Goal: Information Seeking & Learning: Learn about a topic

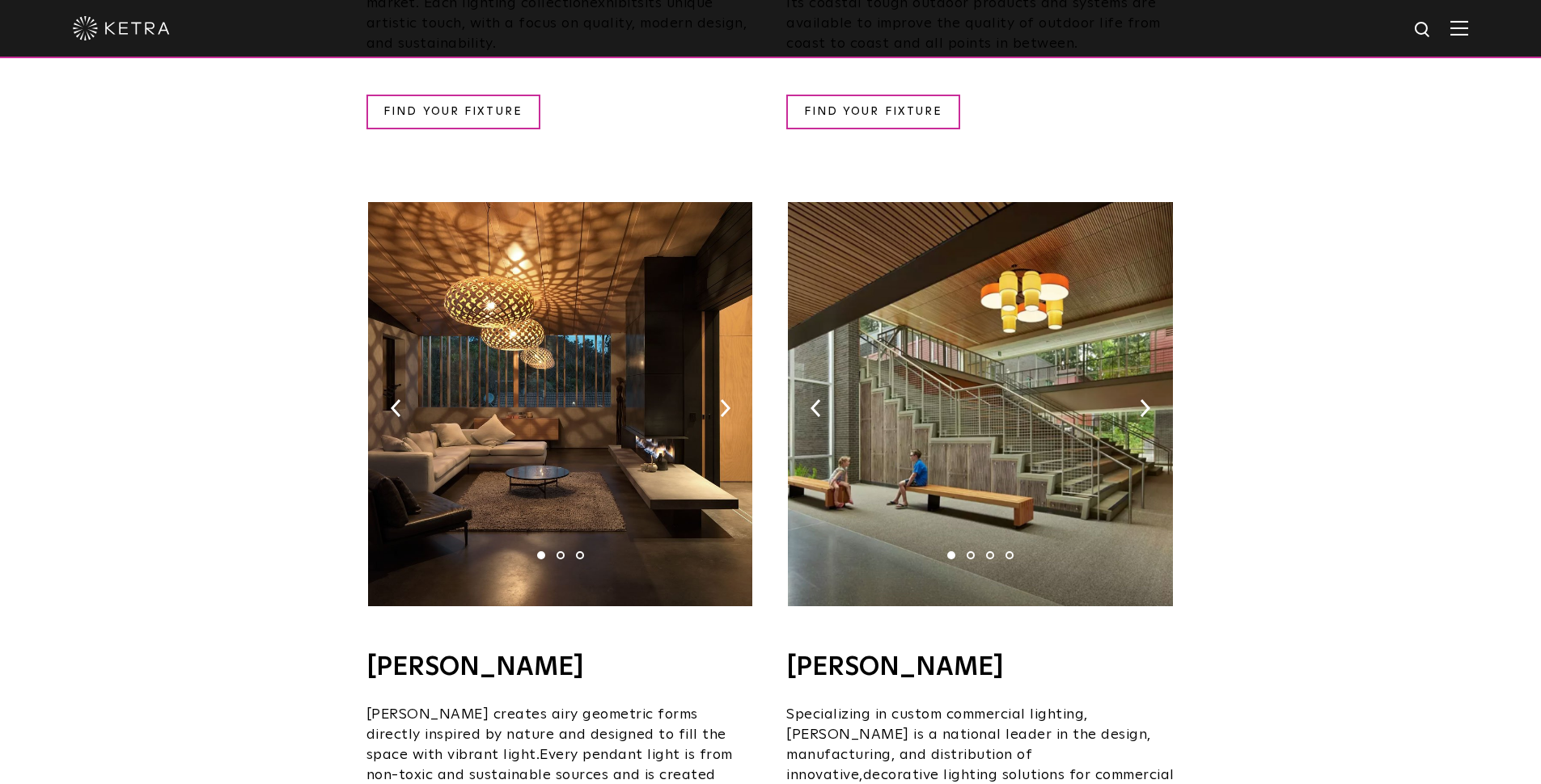
scroll to position [957, 0]
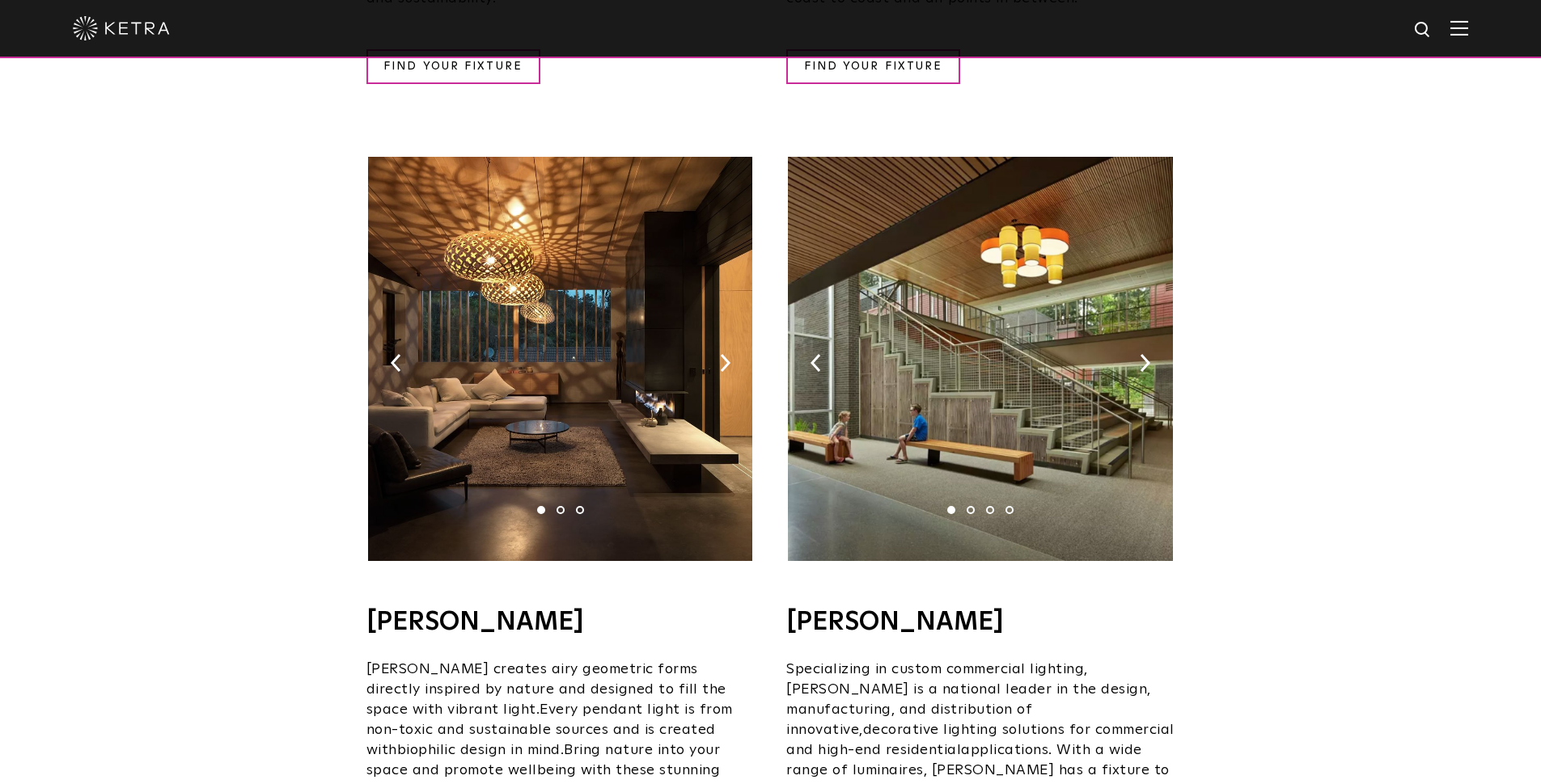
click at [971, 506] on li "2" at bounding box center [970, 510] width 8 height 8
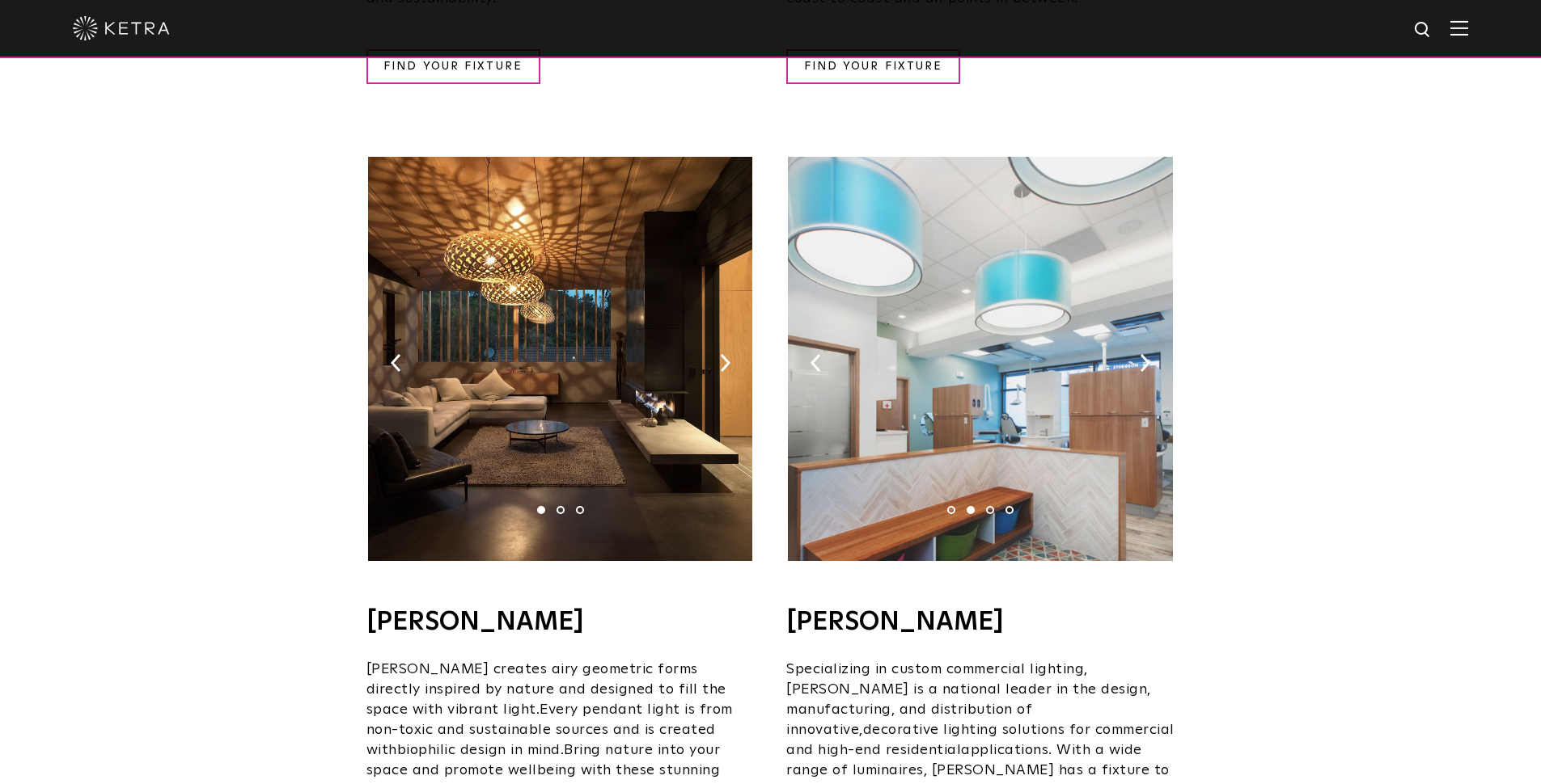
click at [988, 506] on li "3" at bounding box center [989, 510] width 8 height 8
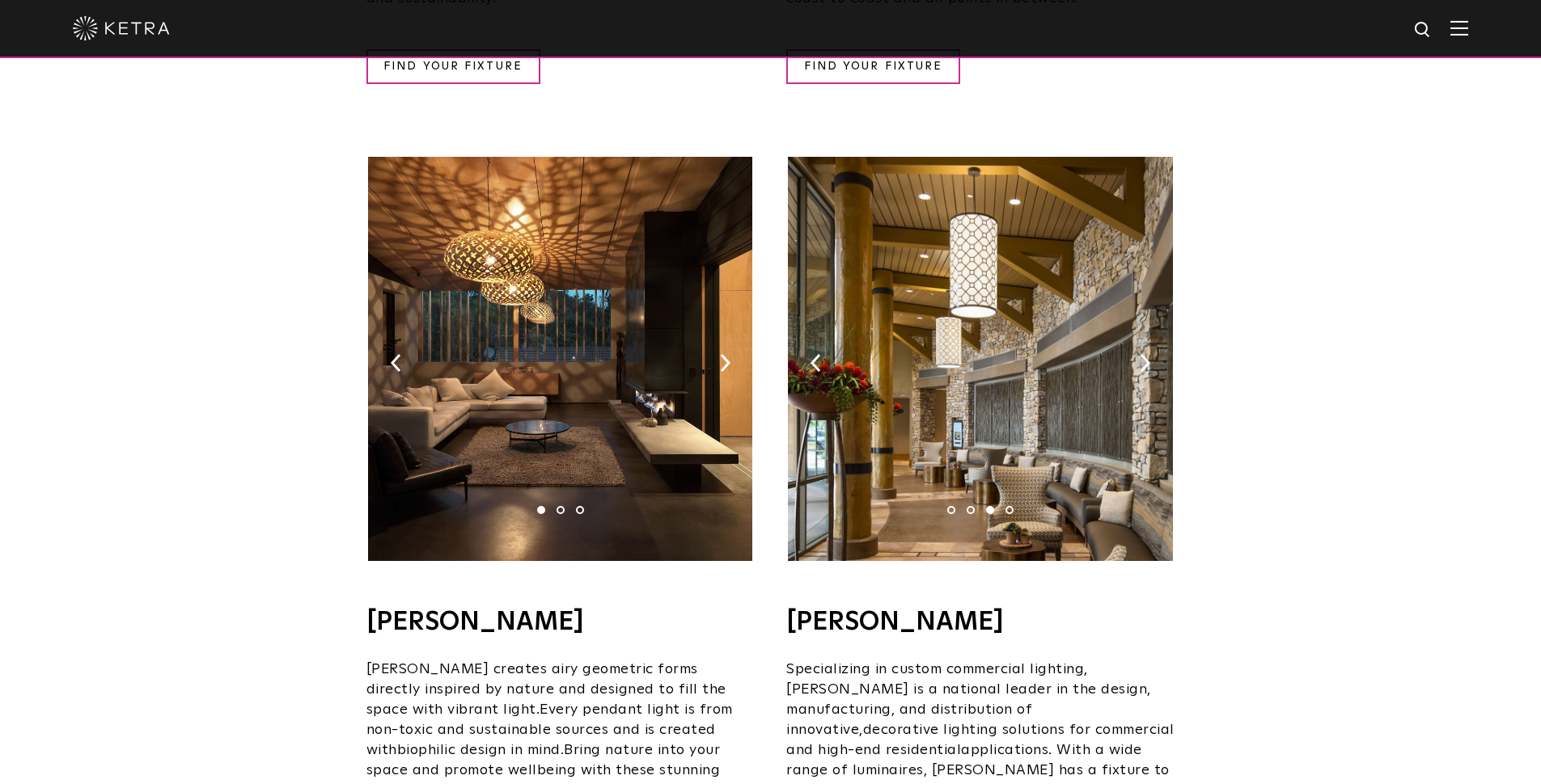
click at [1005, 506] on ul "1 2 3 4" at bounding box center [980, 510] width 78 height 8
click at [1007, 506] on li "4" at bounding box center [1009, 510] width 8 height 8
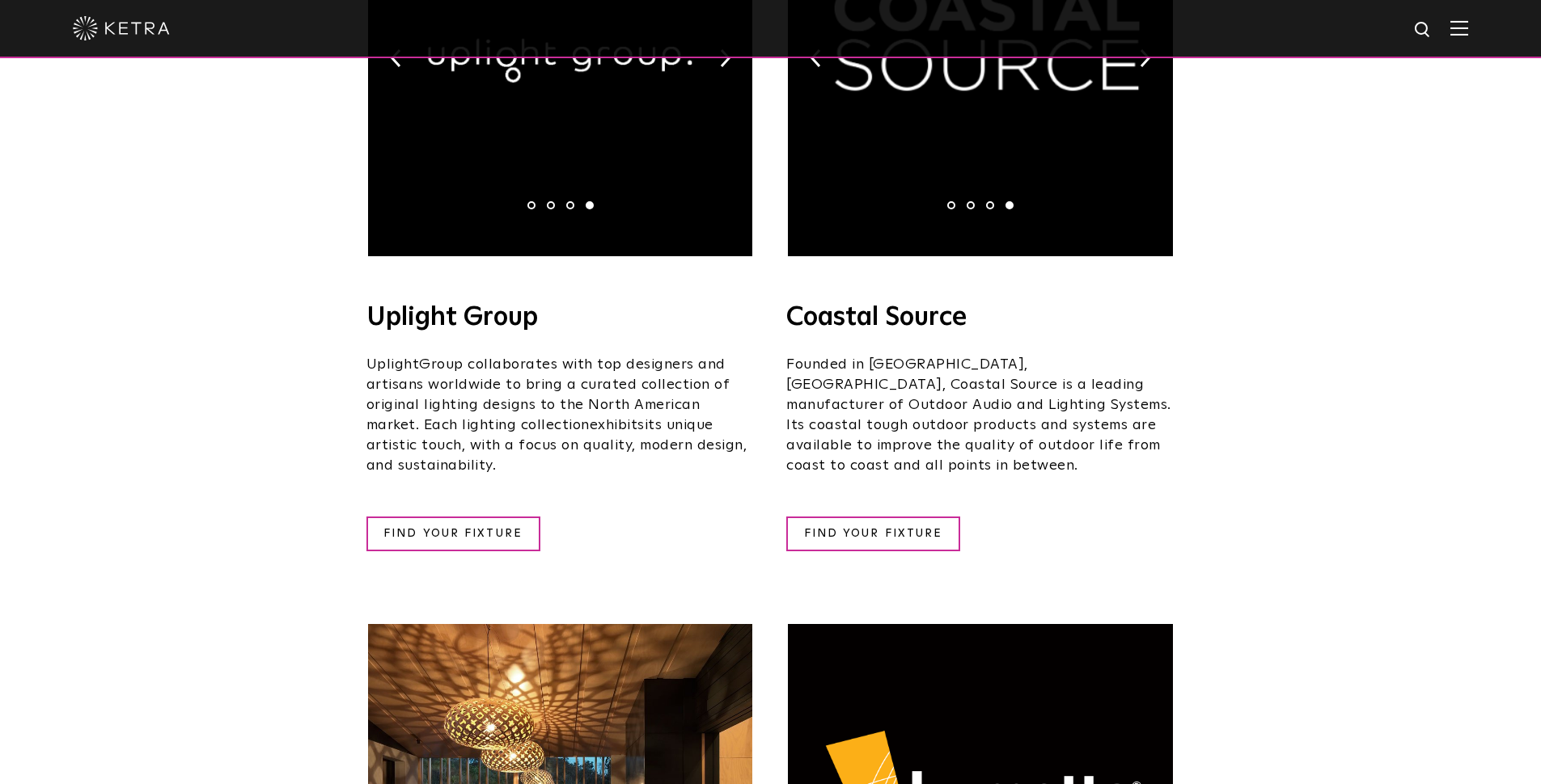
scroll to position [0, 0]
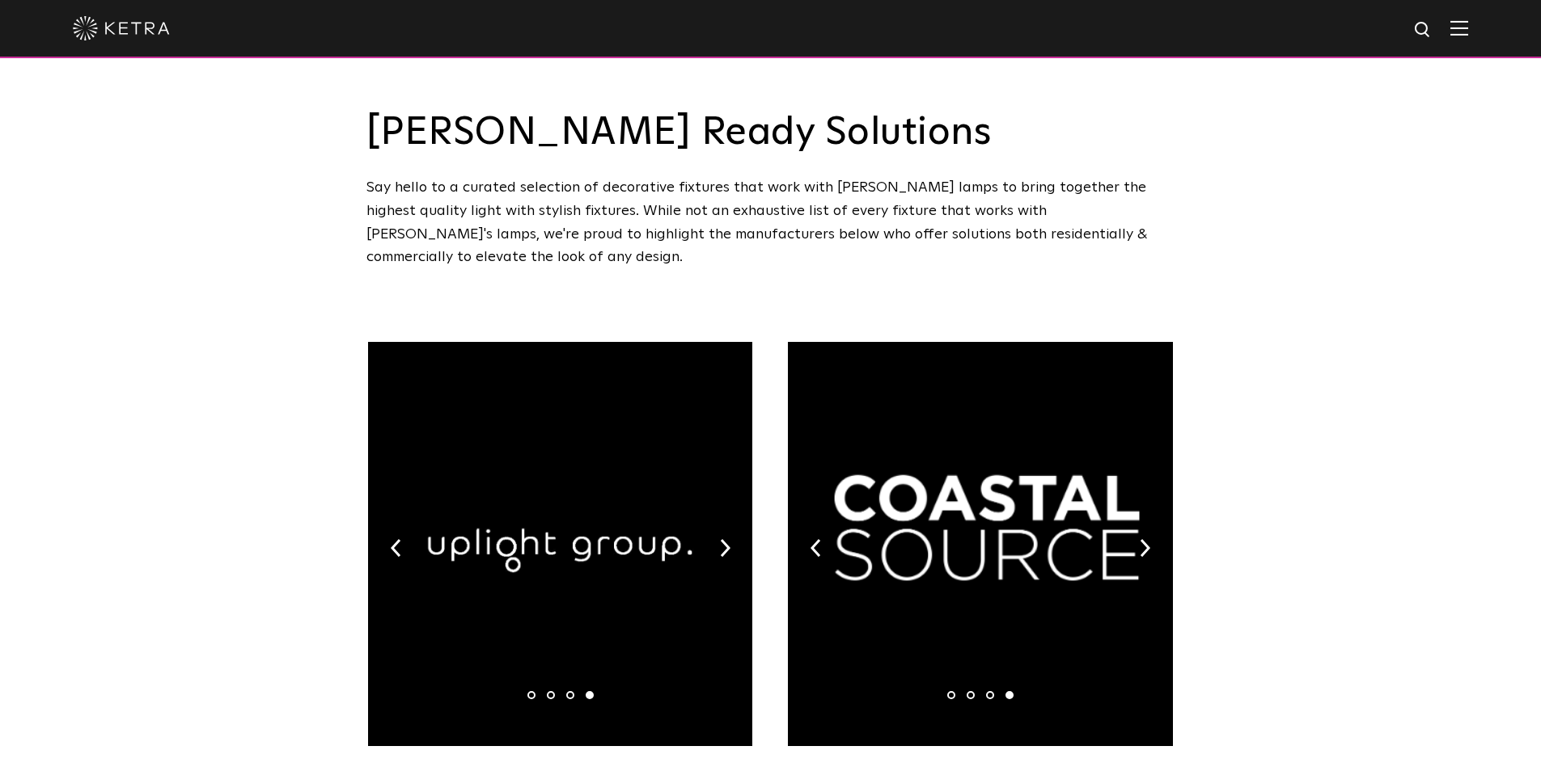
click at [972, 691] on li "2" at bounding box center [970, 695] width 8 height 8
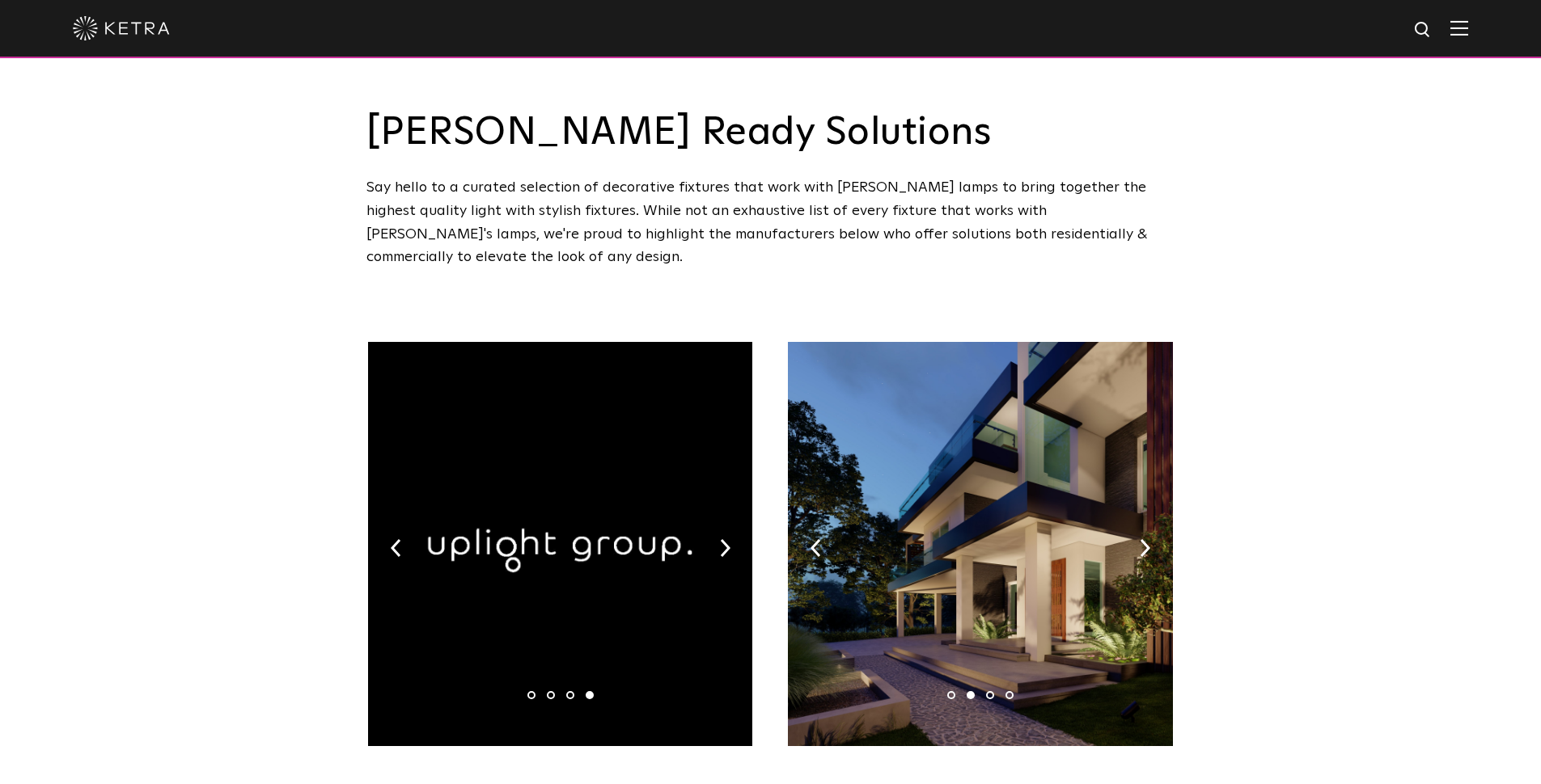
click at [950, 691] on li "1" at bounding box center [950, 695] width 8 height 8
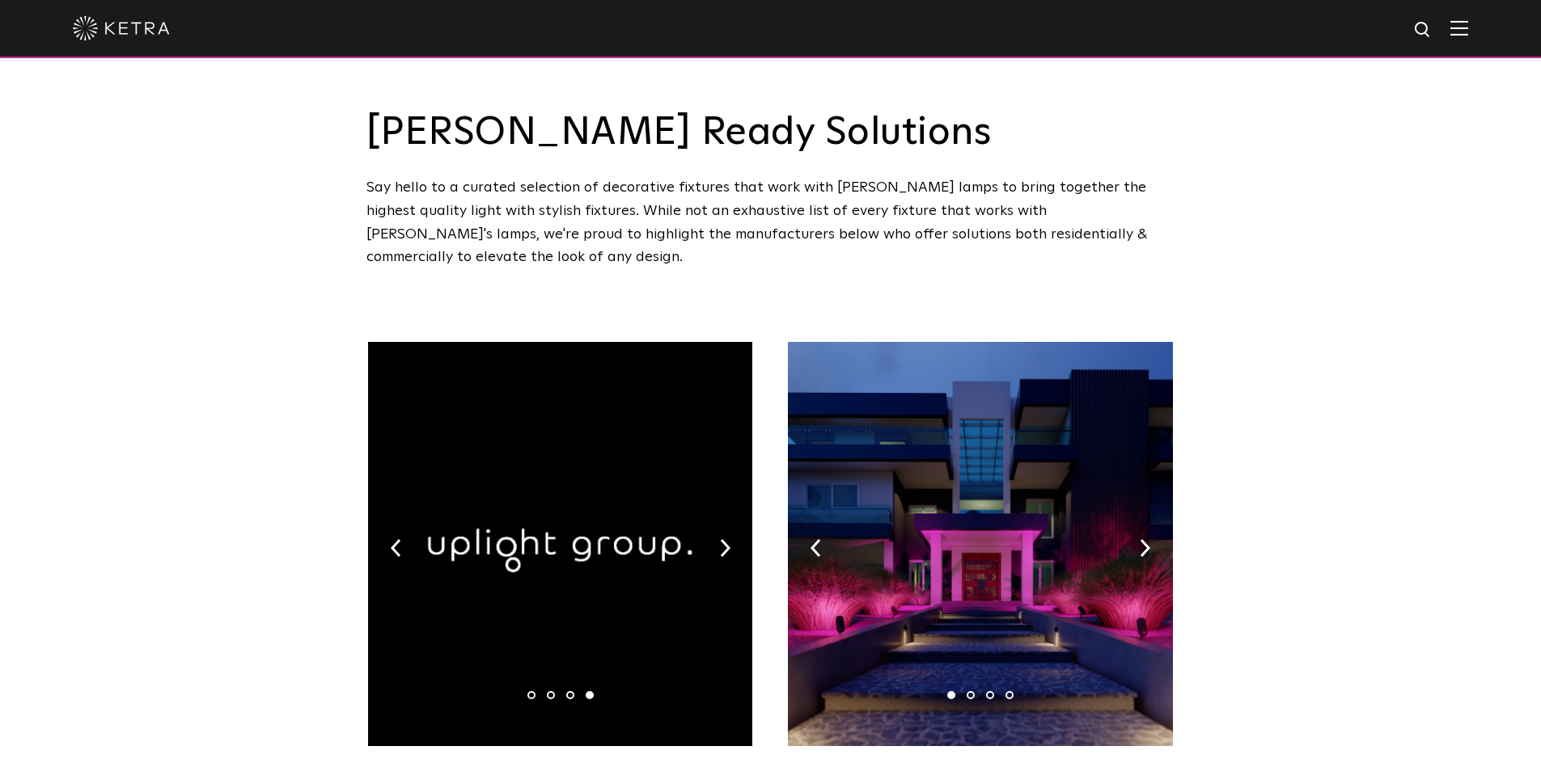
click at [532, 691] on li "1" at bounding box center [531, 695] width 8 height 8
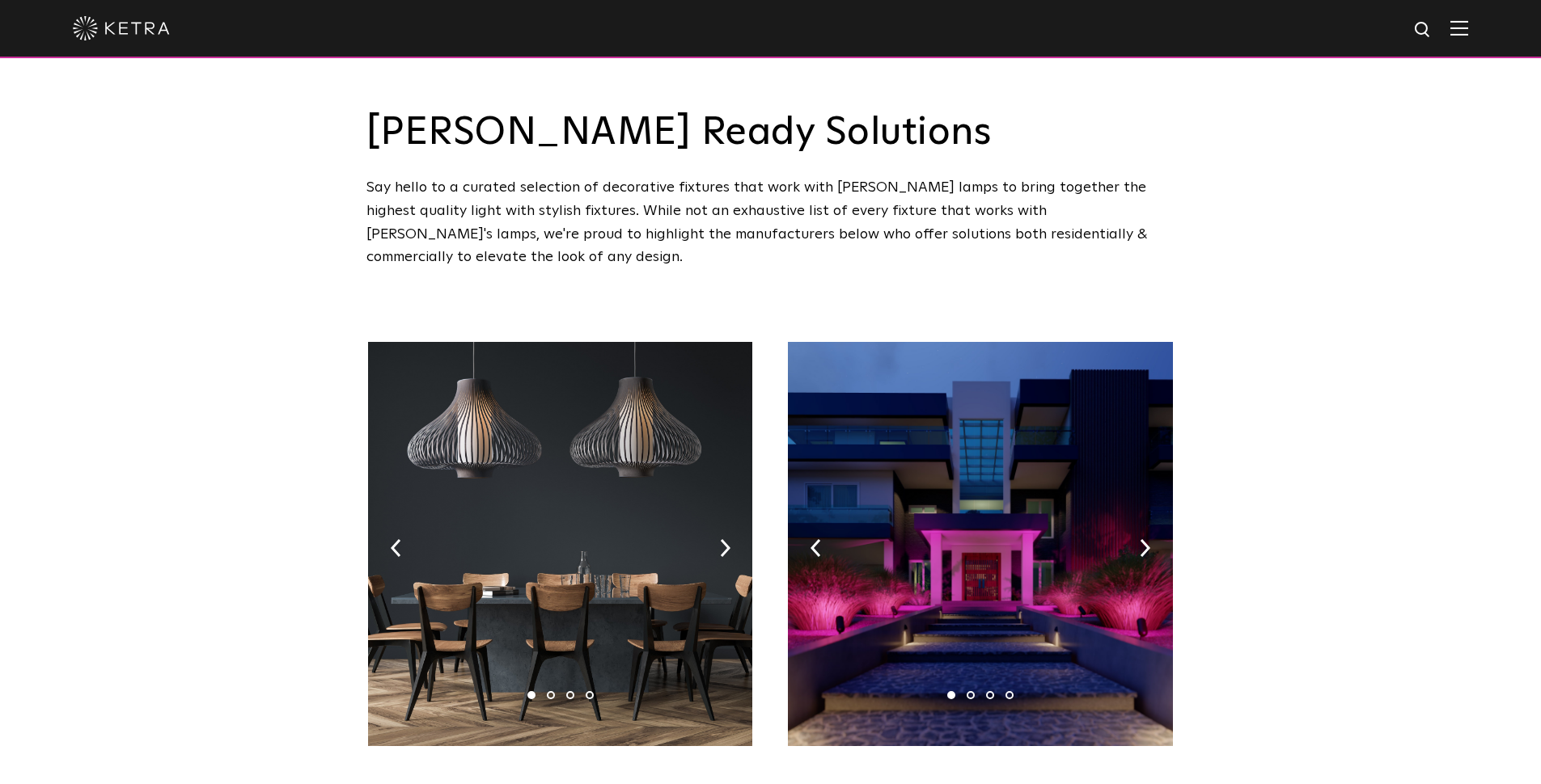
click at [553, 691] on li "2" at bounding box center [550, 695] width 8 height 8
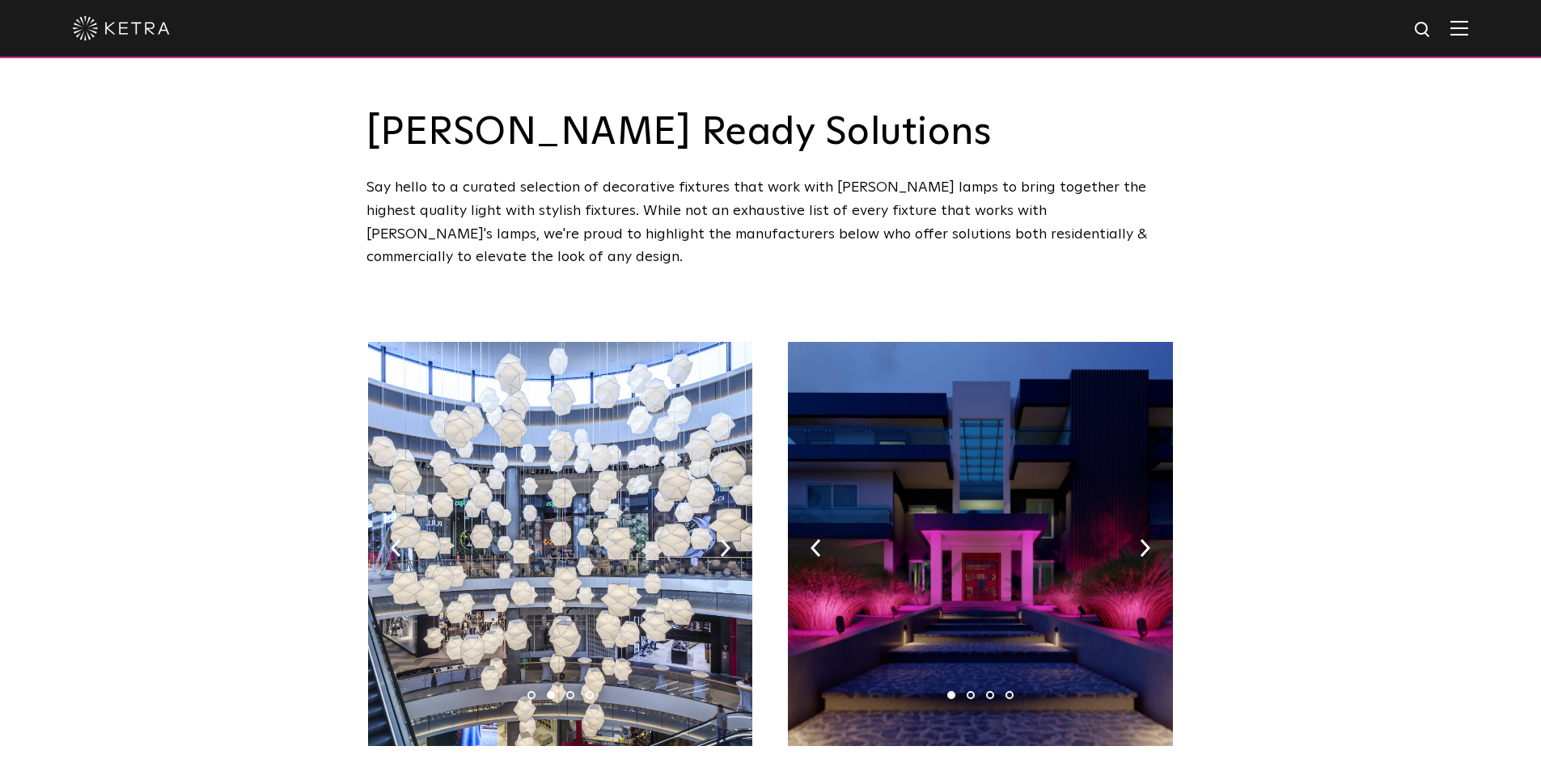
click at [567, 691] on li "3" at bounding box center [569, 695] width 8 height 8
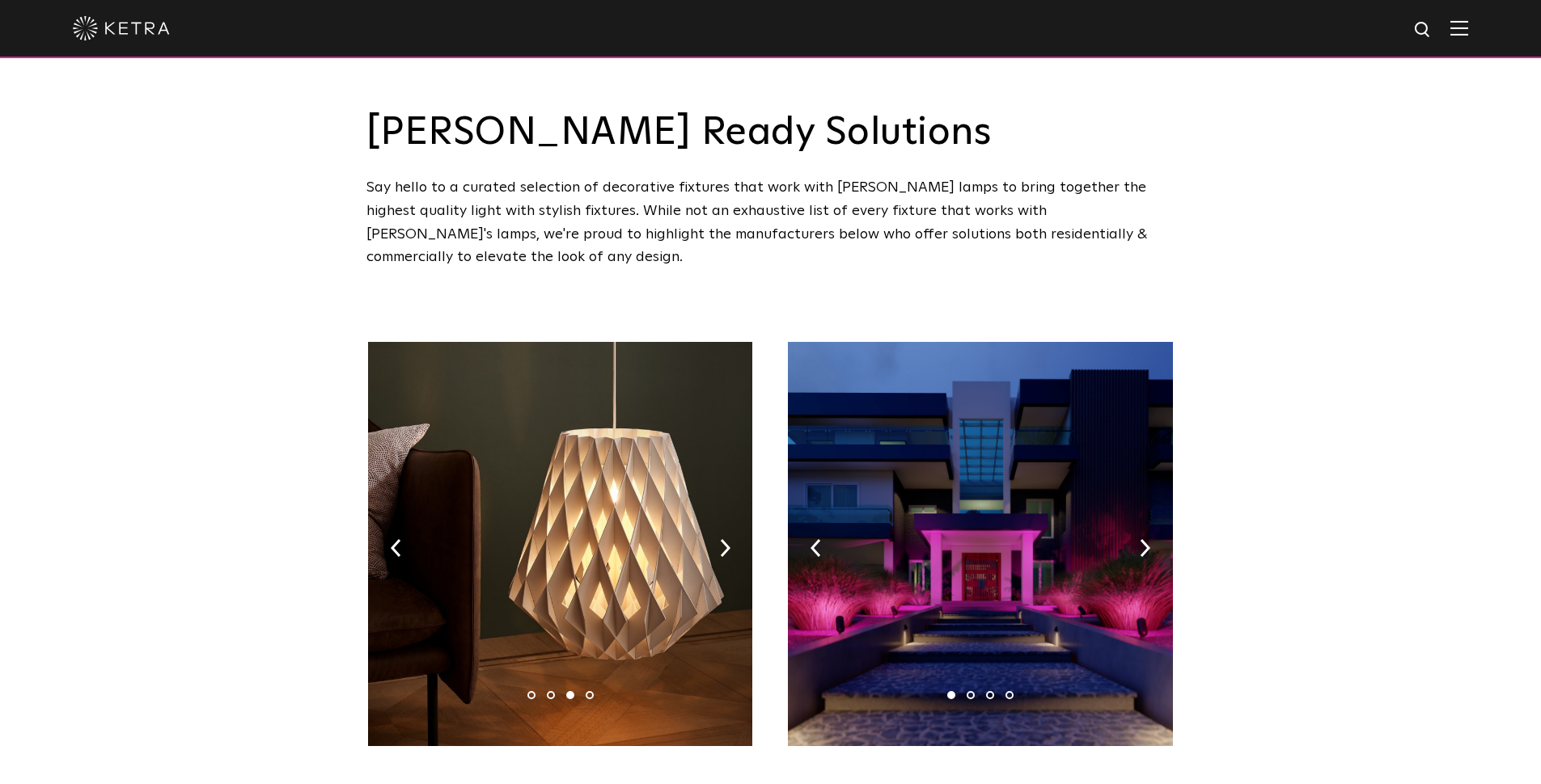
click at [589, 691] on li "4" at bounding box center [590, 695] width 8 height 8
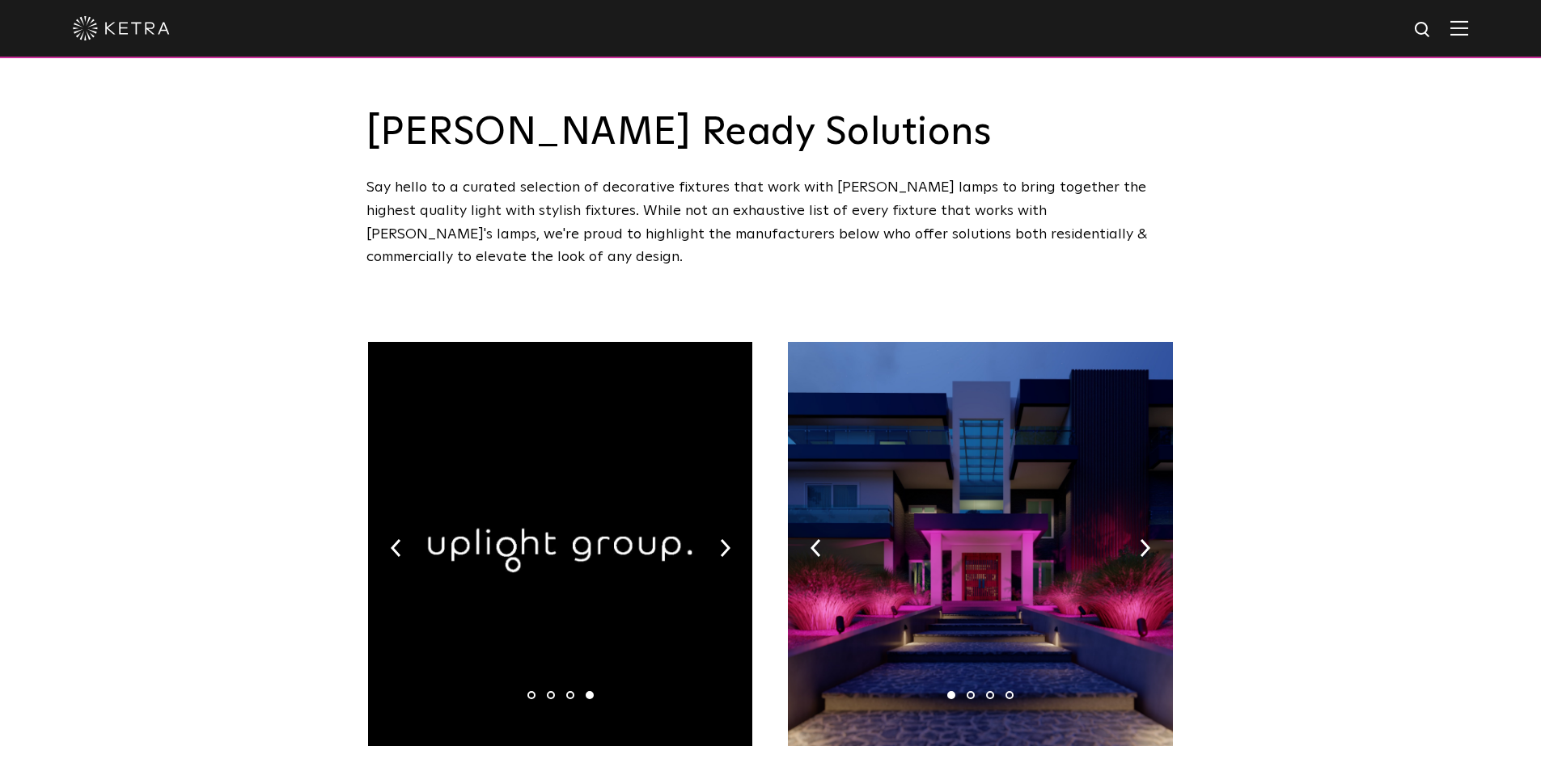
click at [528, 691] on li "1" at bounding box center [531, 695] width 8 height 8
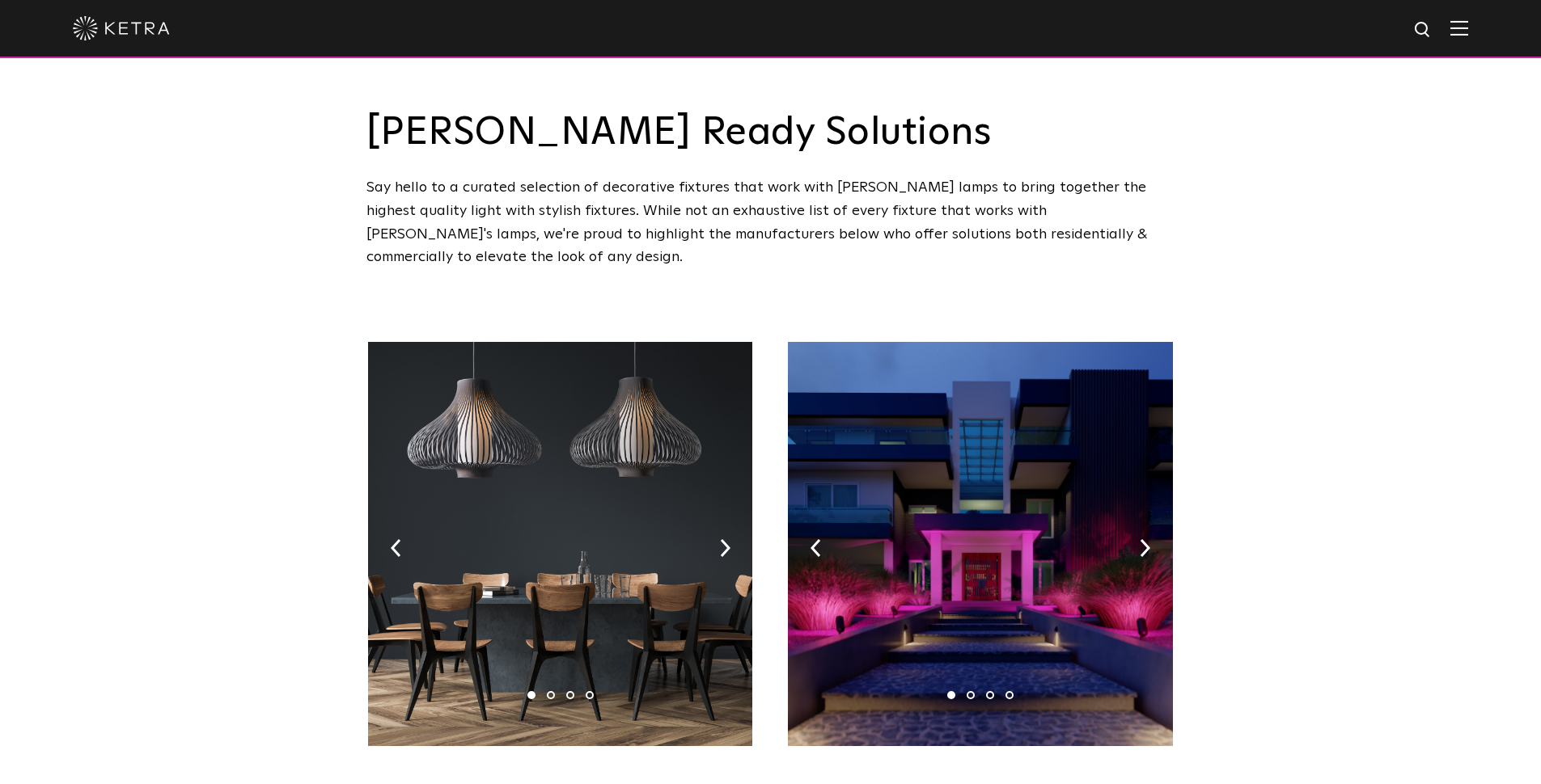
click at [461, 399] on img at bounding box center [560, 544] width 384 height 404
click at [502, 425] on img at bounding box center [560, 544] width 384 height 404
click at [589, 691] on li "4" at bounding box center [590, 695] width 8 height 8
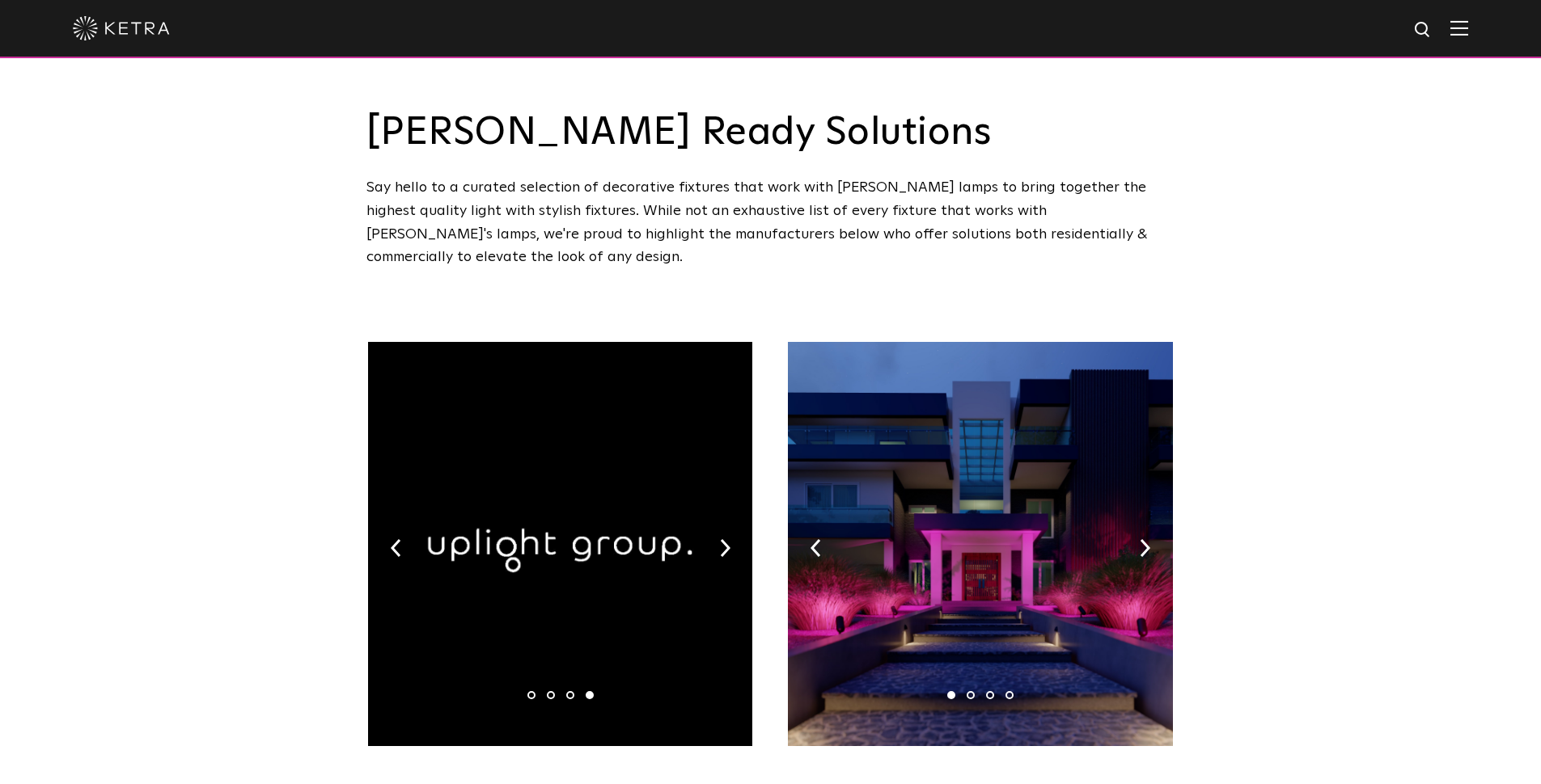
click at [527, 691] on ul "1 2 3 4" at bounding box center [560, 695] width 78 height 8
click at [527, 691] on li "1" at bounding box center [531, 695] width 8 height 8
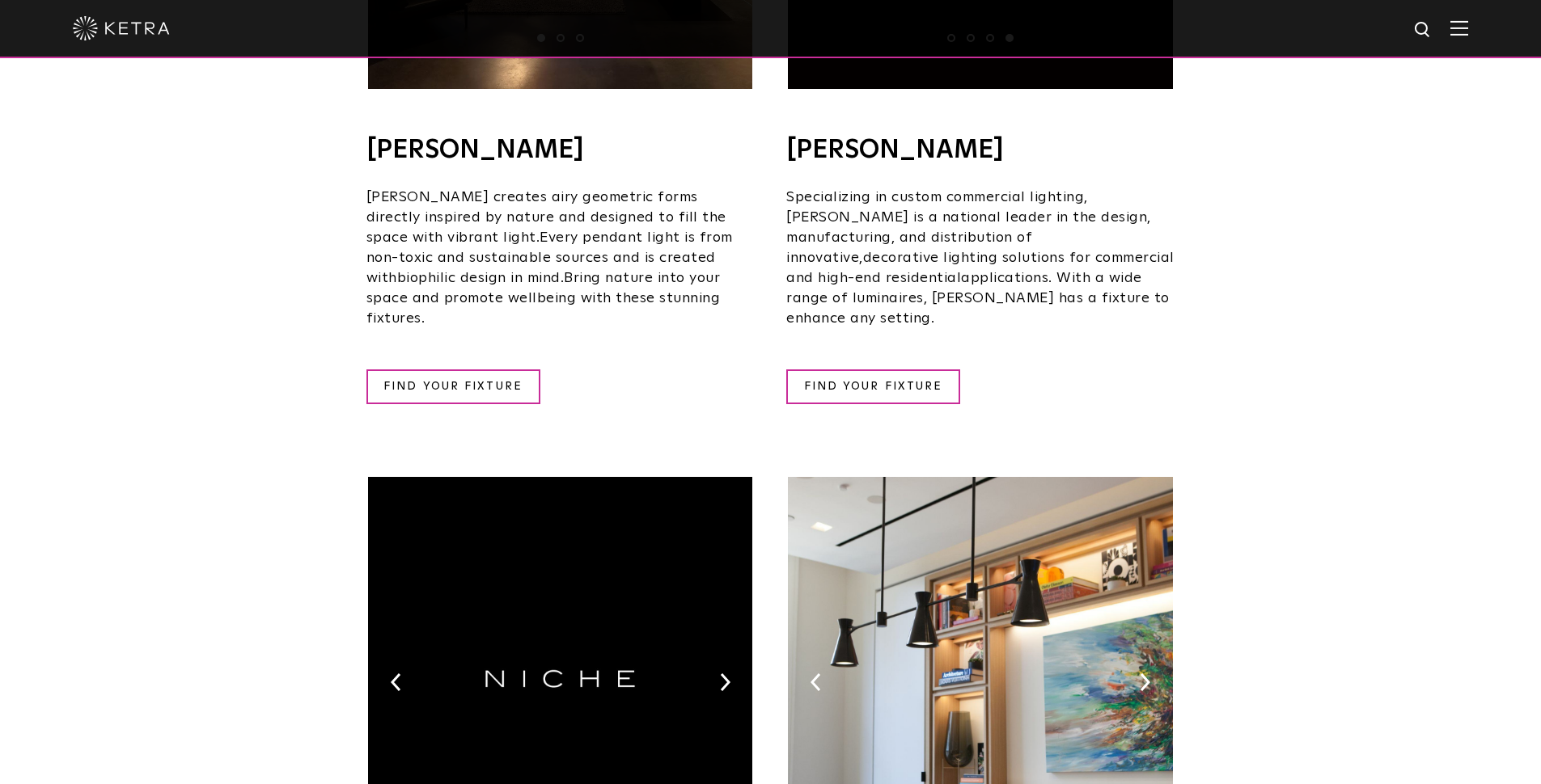
scroll to position [1756, 0]
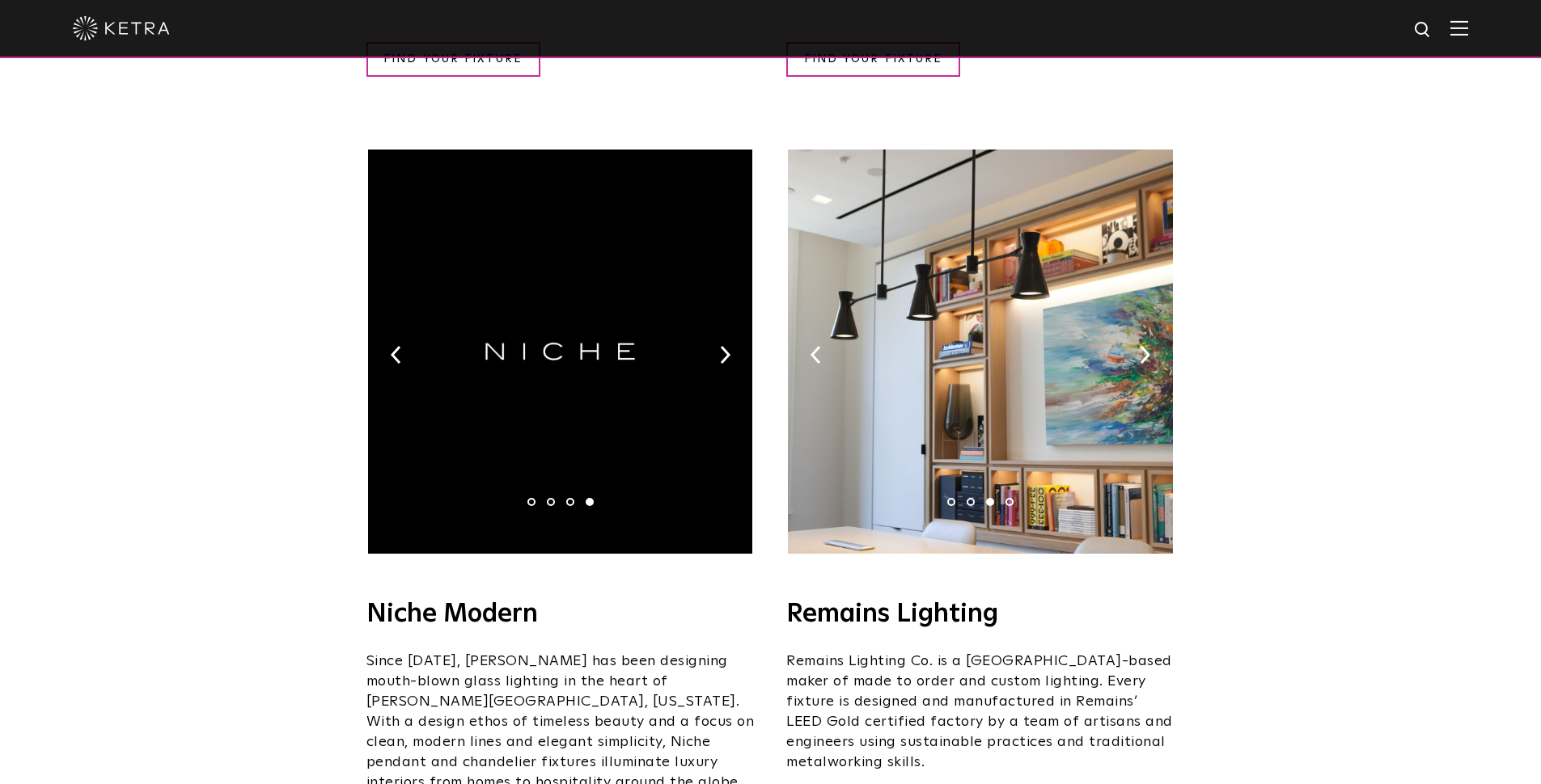
click at [529, 498] on li "1" at bounding box center [531, 502] width 8 height 8
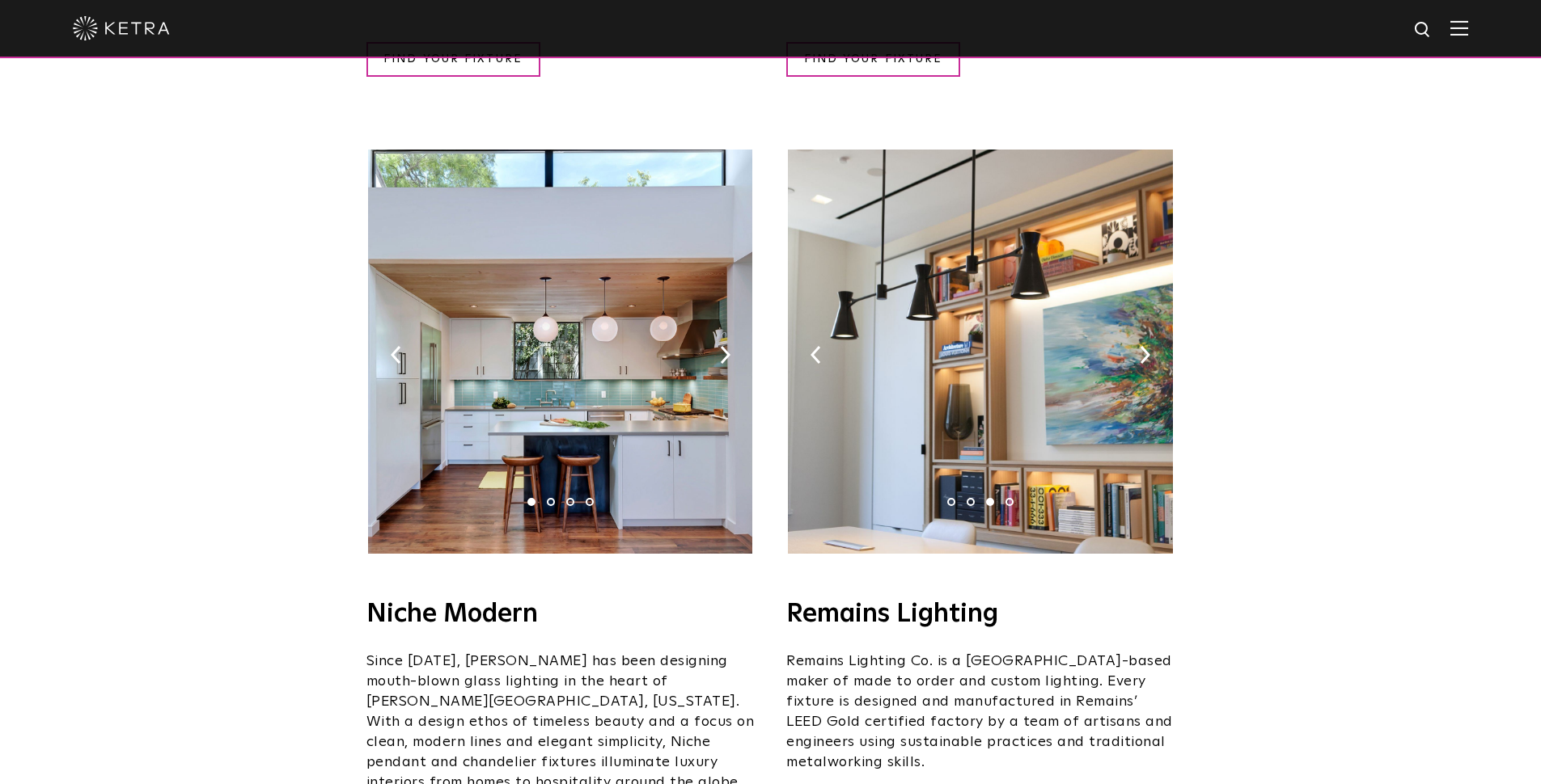
click at [549, 498] on li "2" at bounding box center [550, 502] width 8 height 8
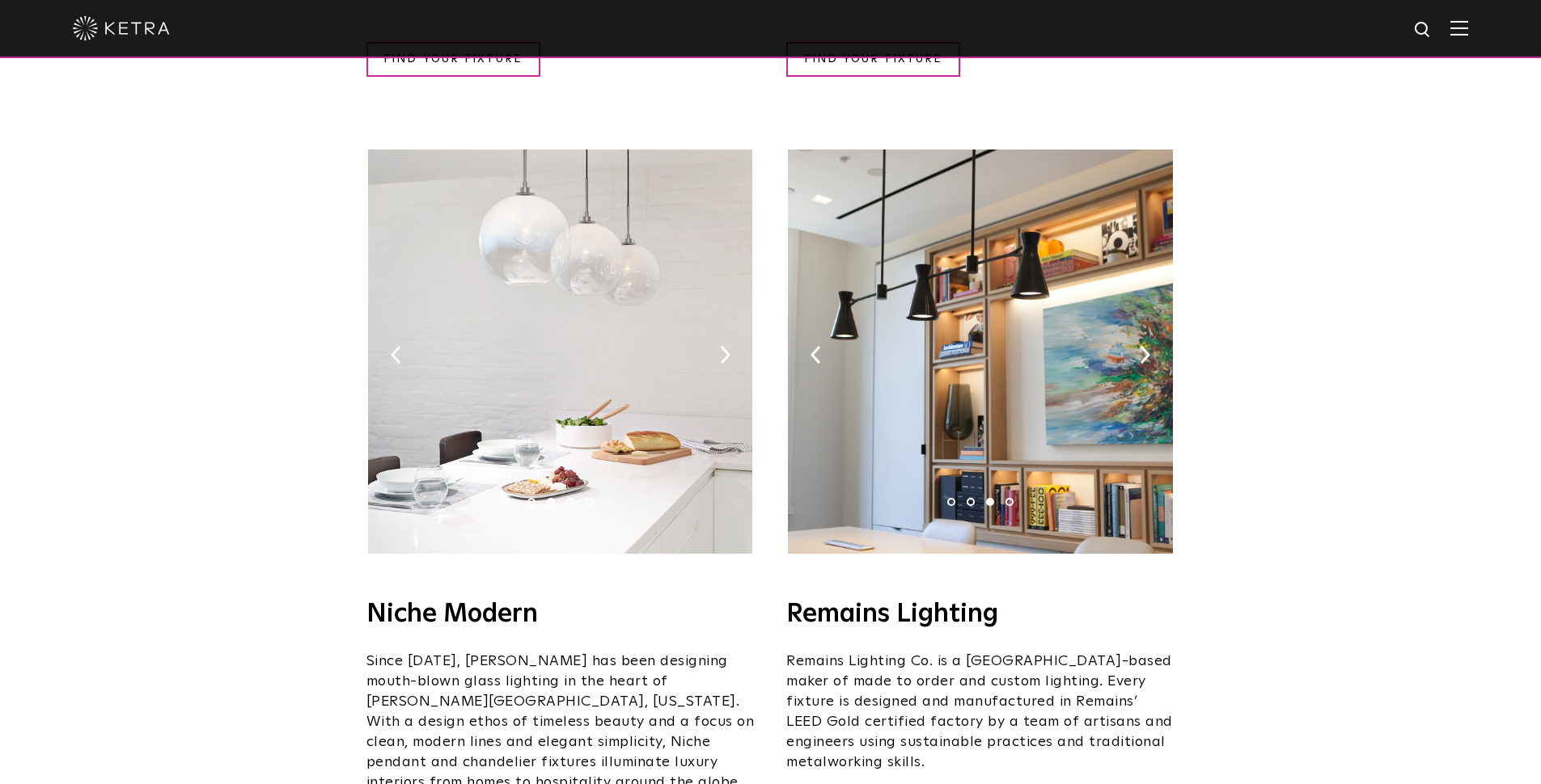
click at [567, 498] on li "3" at bounding box center [569, 502] width 8 height 8
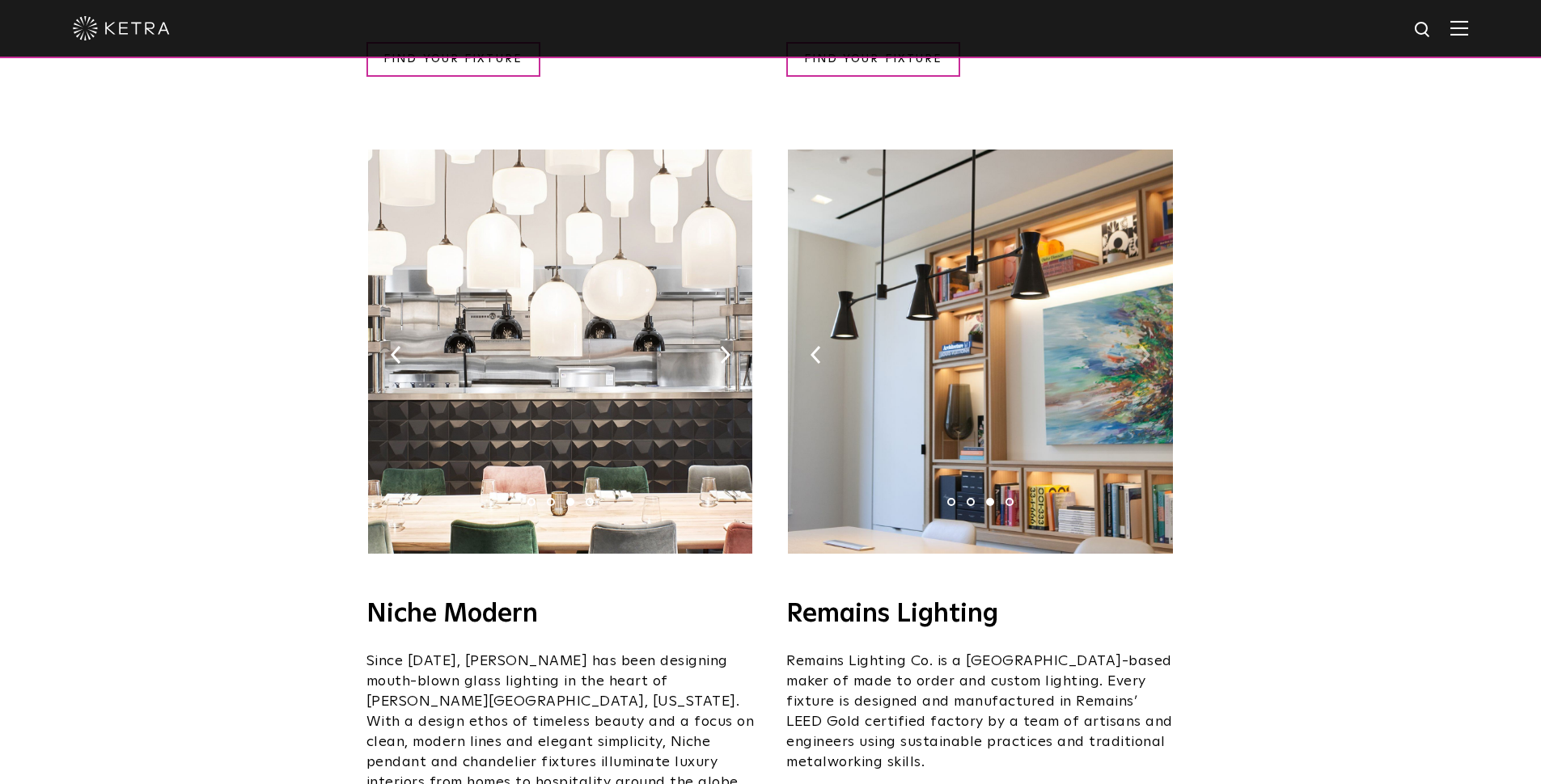
click at [1146, 346] on img at bounding box center [1144, 354] width 10 height 18
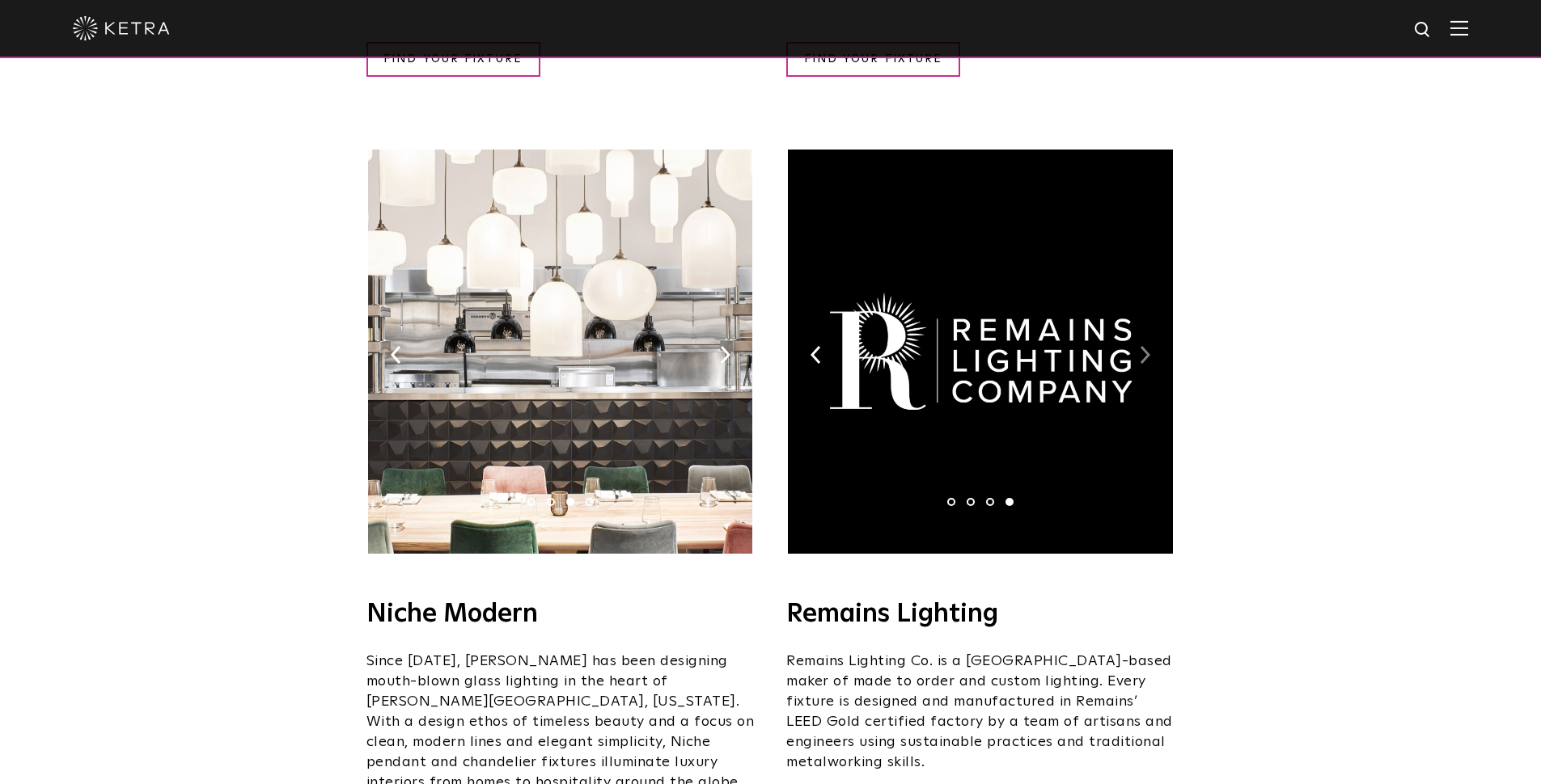
click at [1146, 346] on img at bounding box center [1144, 354] width 10 height 18
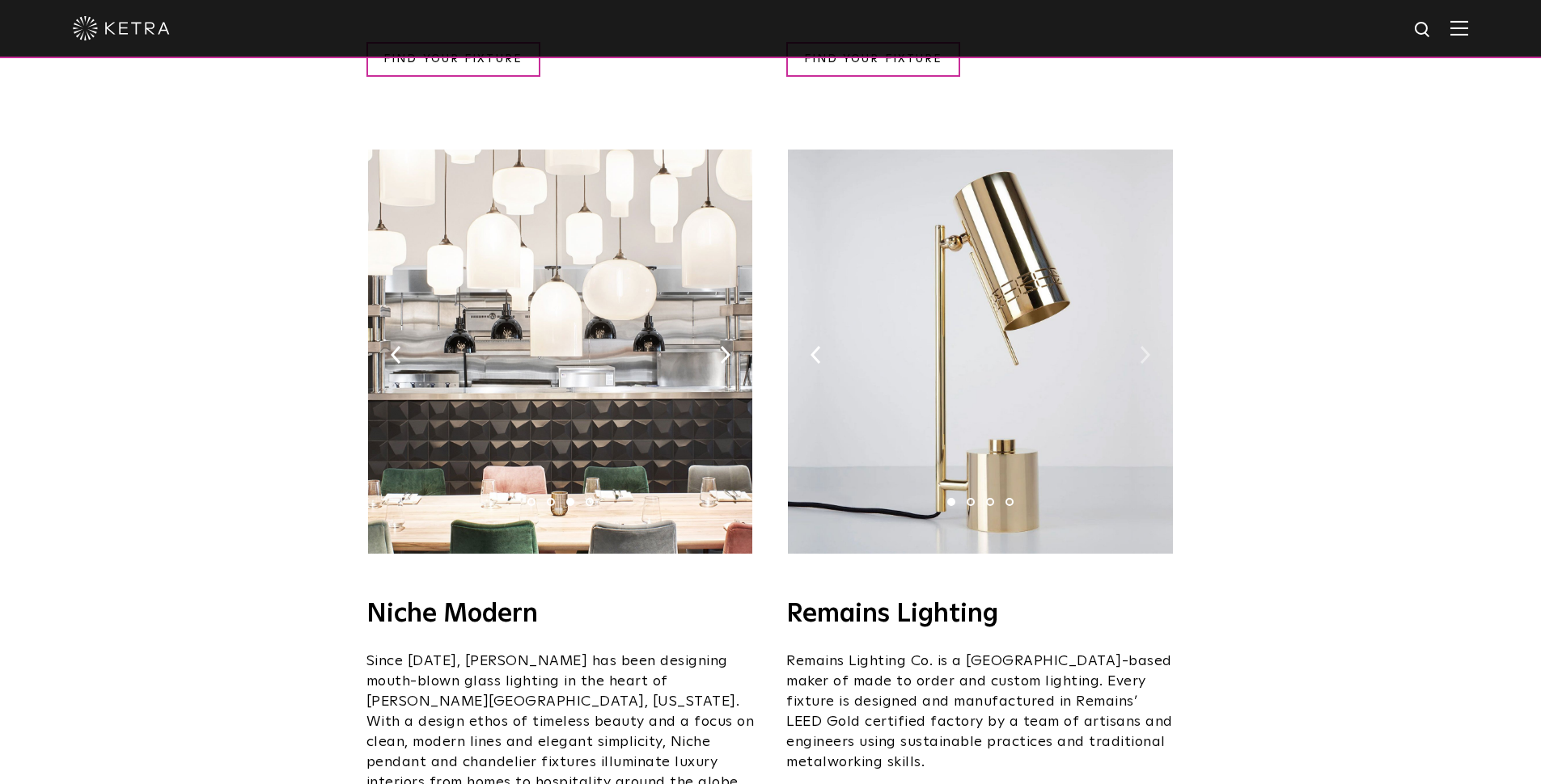
click at [1146, 346] on img at bounding box center [1144, 354] width 10 height 18
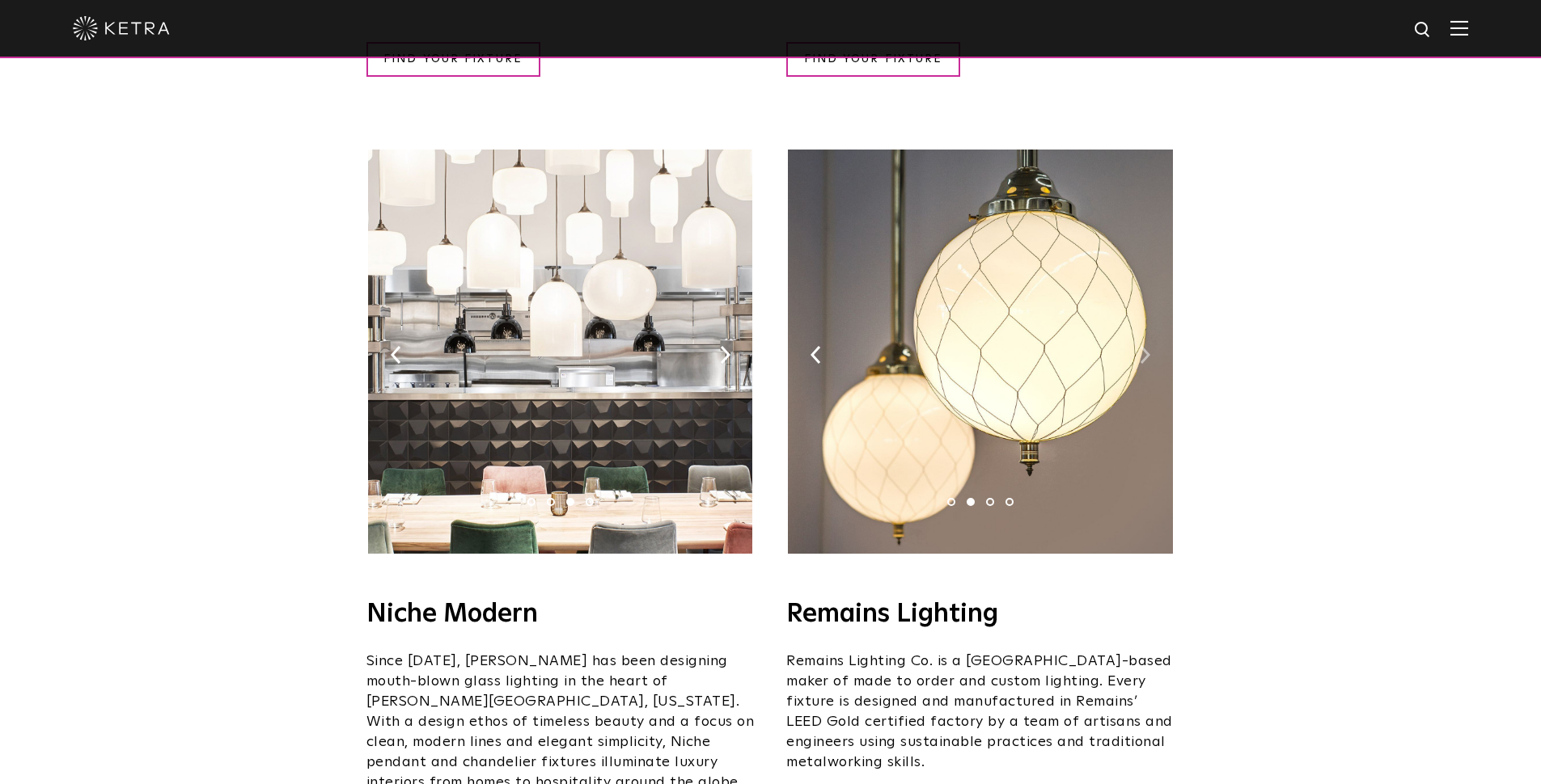
click at [1146, 346] on img at bounding box center [1144, 354] width 10 height 18
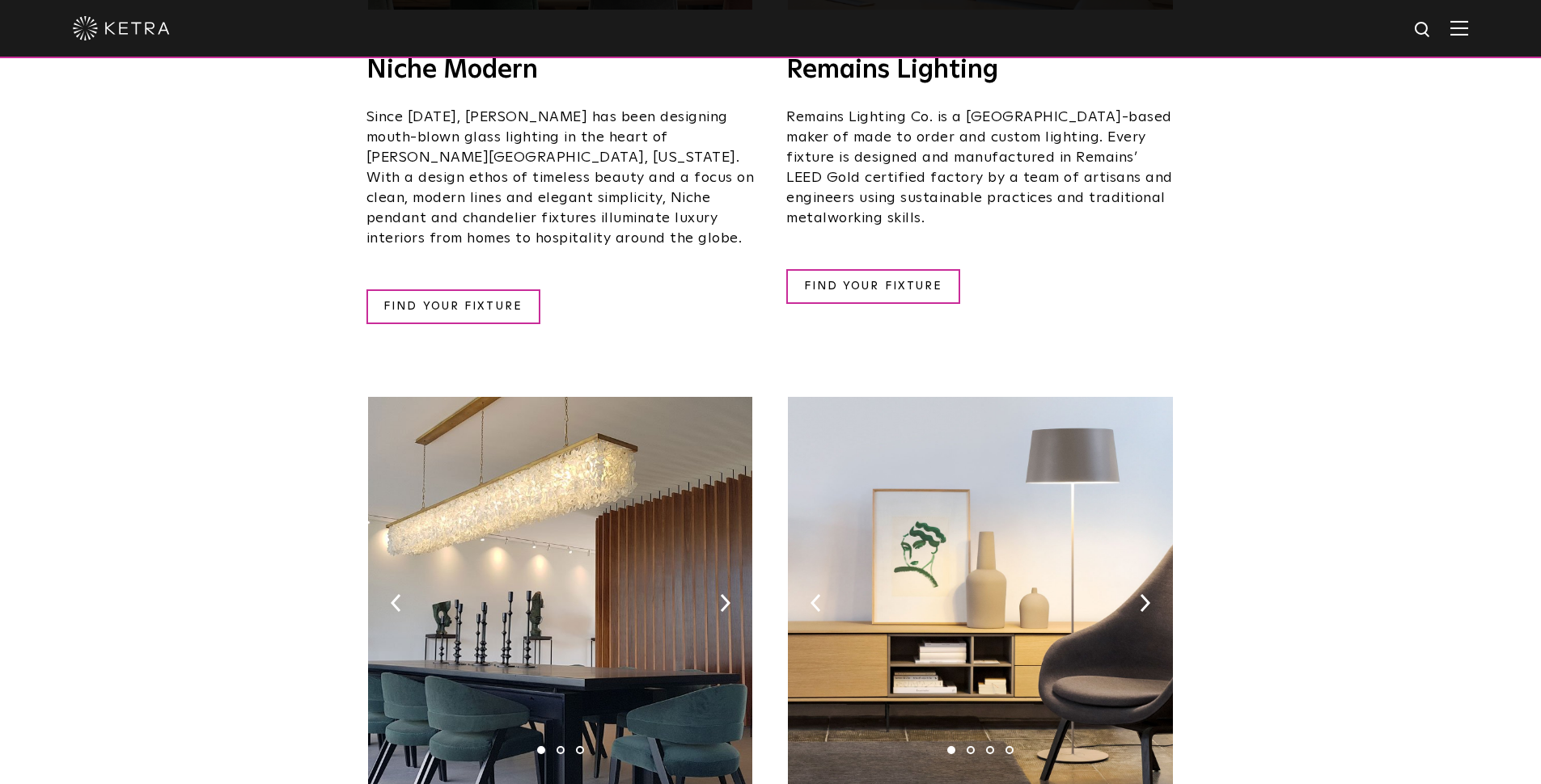
scroll to position [2368, 0]
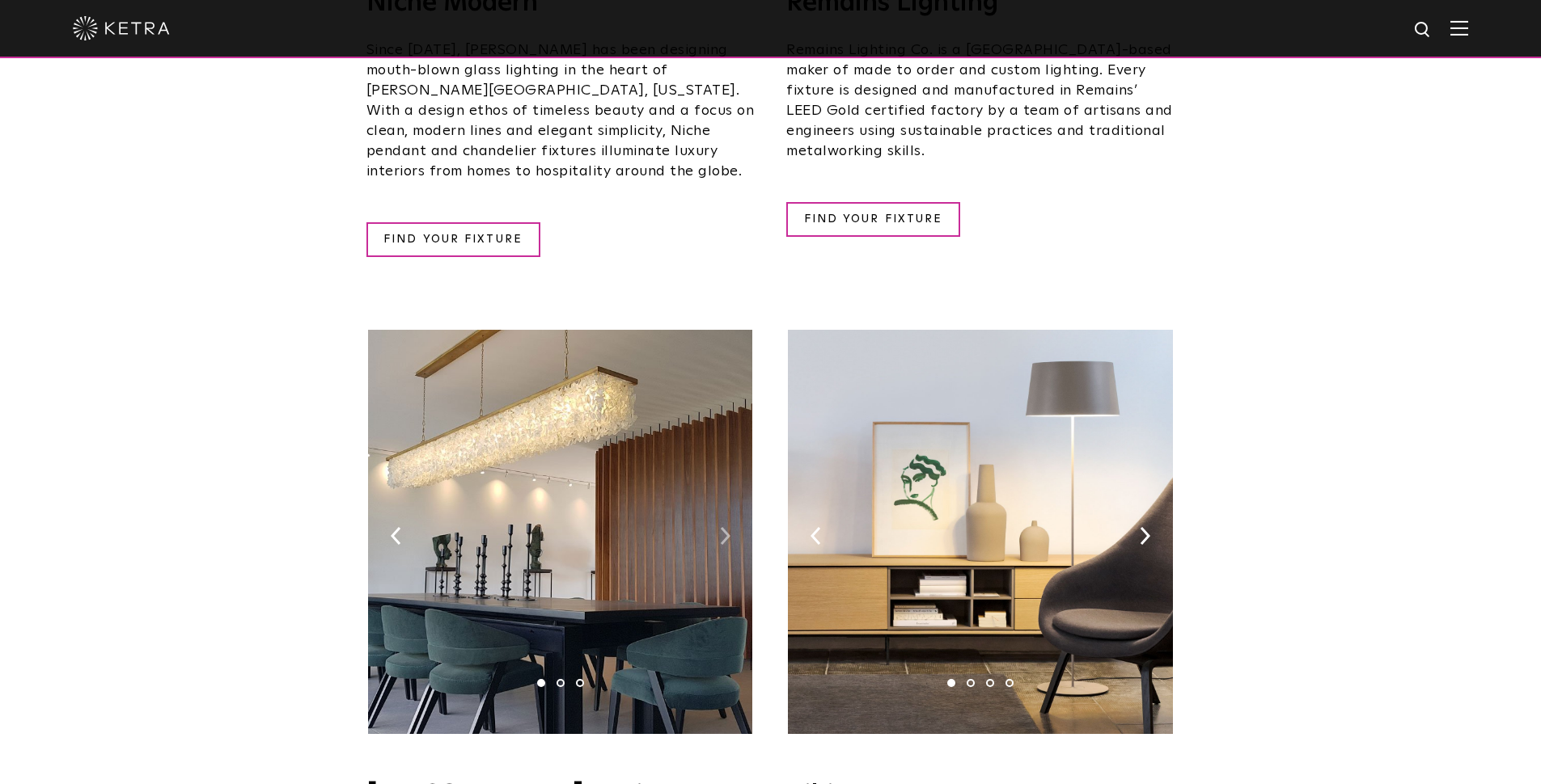
click at [725, 527] on img at bounding box center [724, 535] width 10 height 18
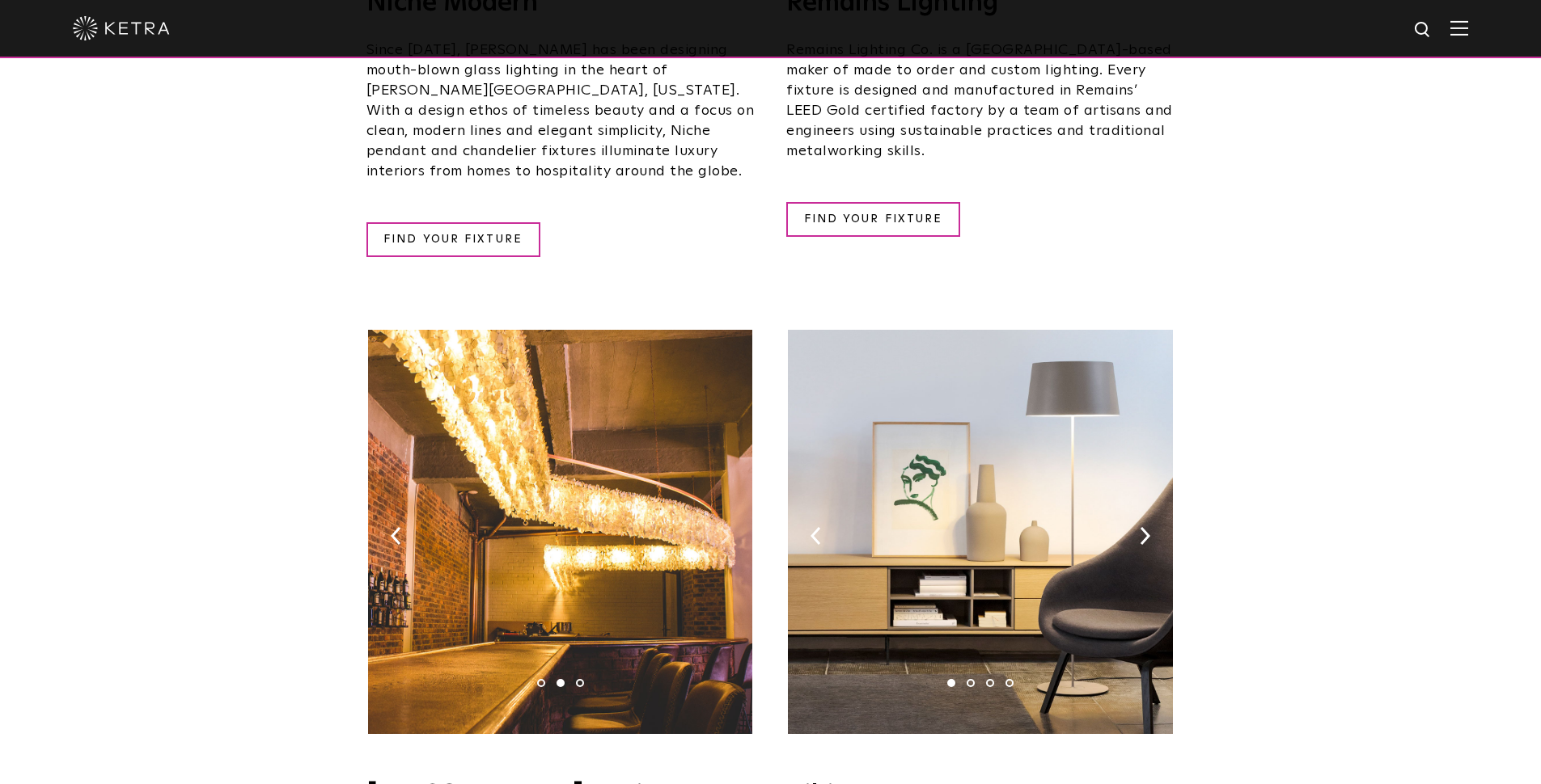
click at [725, 527] on img at bounding box center [724, 535] width 10 height 18
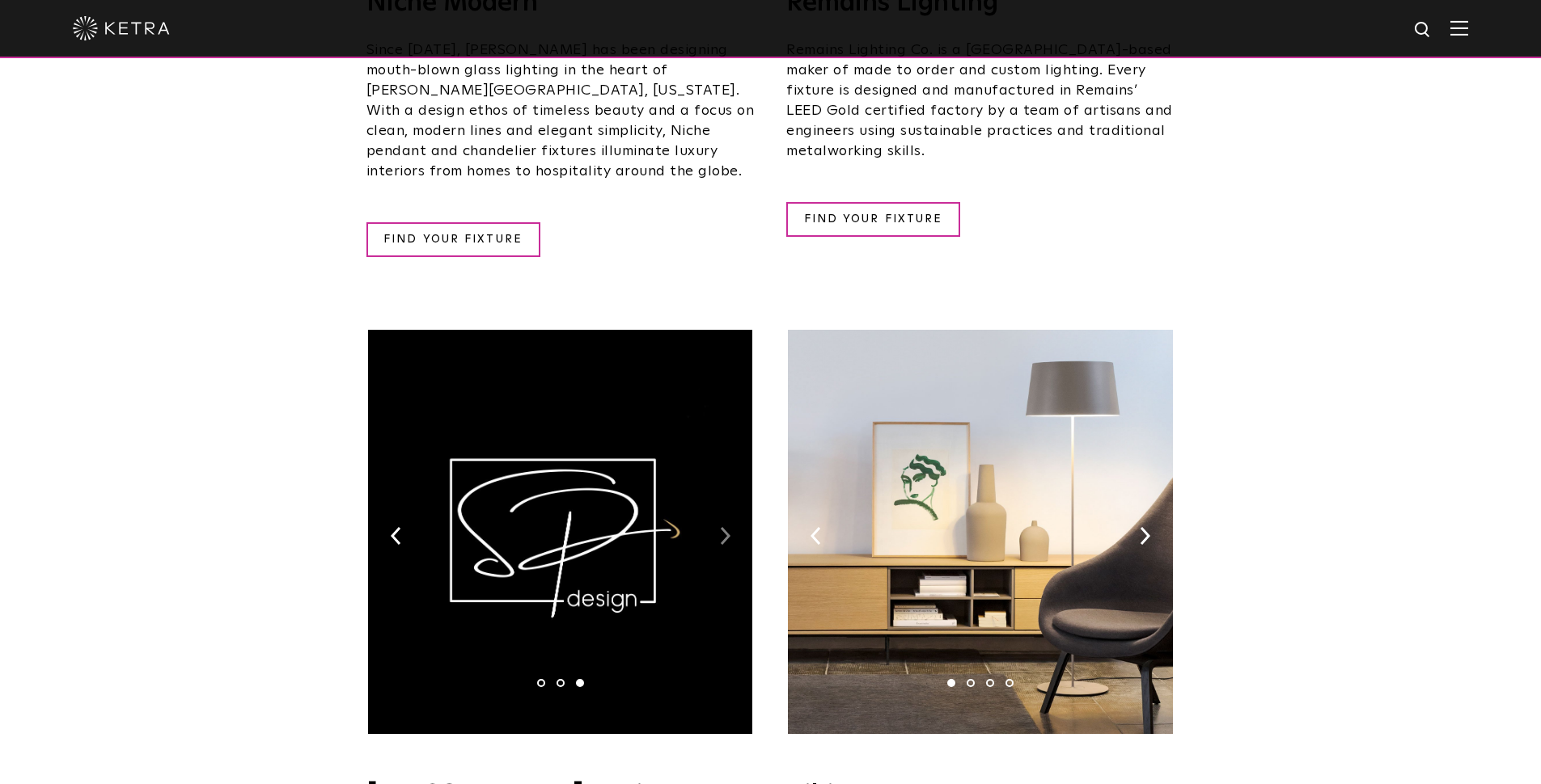
click at [725, 527] on img at bounding box center [724, 535] width 10 height 18
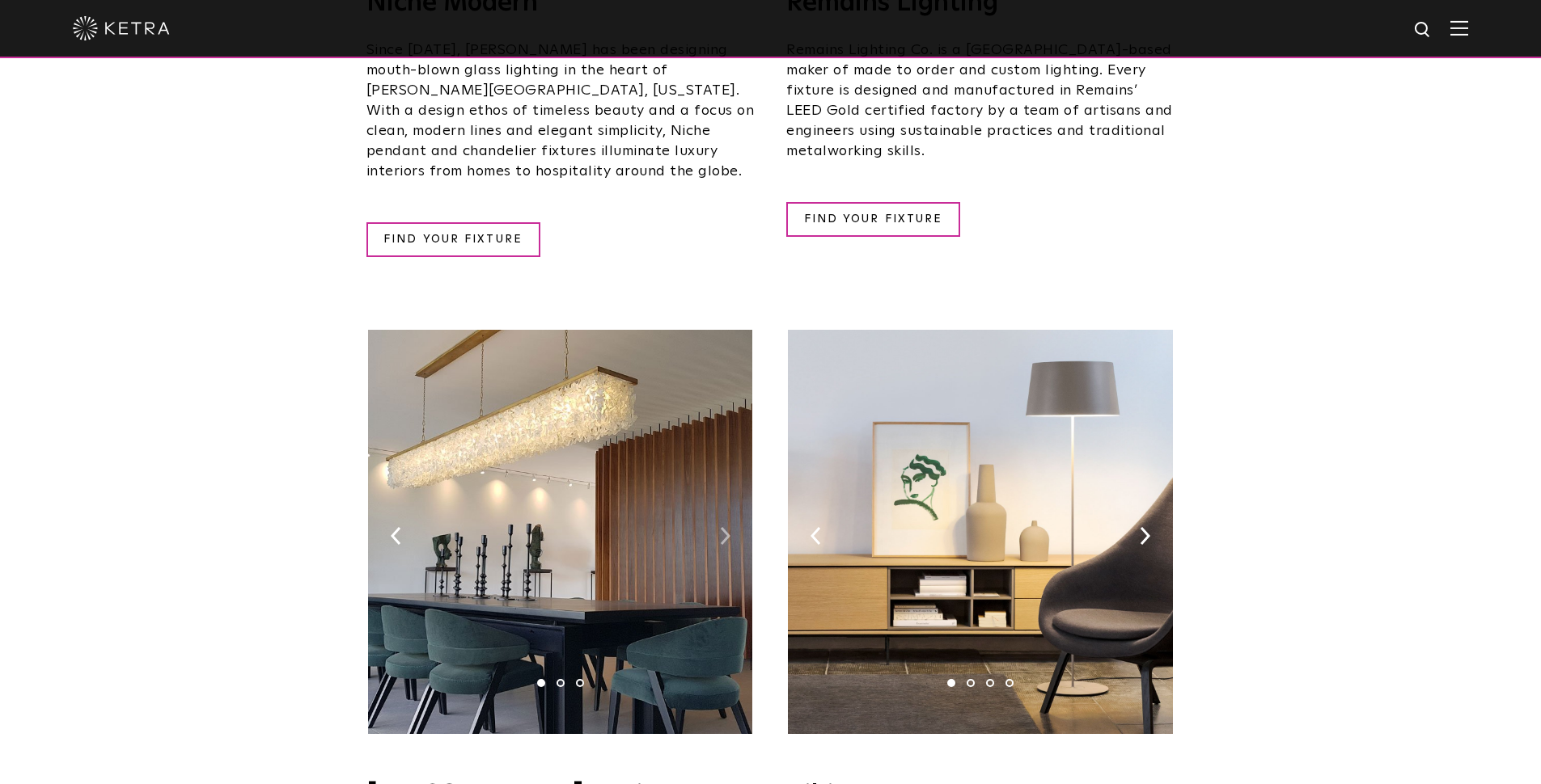
click at [725, 527] on img at bounding box center [724, 535] width 10 height 18
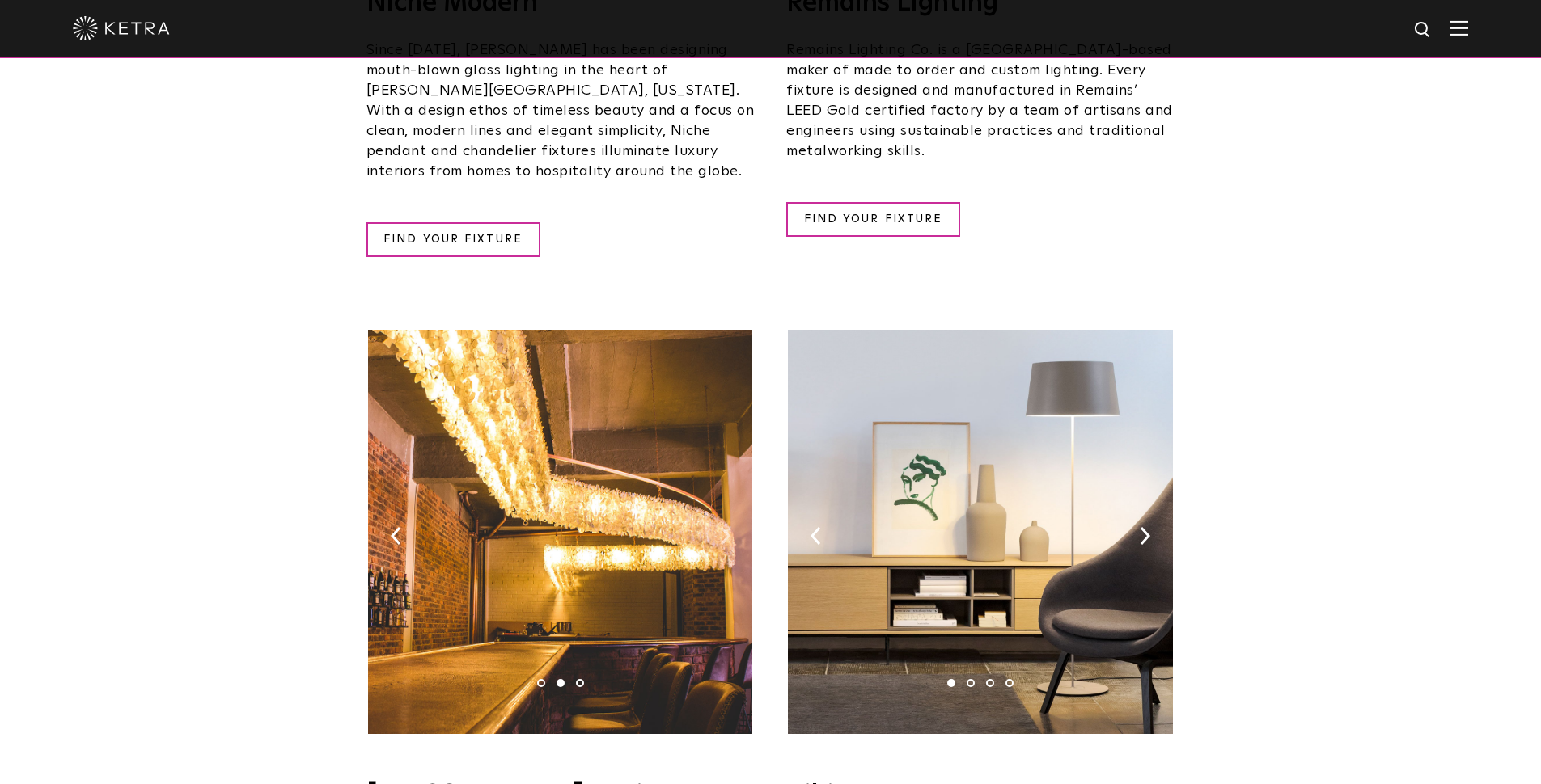
click at [725, 527] on img at bounding box center [724, 535] width 10 height 18
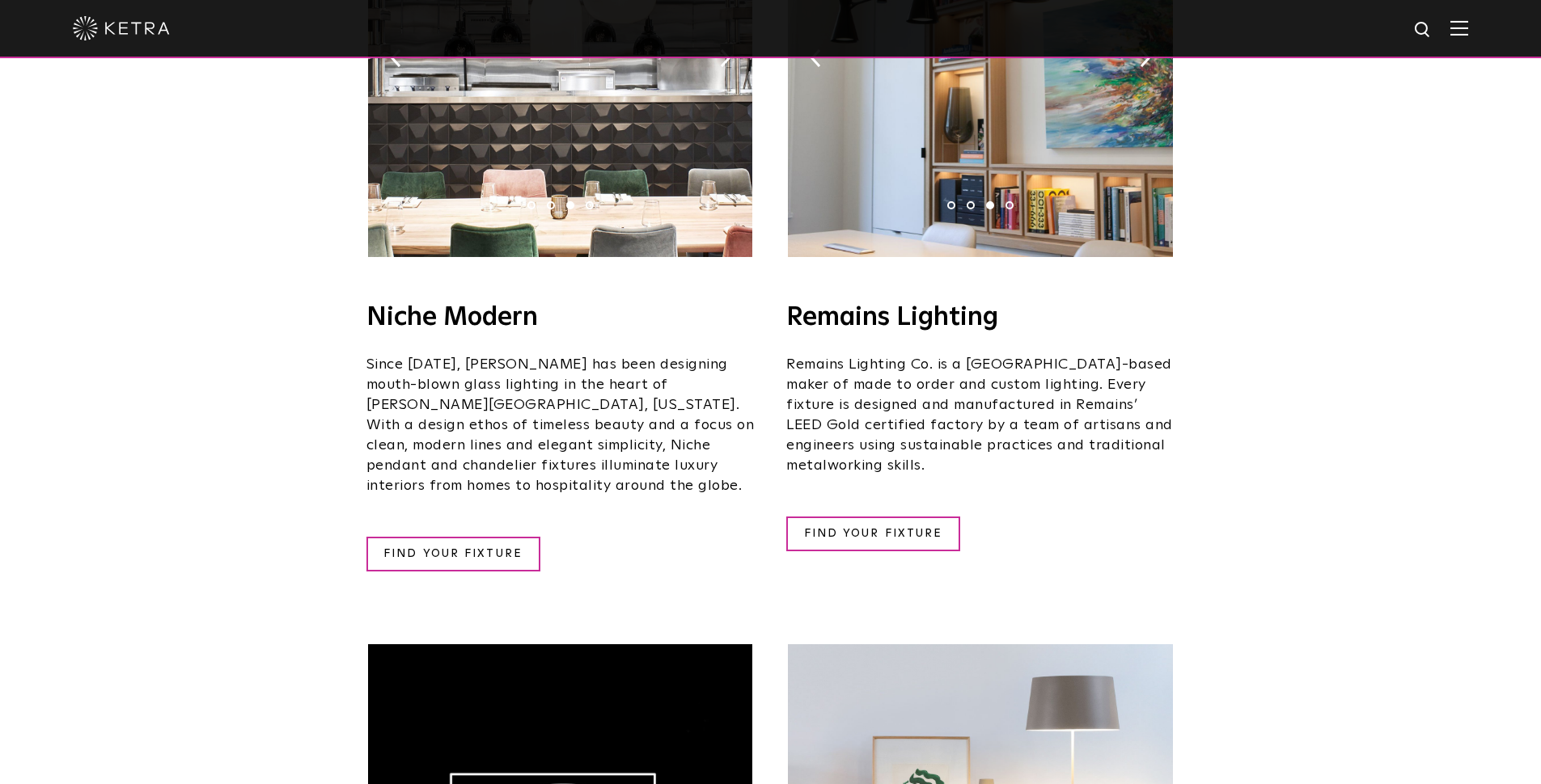
scroll to position [2270, 0]
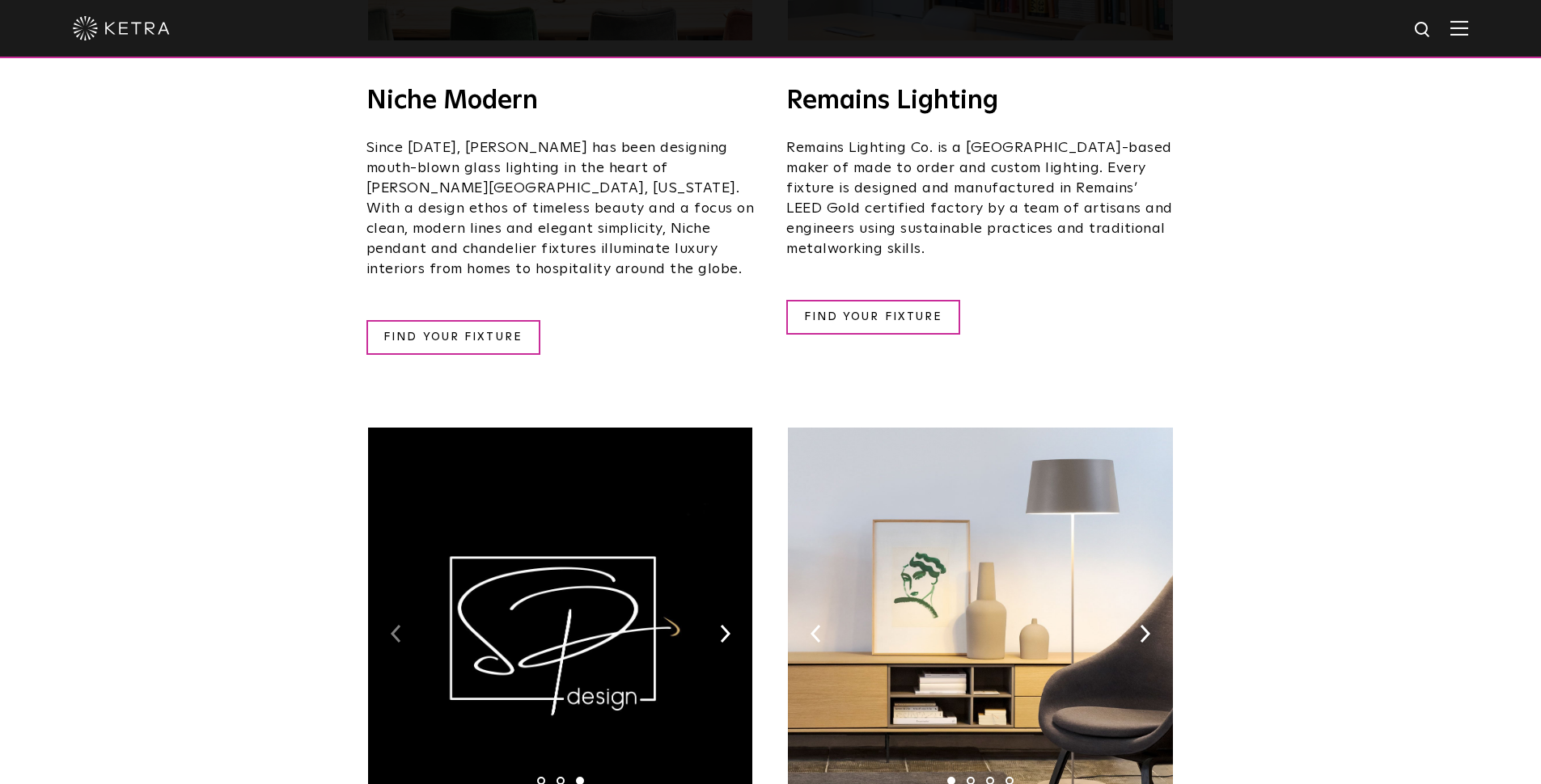
click at [394, 624] on img at bounding box center [395, 633] width 10 height 18
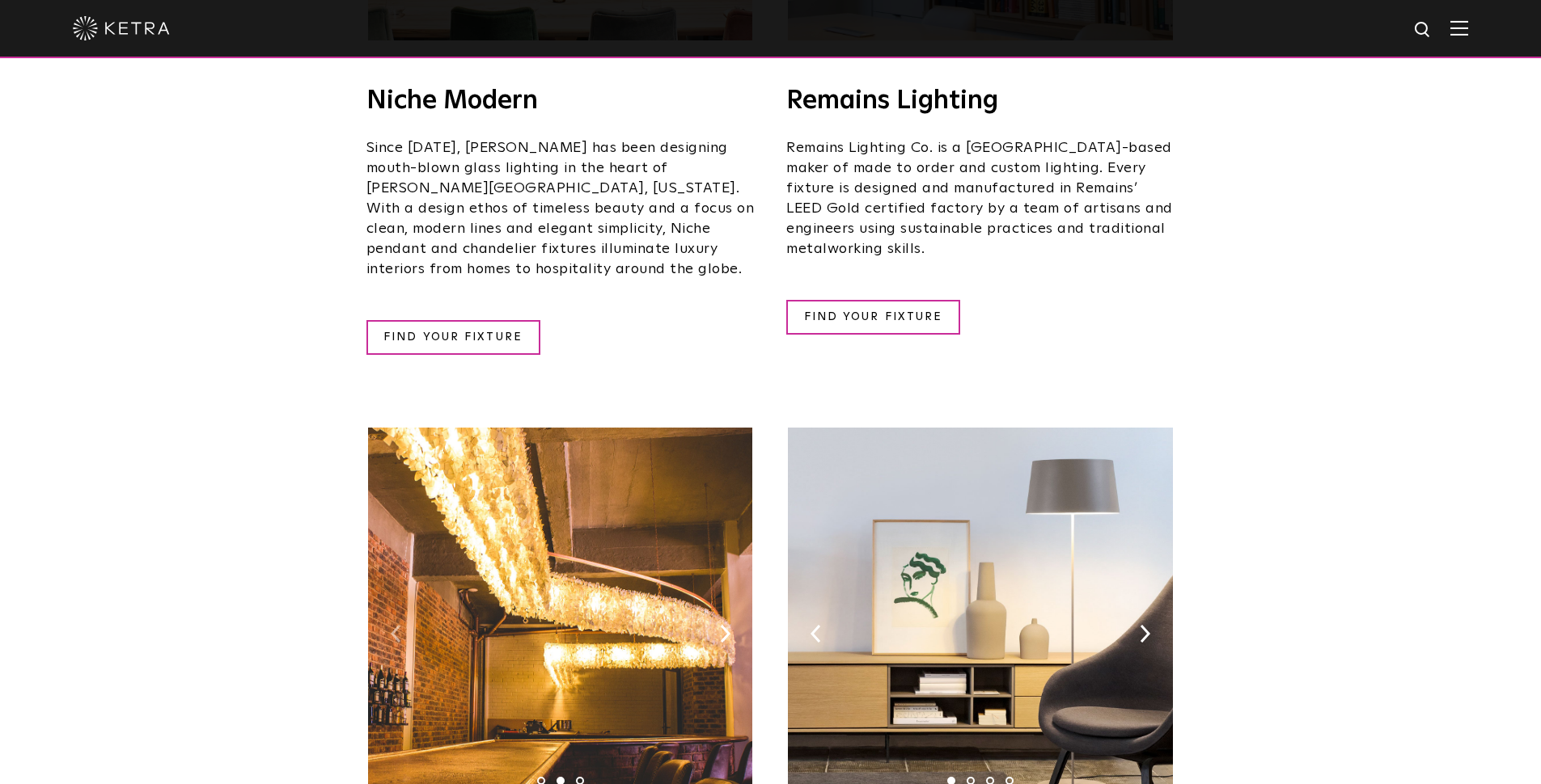
click at [396, 624] on img at bounding box center [395, 633] width 10 height 18
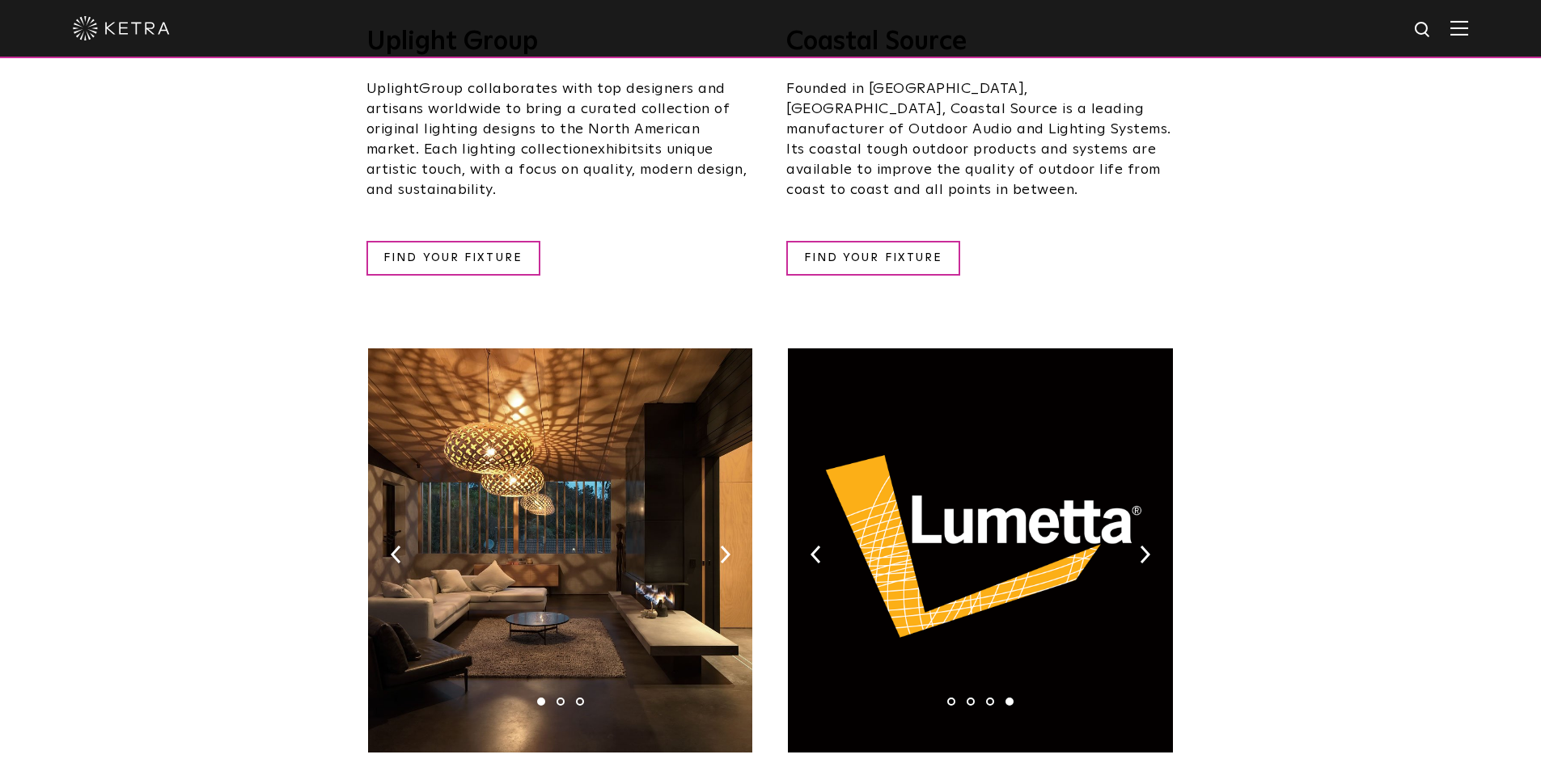
scroll to position [908, 0]
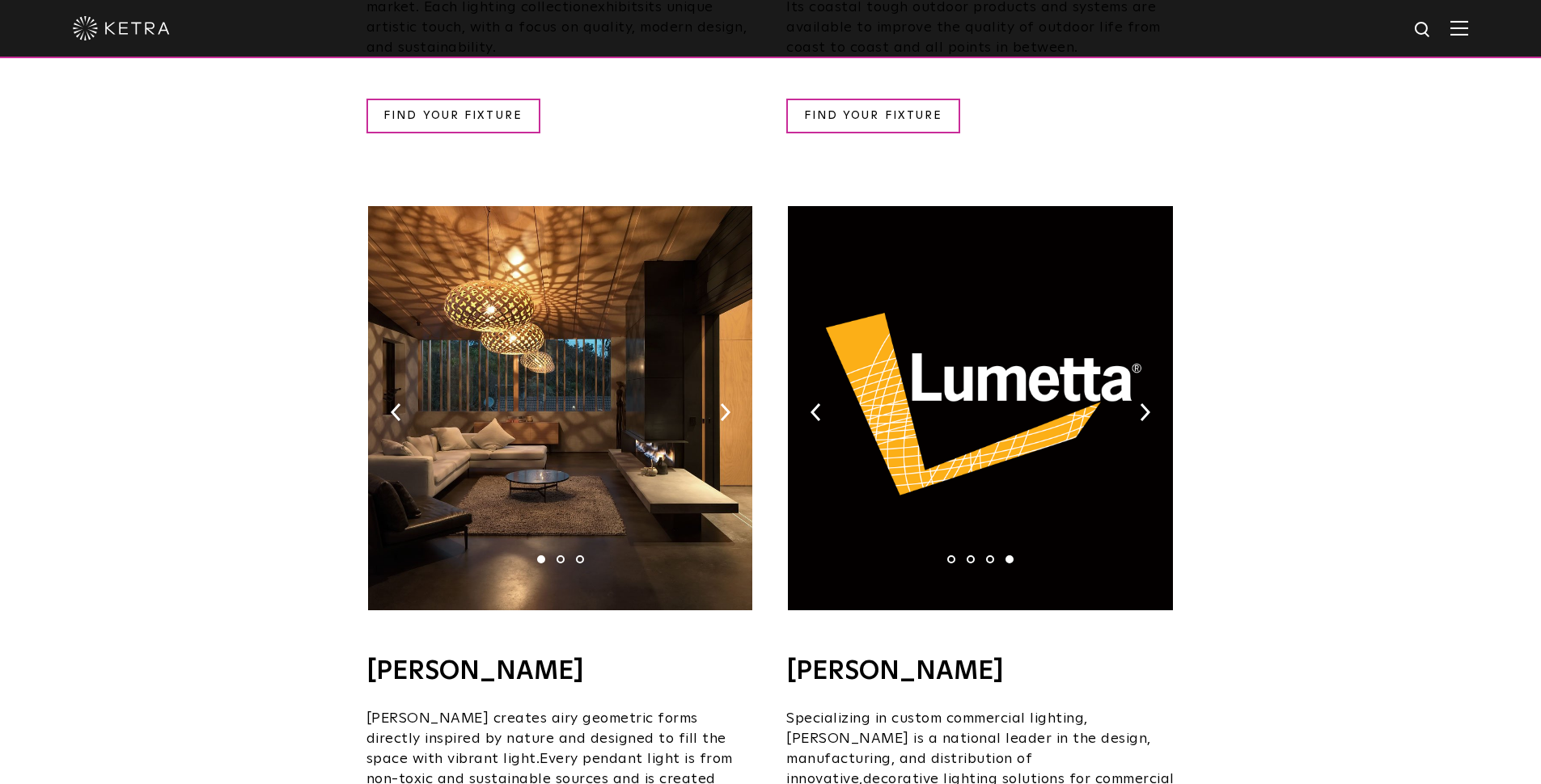
click at [992, 555] on li "3" at bounding box center [989, 559] width 8 height 8
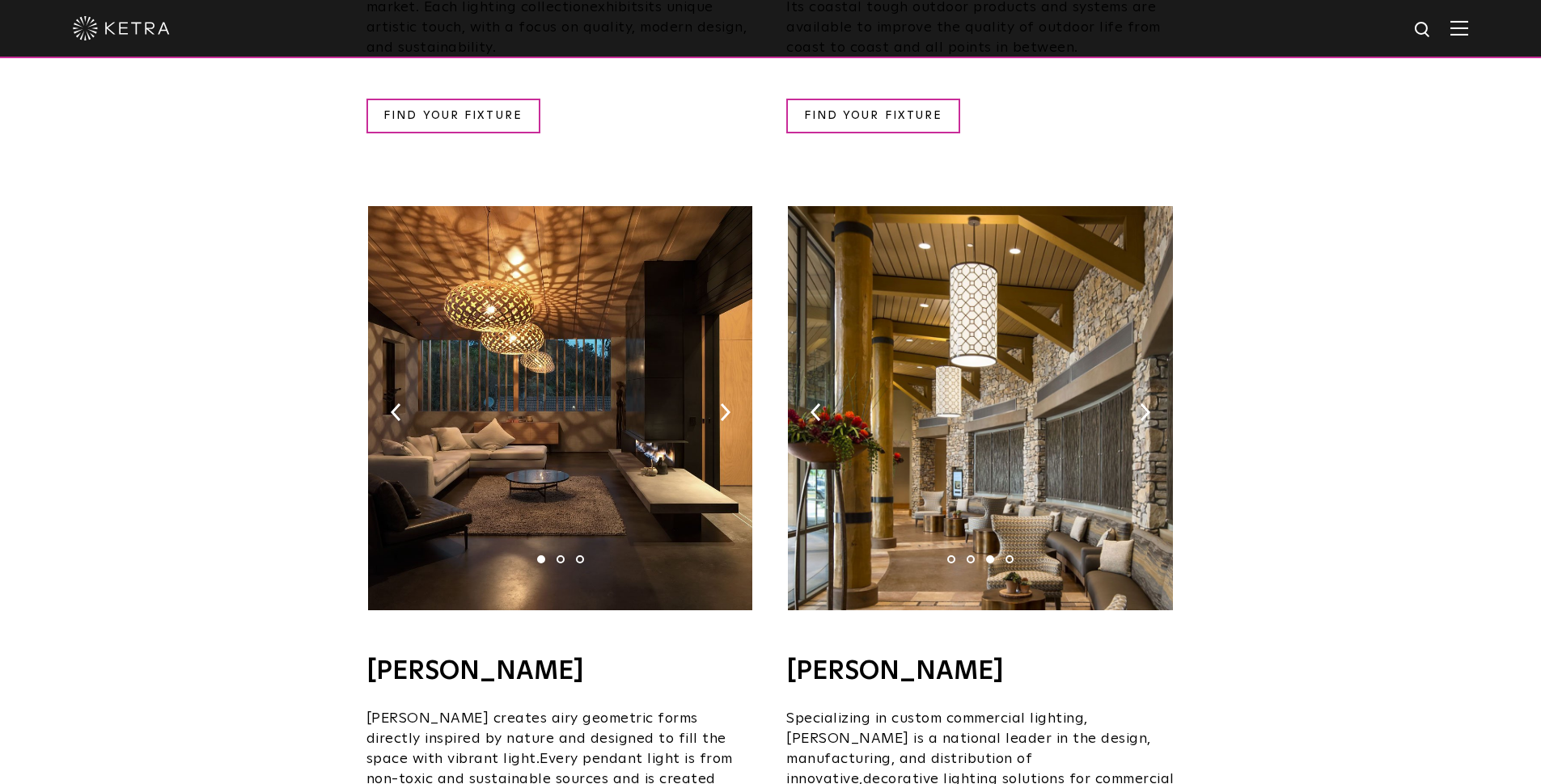
click at [972, 555] on li "2" at bounding box center [970, 559] width 8 height 8
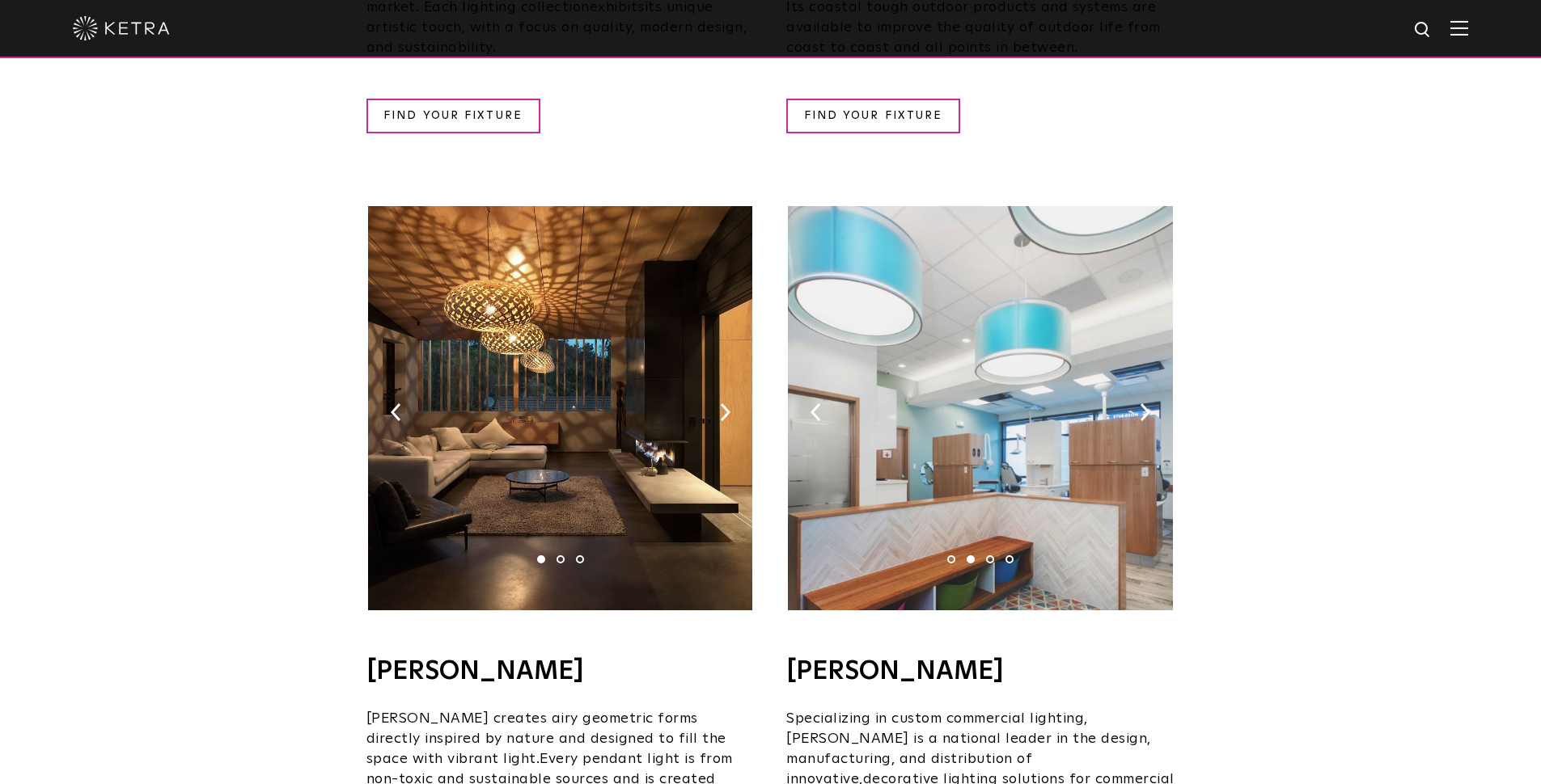
click at [952, 555] on li "1" at bounding box center [950, 559] width 8 height 8
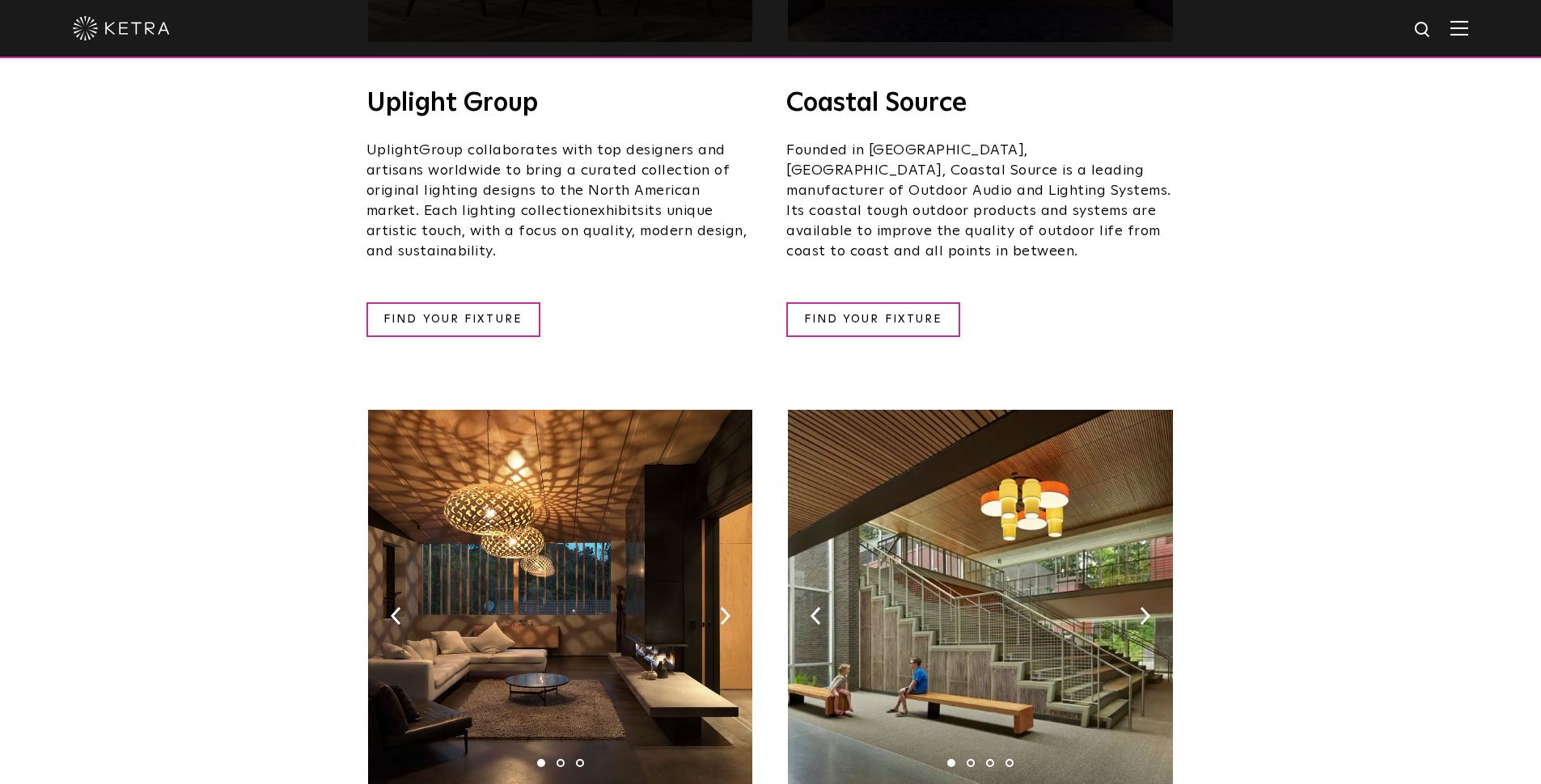
scroll to position [0, 0]
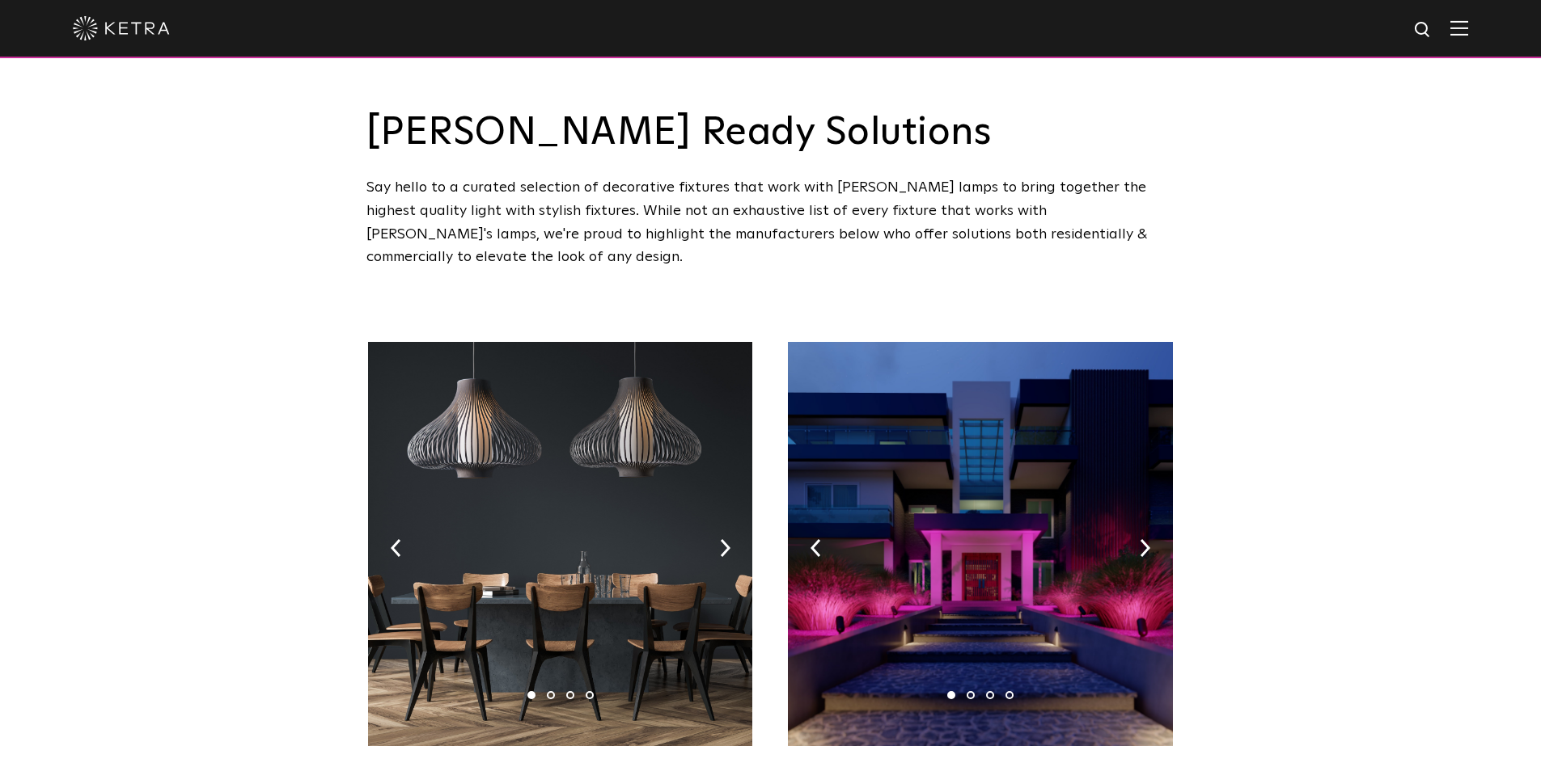
click at [135, 25] on img at bounding box center [121, 29] width 97 height 24
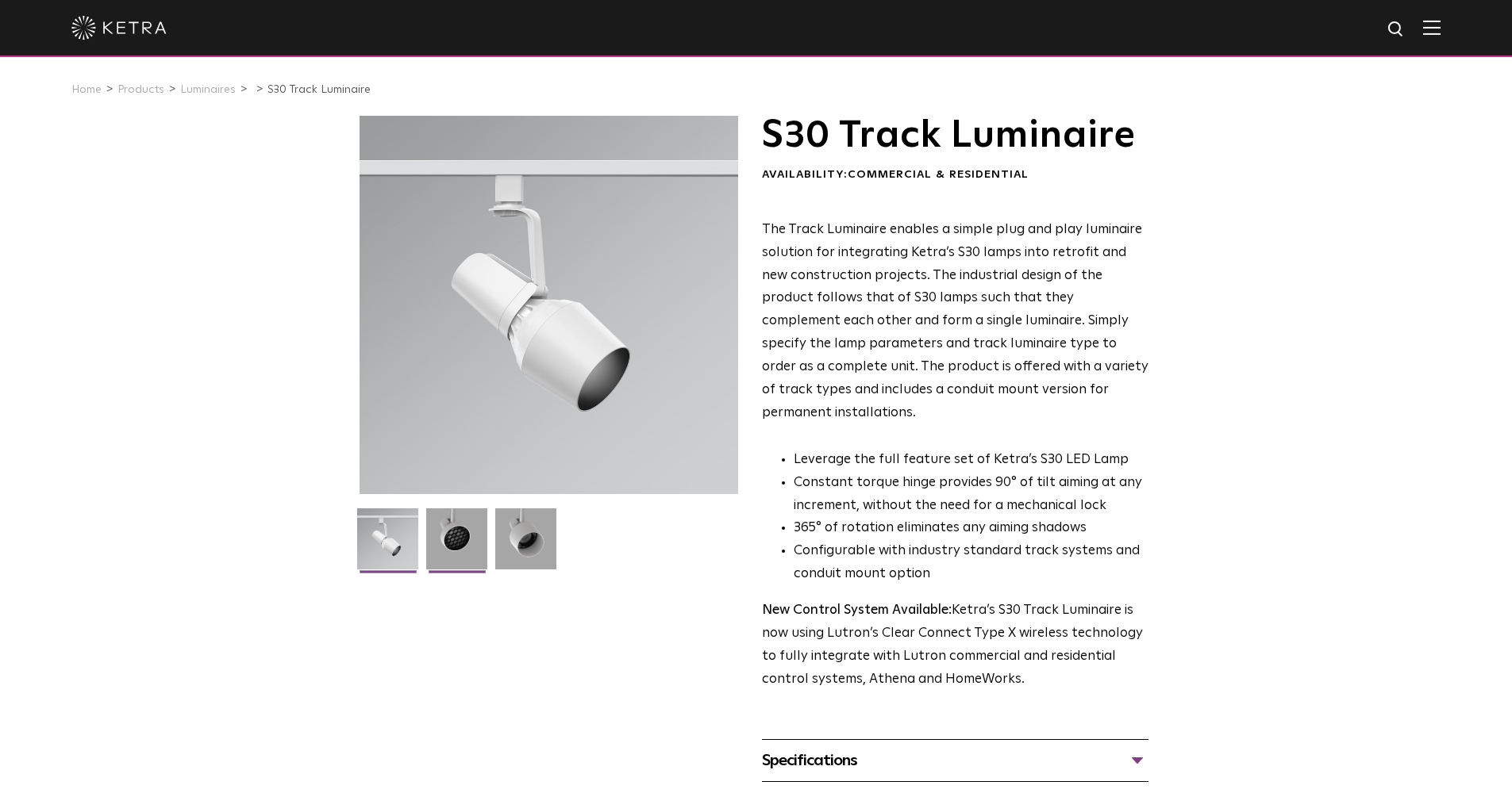
click at [455, 543] on img at bounding box center [456, 545] width 61 height 73
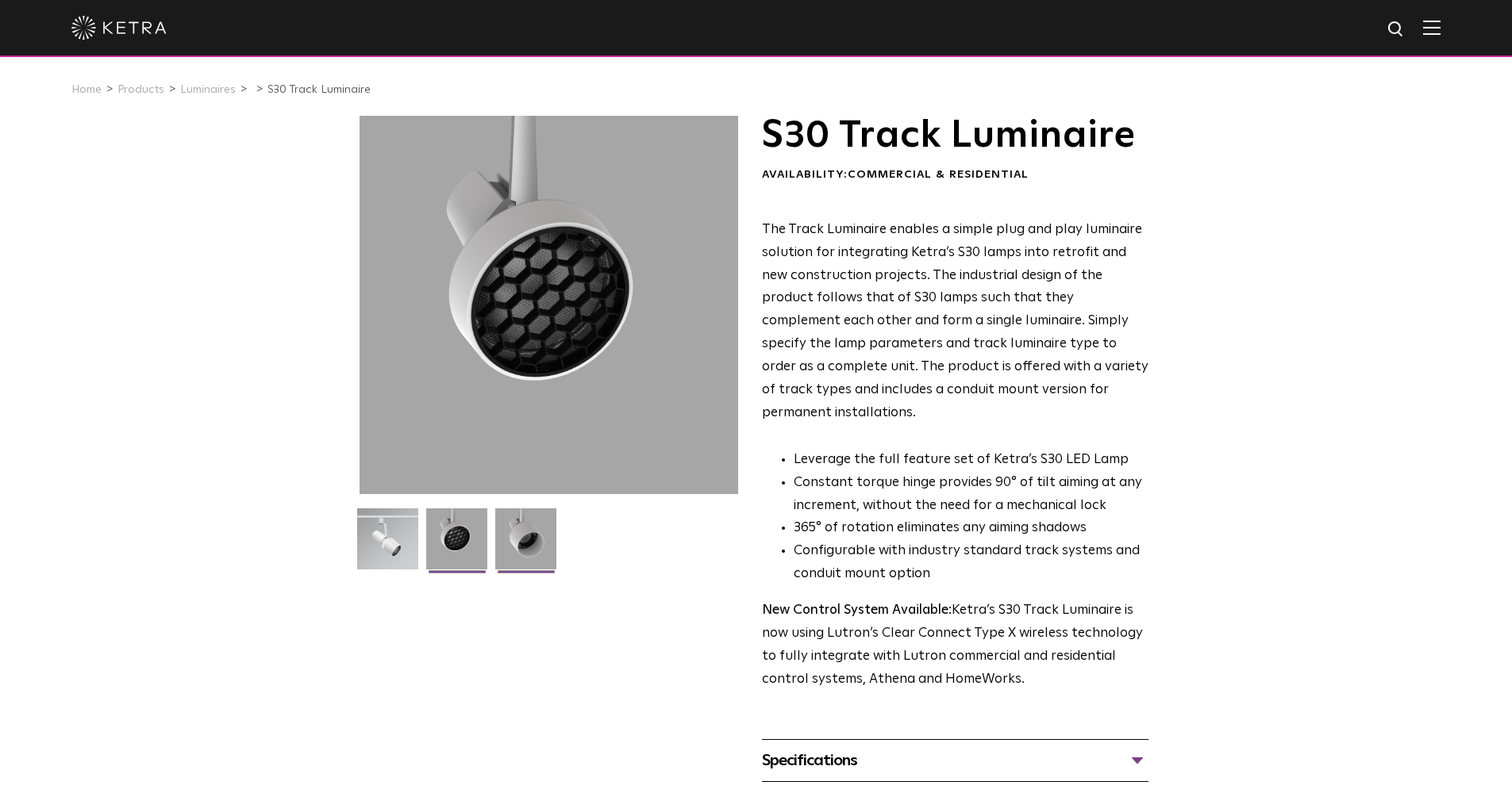
click at [541, 549] on img at bounding box center [525, 545] width 61 height 73
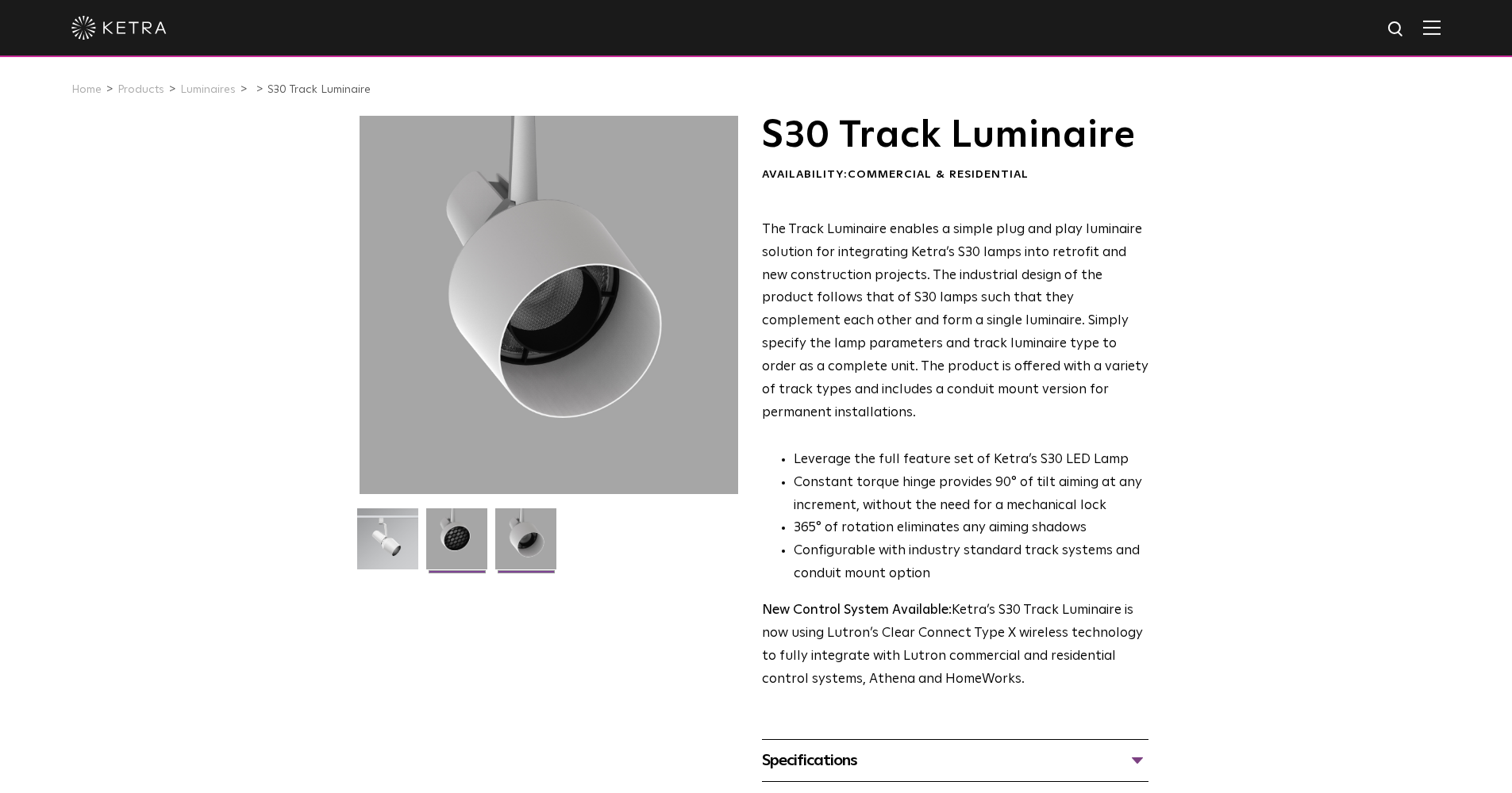
click at [453, 538] on img at bounding box center [456, 545] width 61 height 73
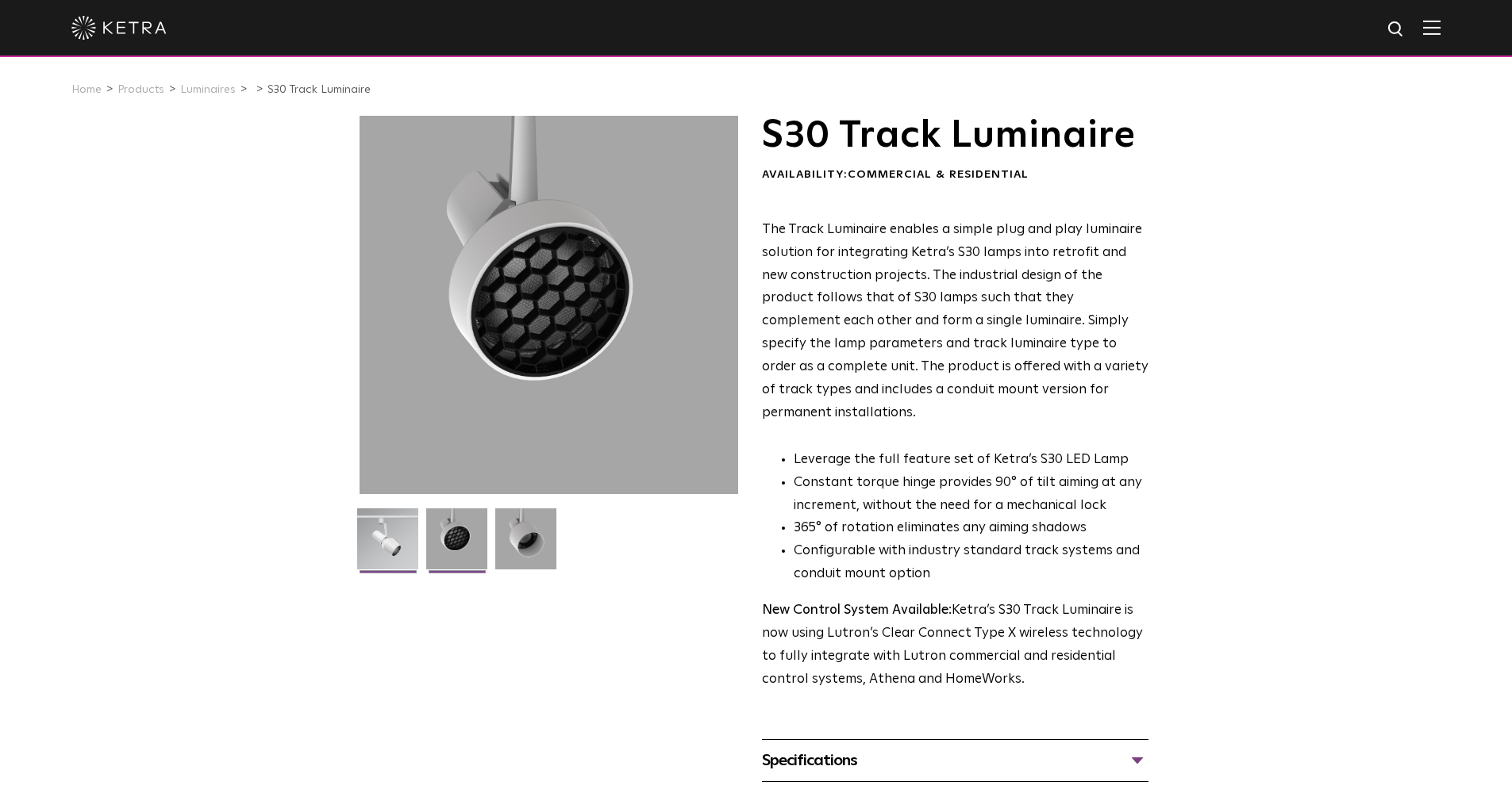
click at [362, 549] on img at bounding box center [387, 545] width 61 height 73
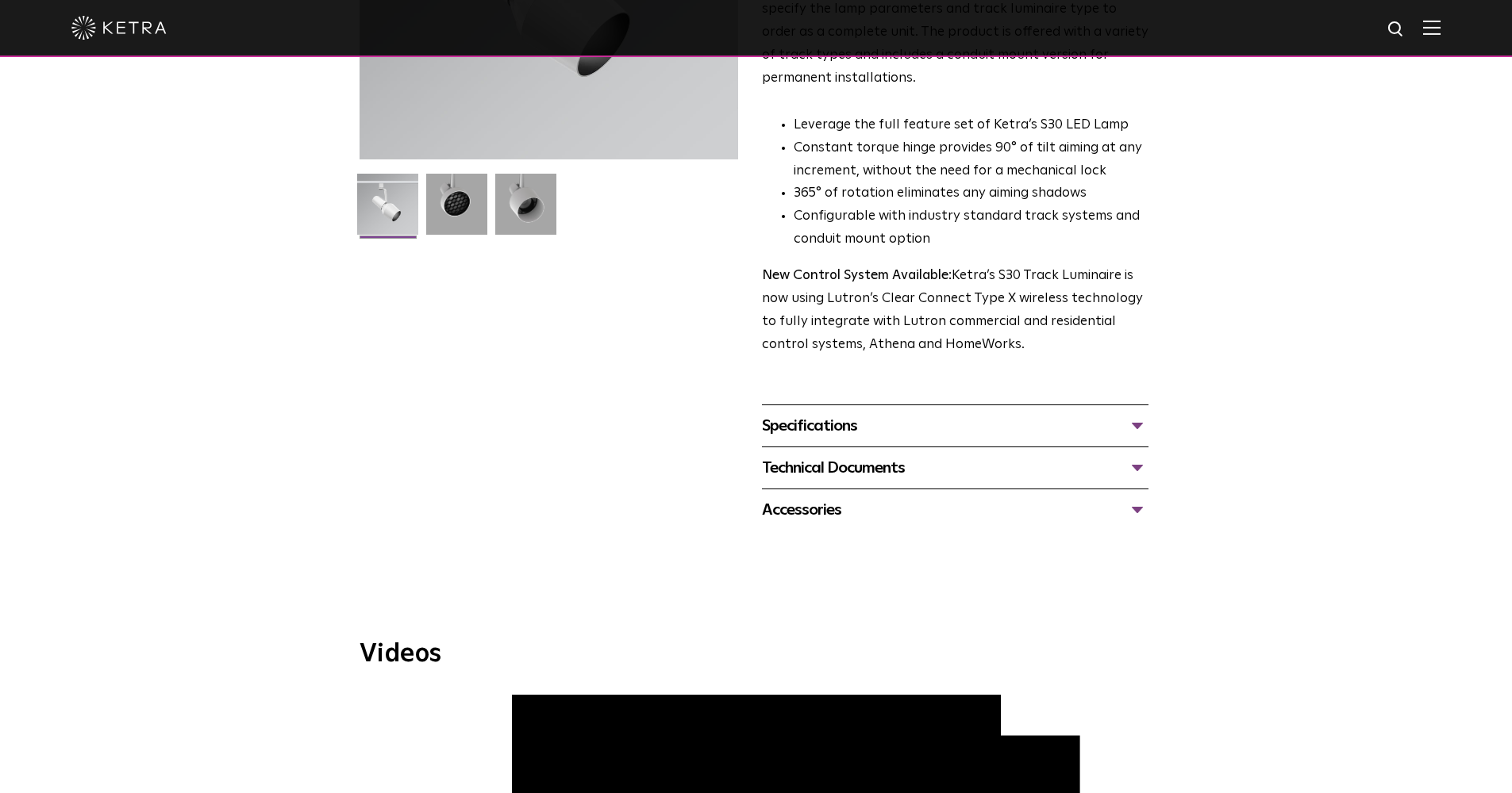
scroll to position [338, 0]
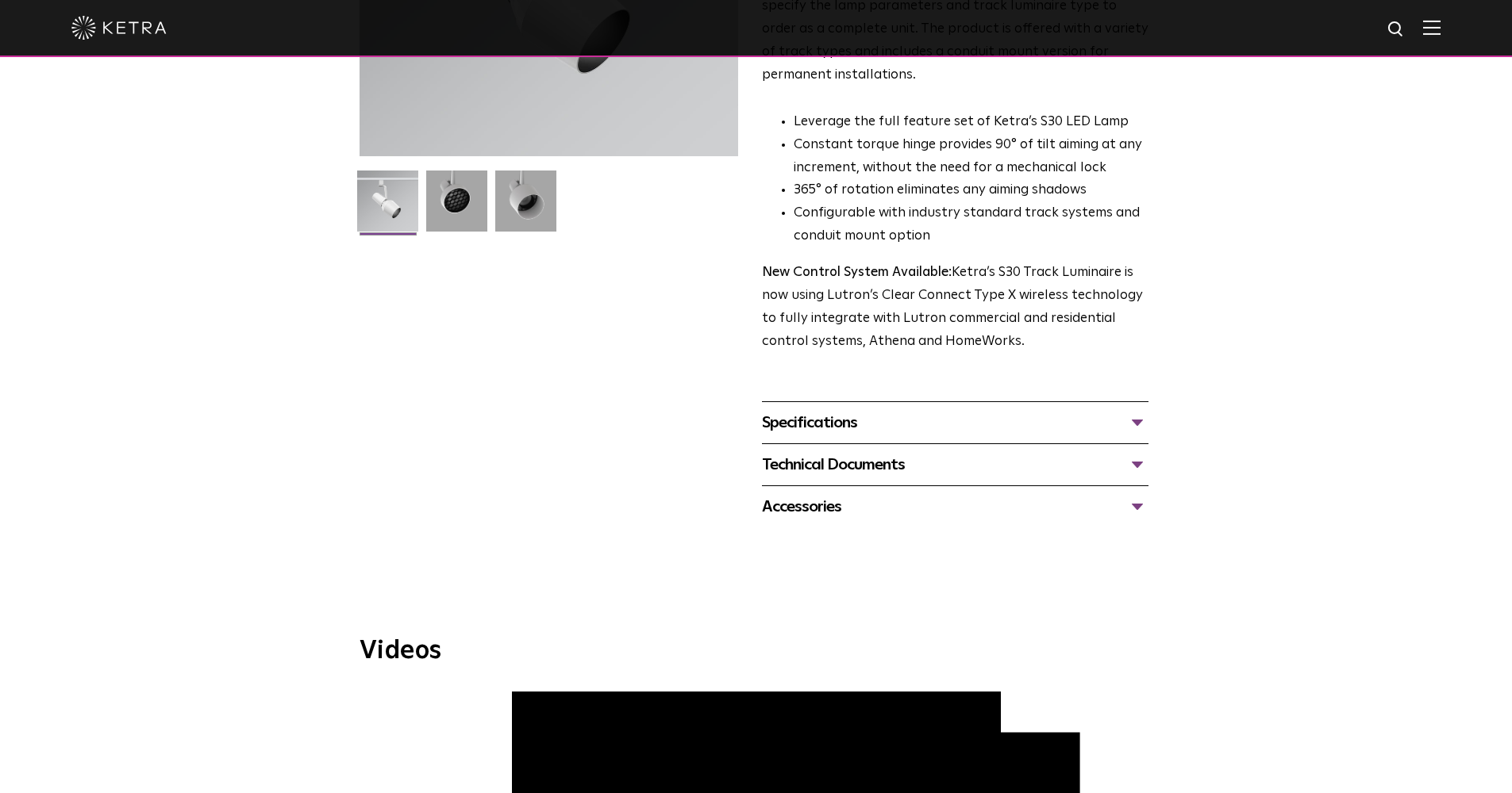
click at [901, 410] on div "Specifications" at bounding box center [954, 423] width 387 height 25
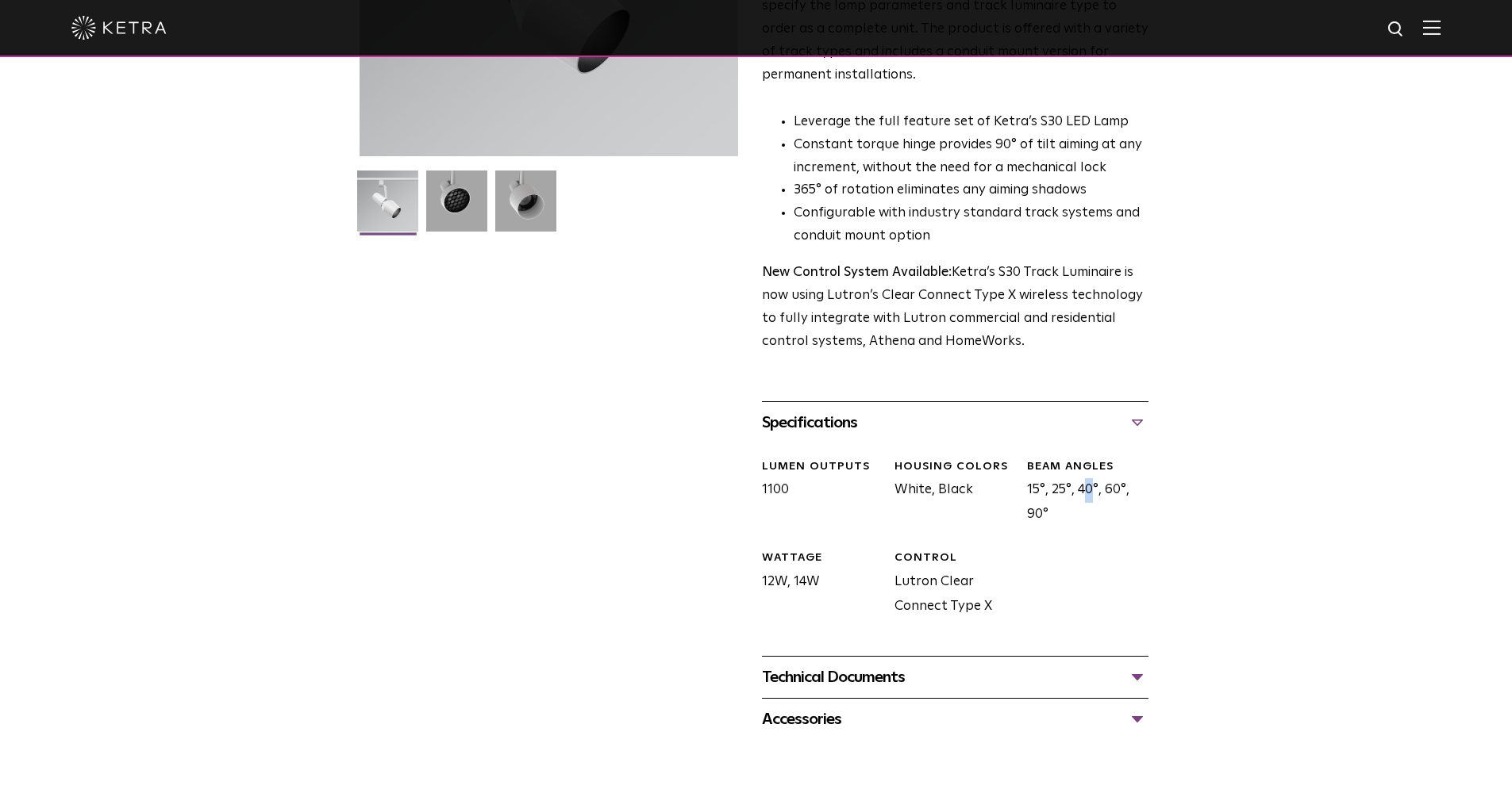
click at [1039, 459] on div "BEAM ANGLES 15°, 25°, 40°, 60°, 90°" at bounding box center [1081, 492] width 132 height 68
copy div "°"
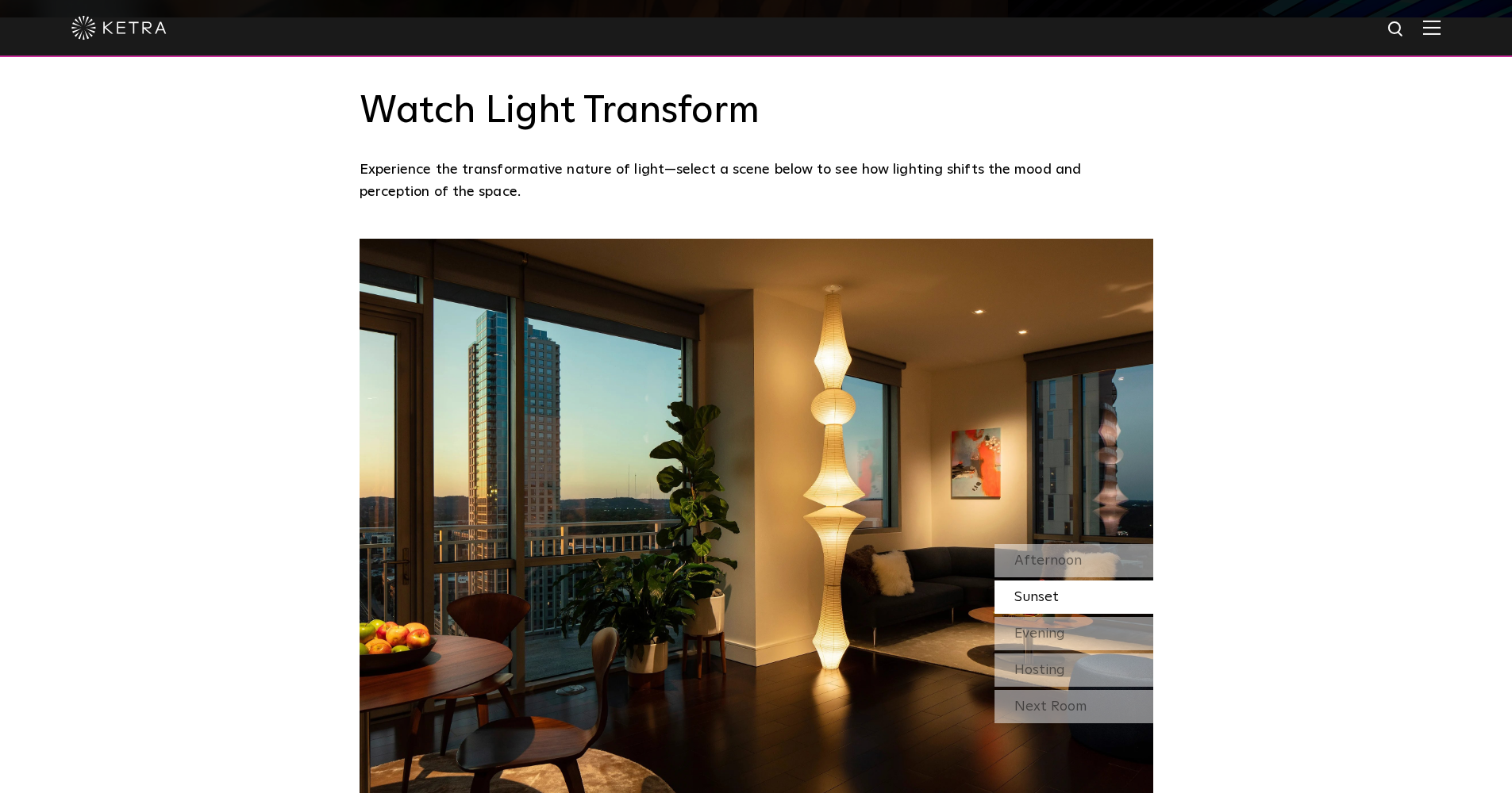
scroll to position [1362, 0]
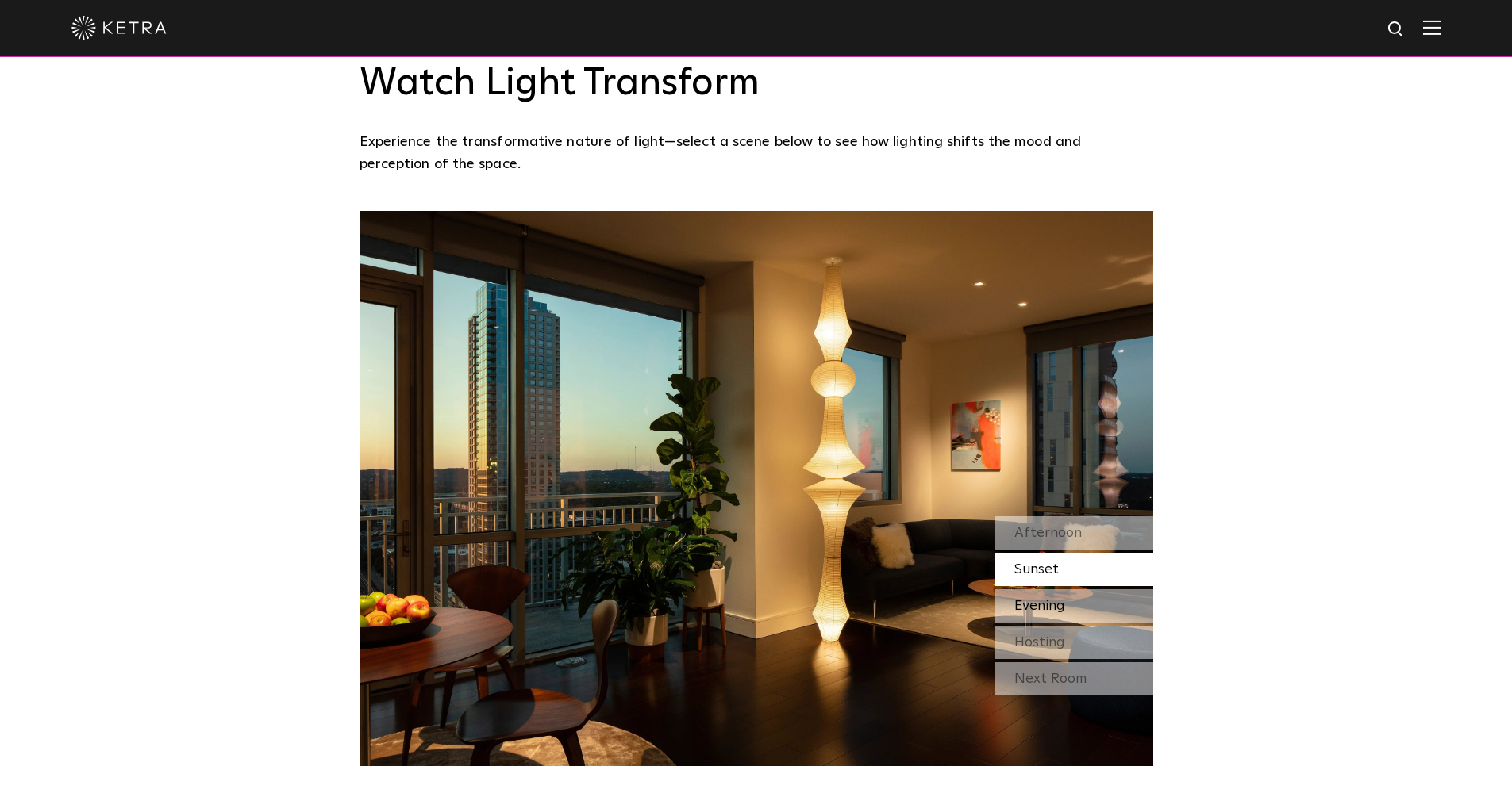
click at [1065, 608] on span "Evening" at bounding box center [1039, 607] width 51 height 14
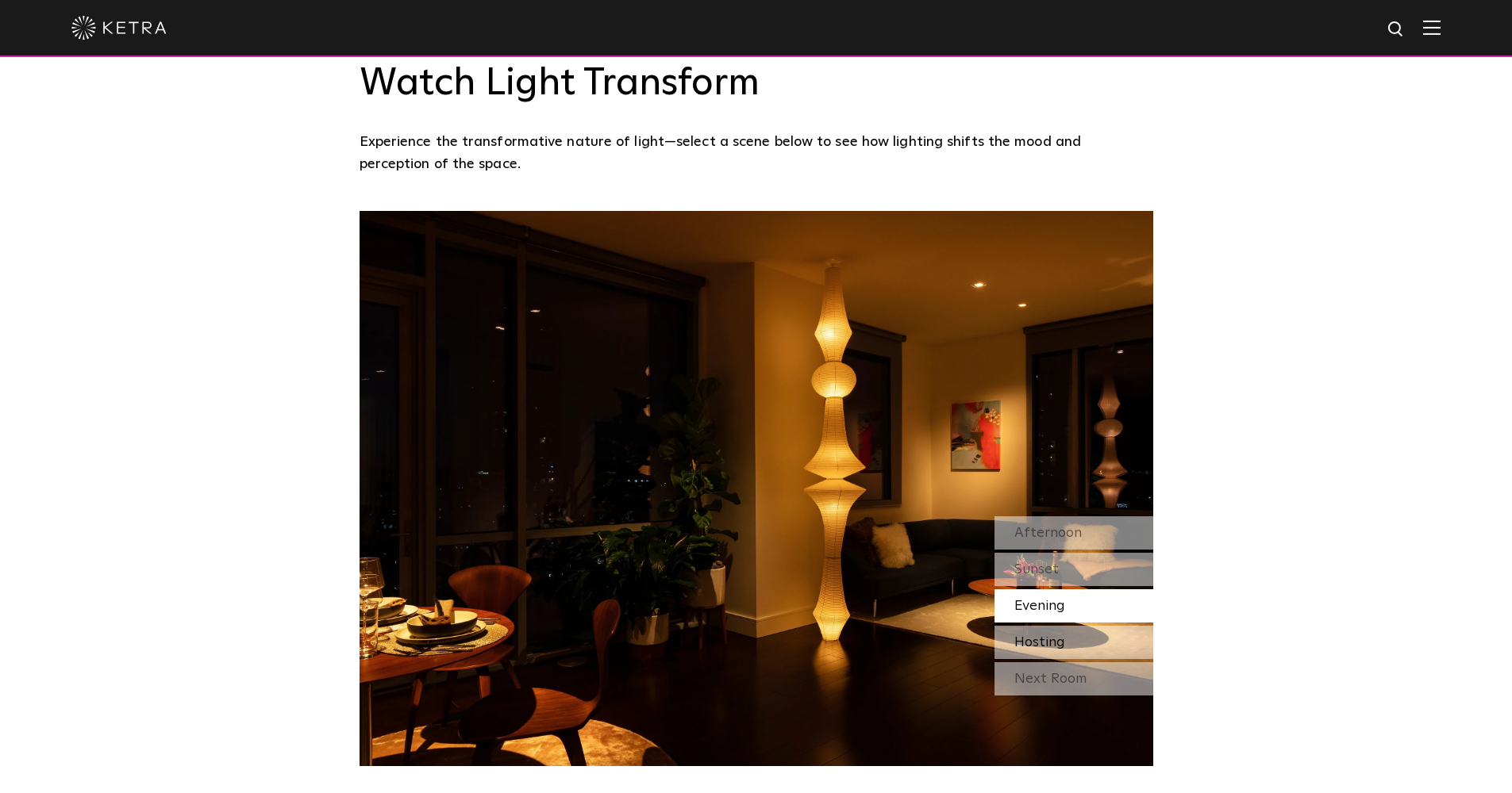
click at [1055, 635] on span "Hosting" at bounding box center [1039, 643] width 51 height 14
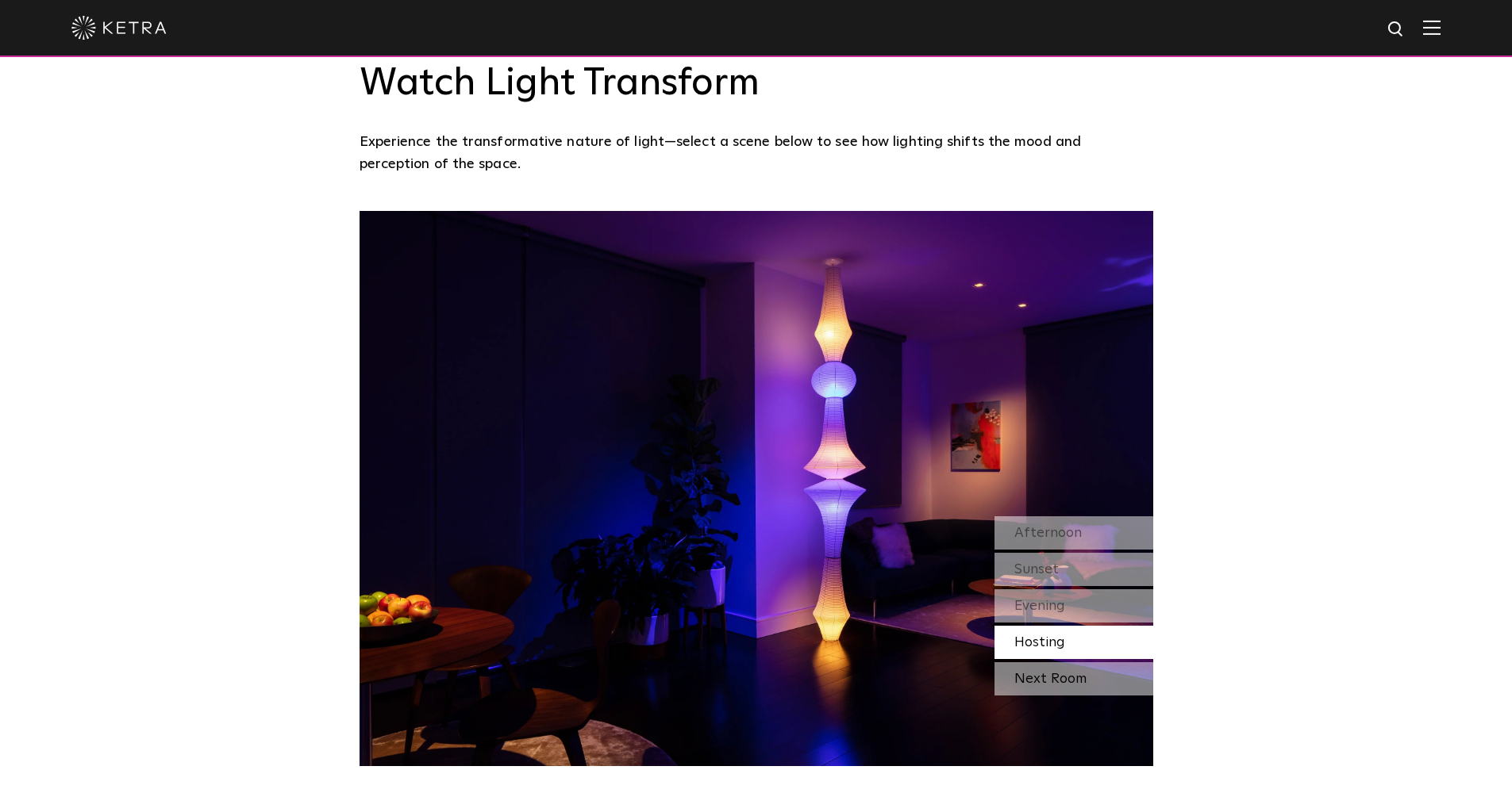
click at [1082, 677] on div "Next Room" at bounding box center [1073, 679] width 158 height 33
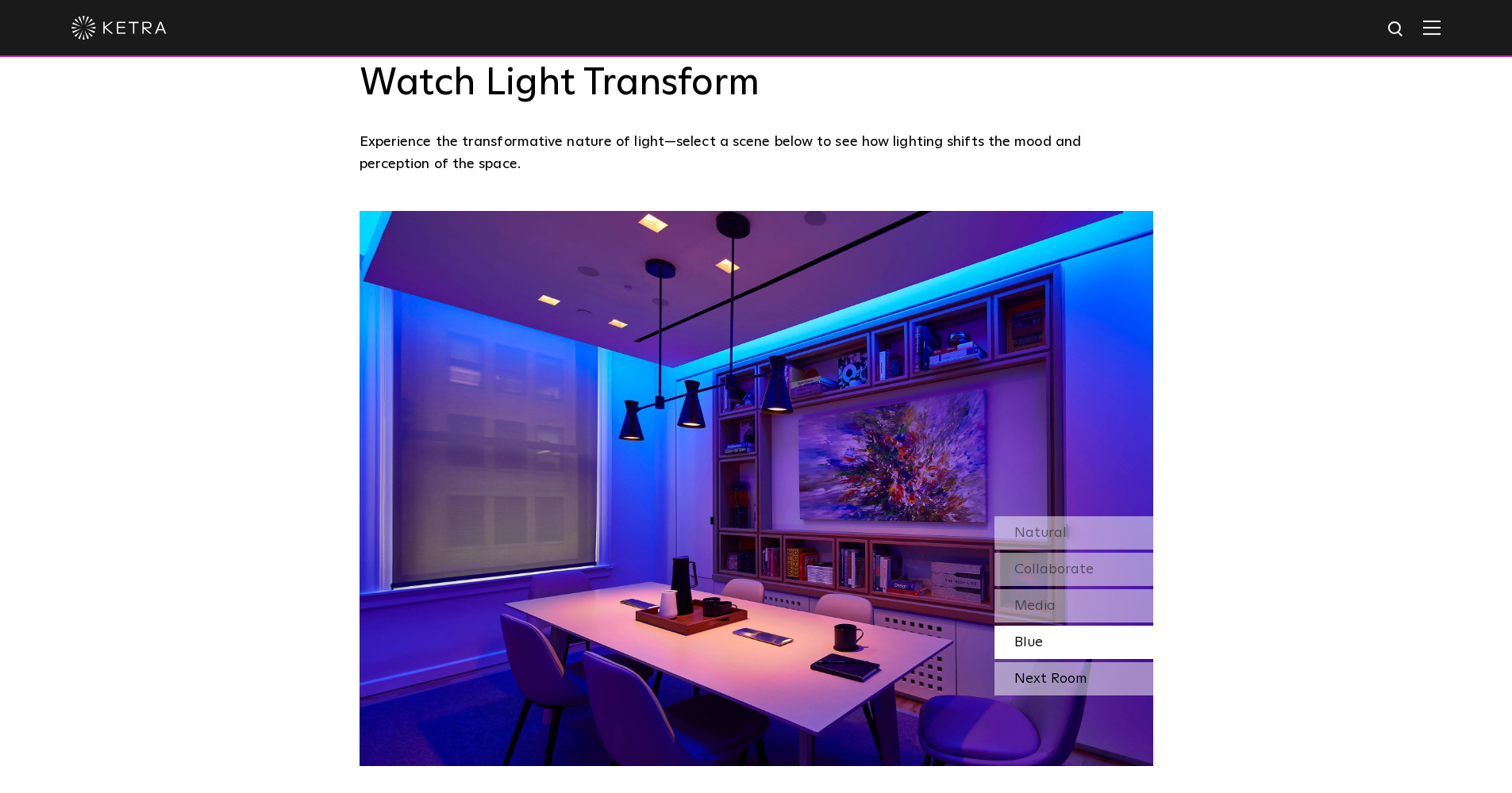
click at [1081, 677] on div "Next Room" at bounding box center [1073, 679] width 158 height 33
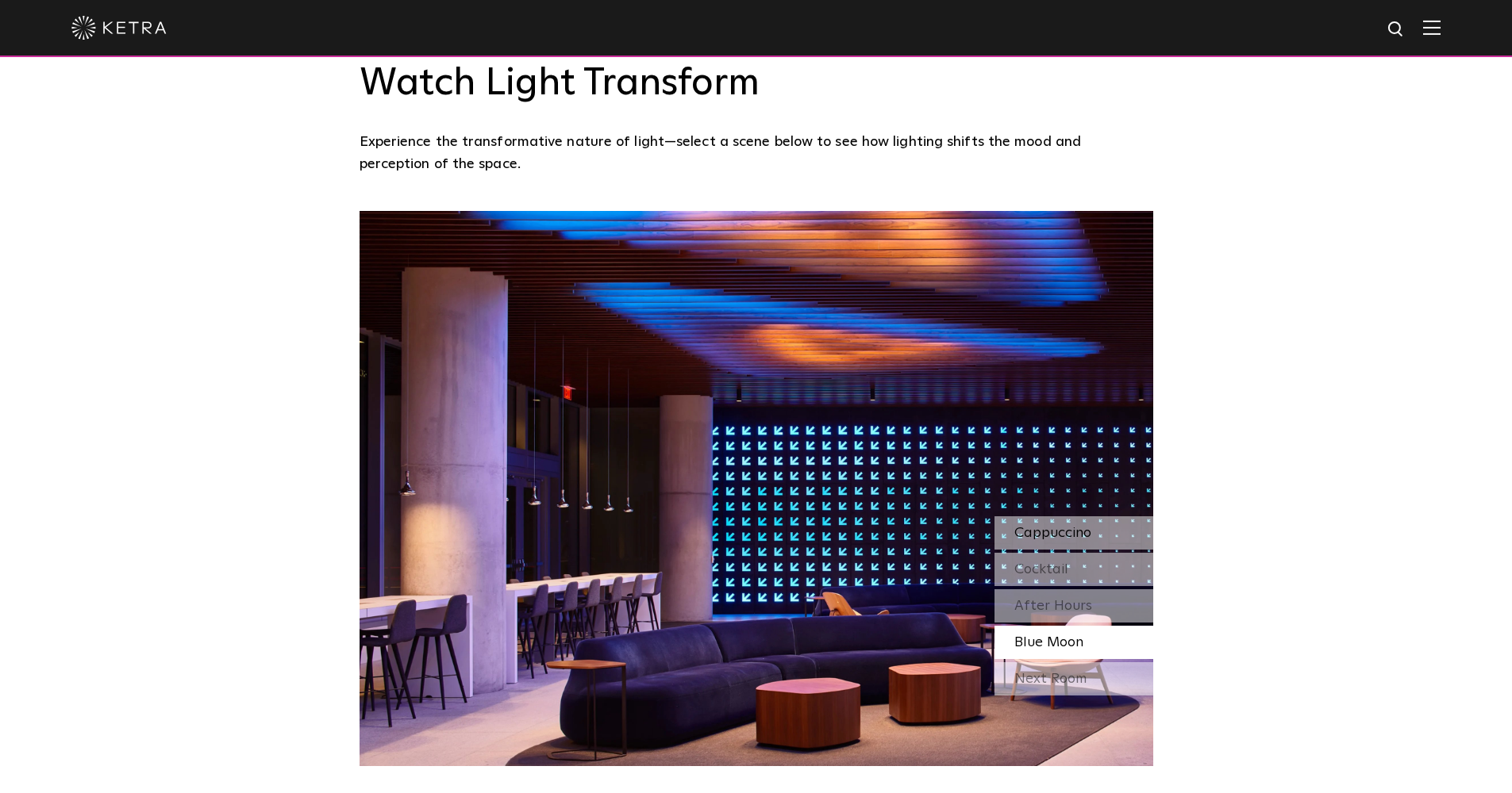
click at [1042, 526] on span "Cappuccino" at bounding box center [1052, 533] width 77 height 14
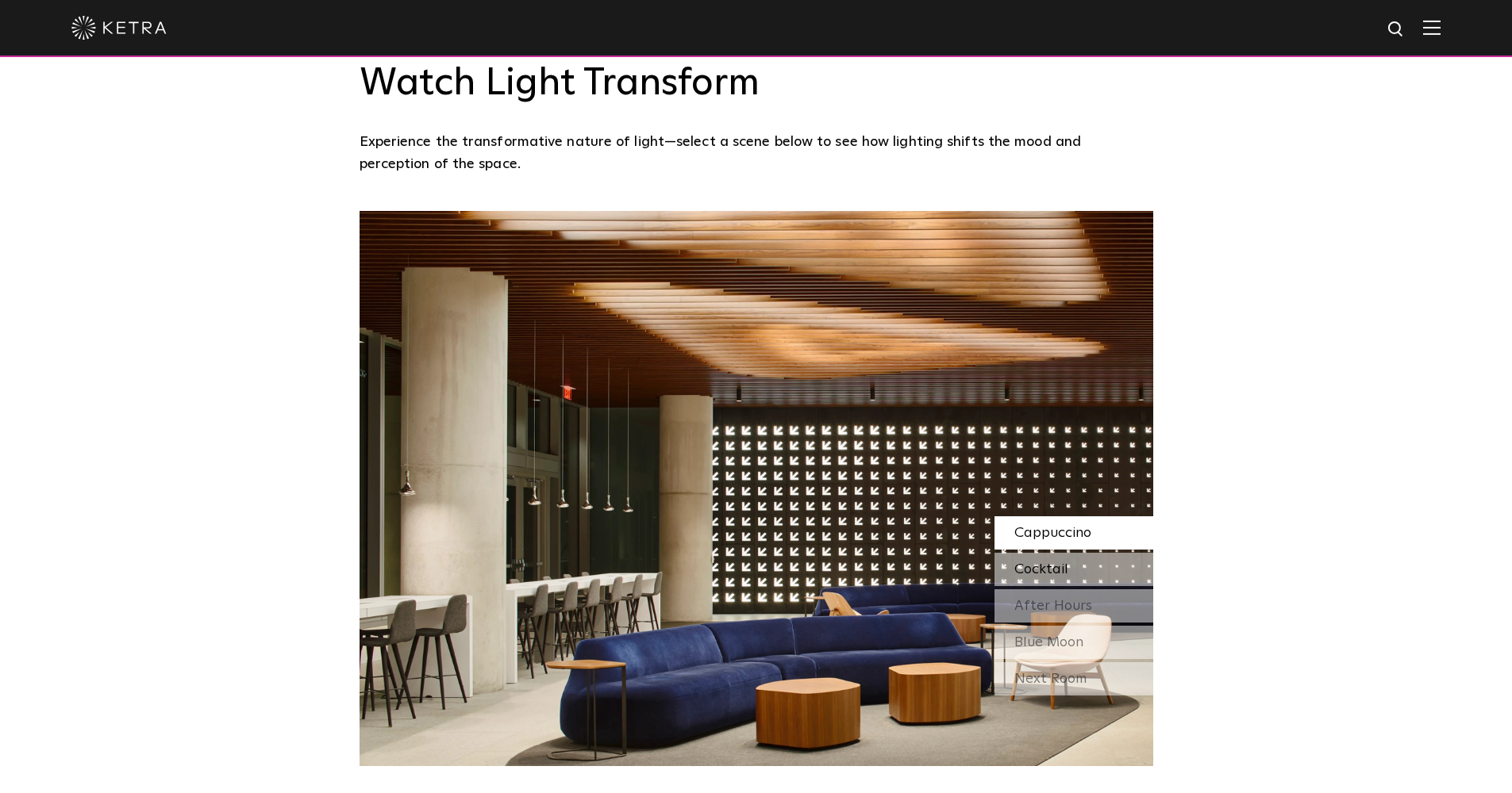
click at [1064, 562] on span "Cocktail" at bounding box center [1041, 569] width 54 height 14
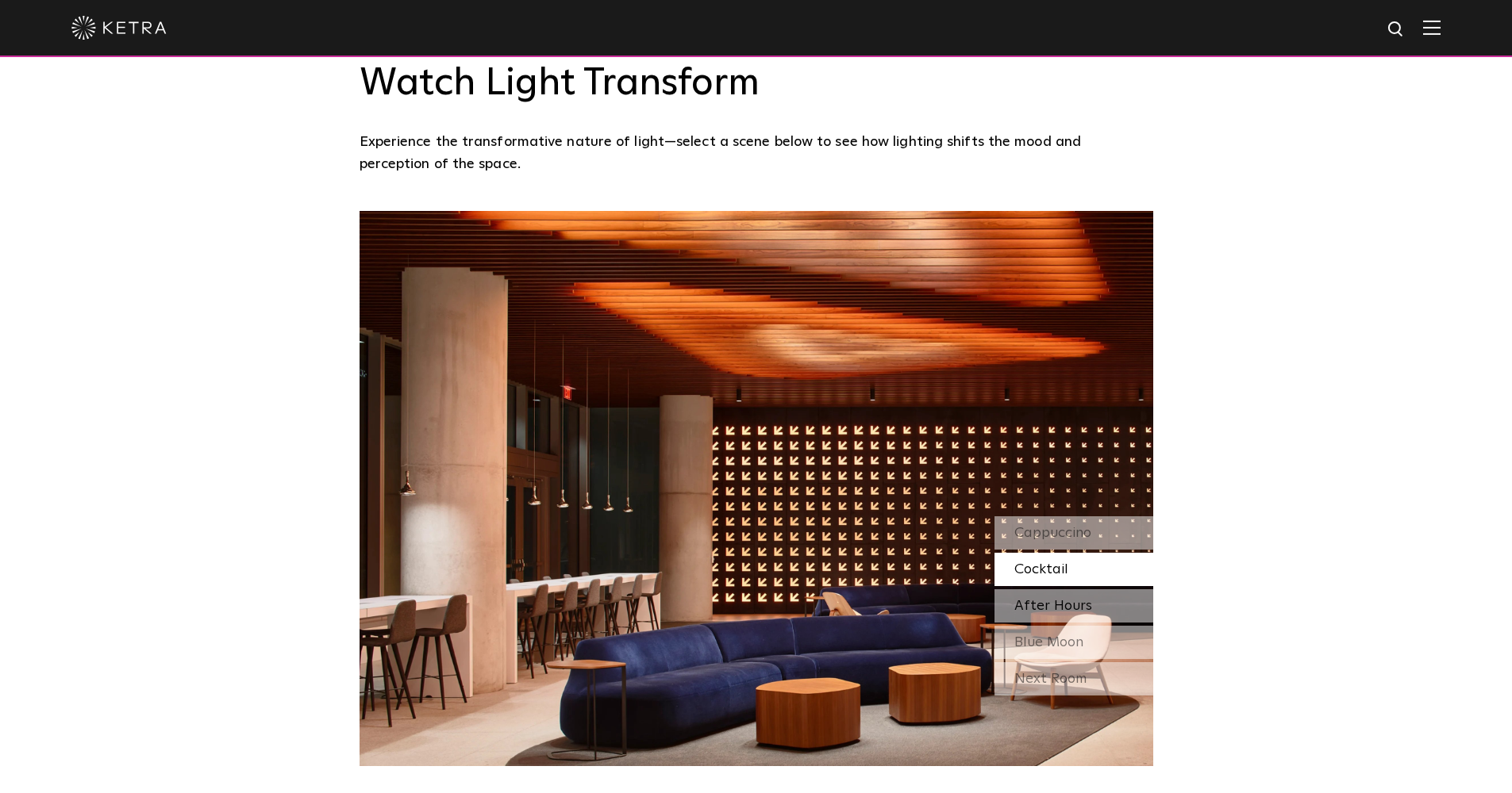
click at [1050, 610] on span "After Hours" at bounding box center [1053, 607] width 78 height 14
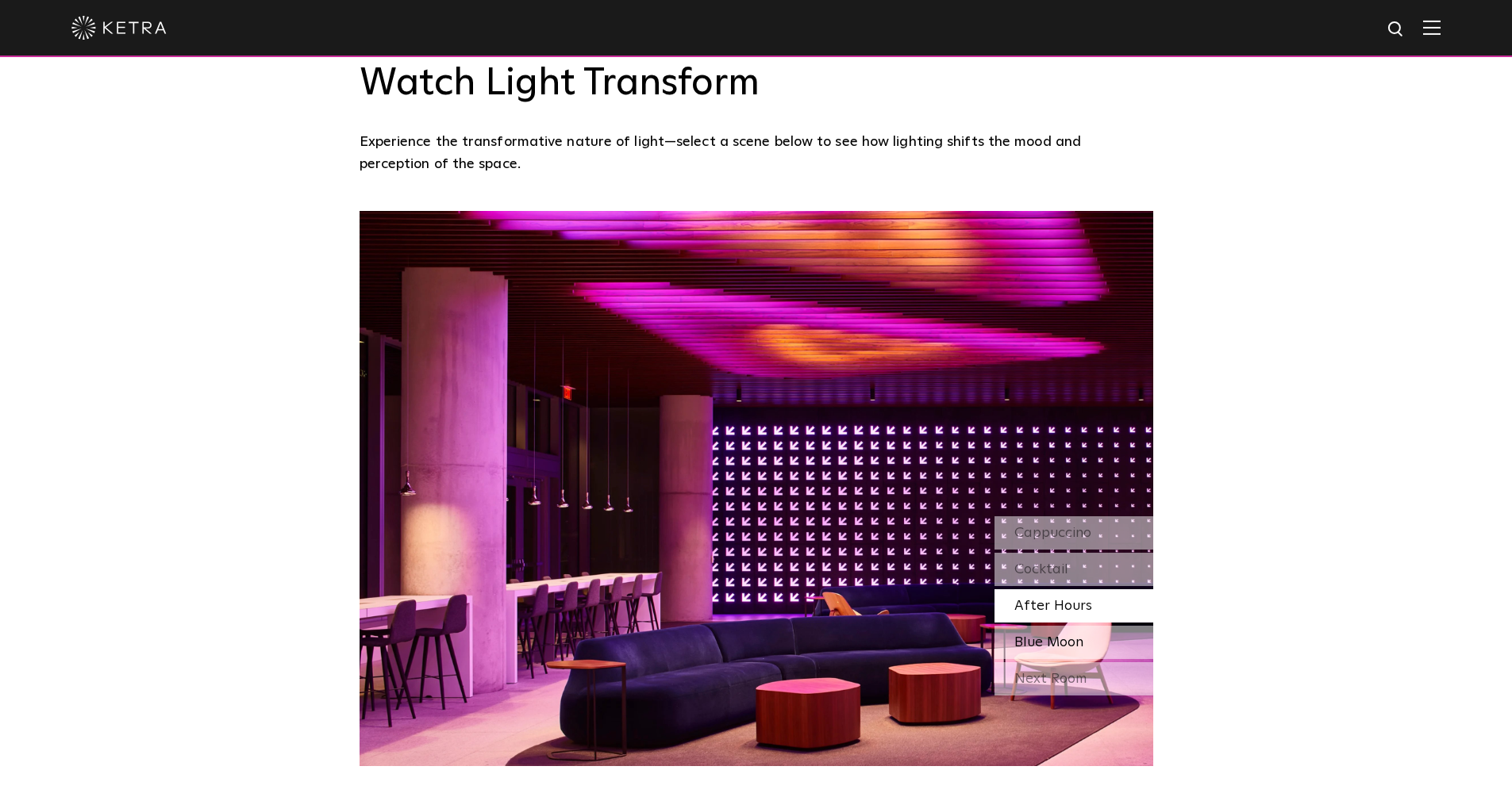
click at [1052, 636] on span "Blue Moon" at bounding box center [1048, 643] width 69 height 14
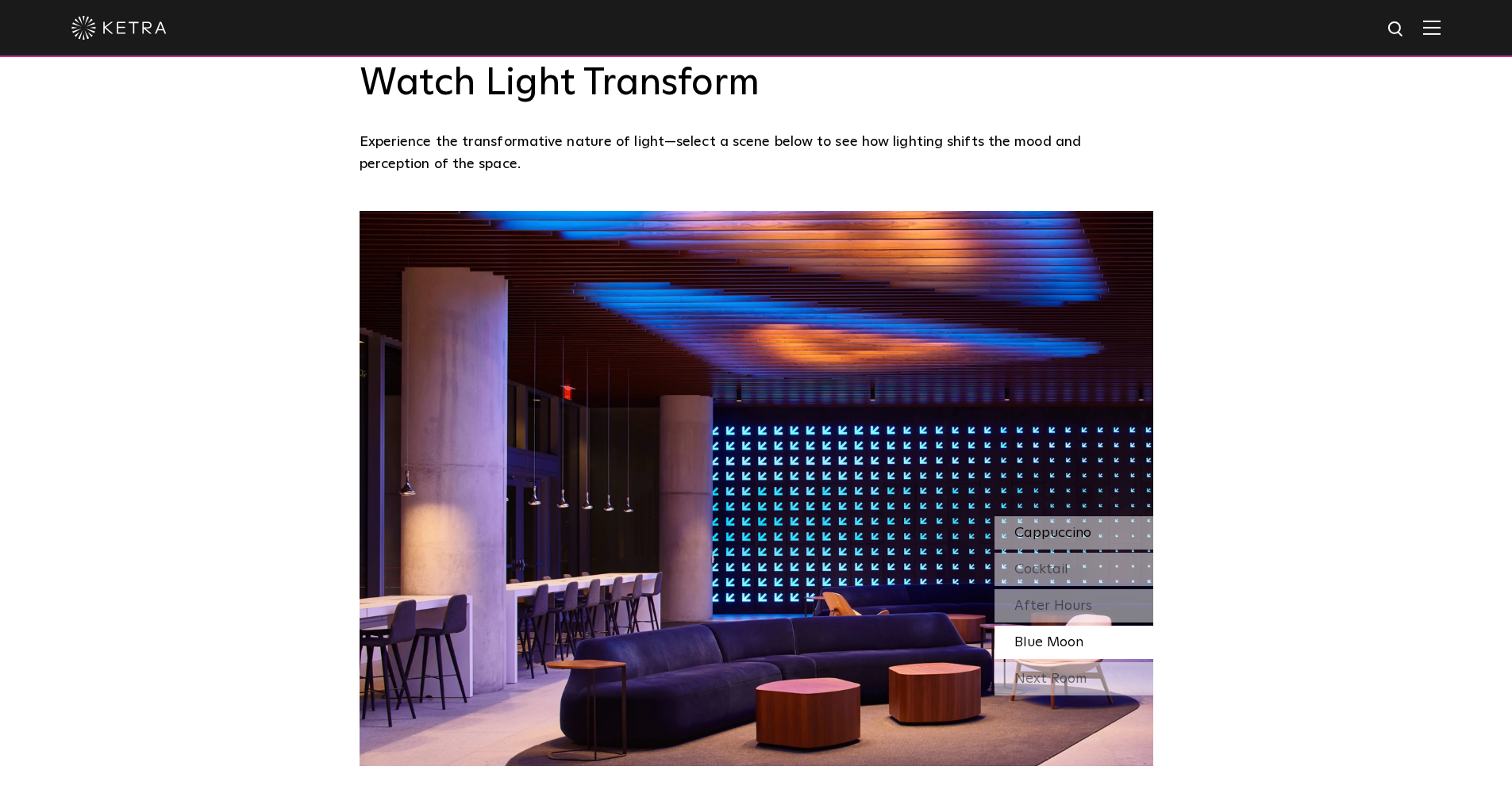
click at [1047, 536] on span "Cappuccino" at bounding box center [1052, 533] width 77 height 14
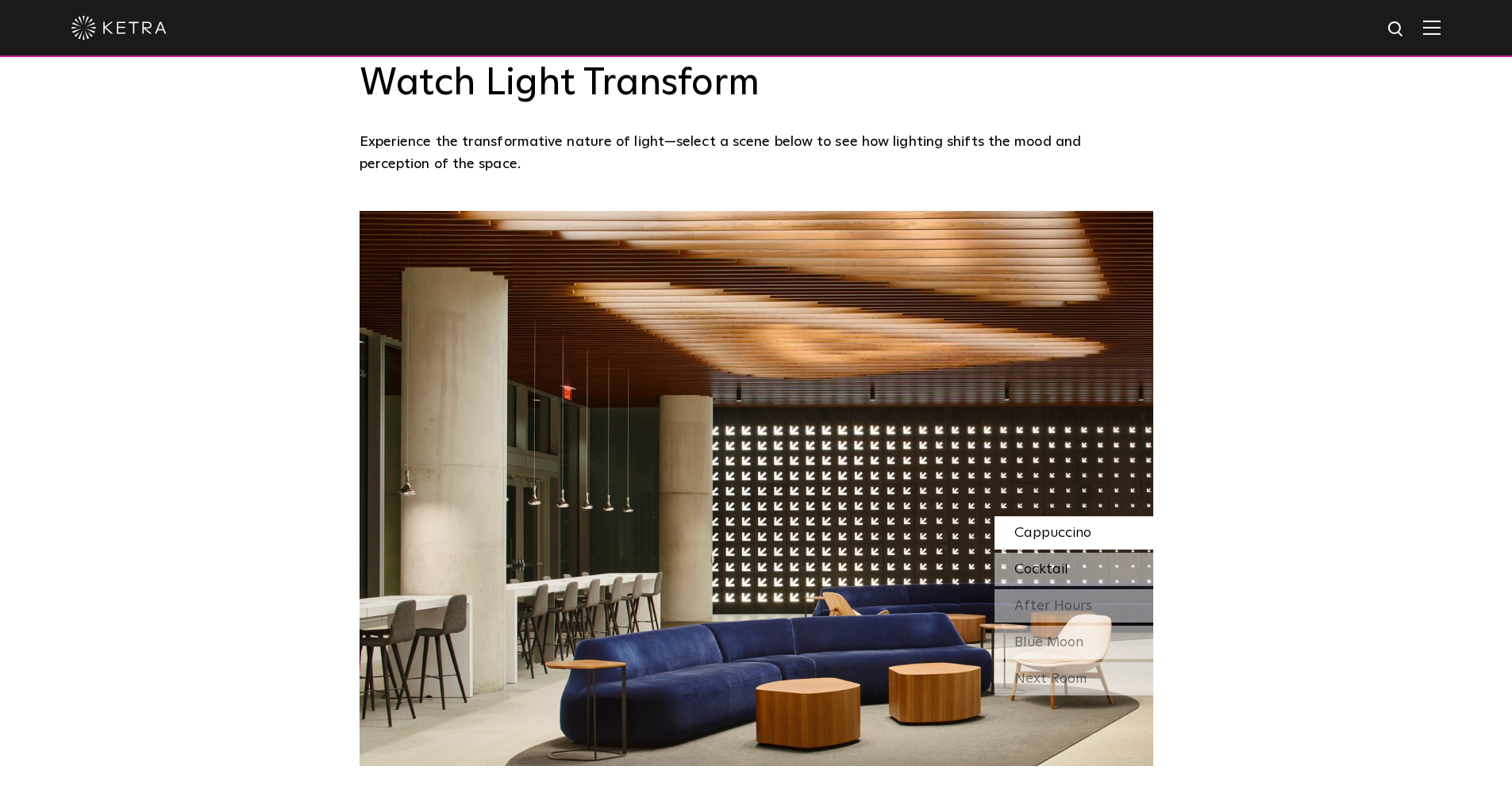
click at [1077, 563] on div "Cocktail" at bounding box center [1073, 569] width 158 height 33
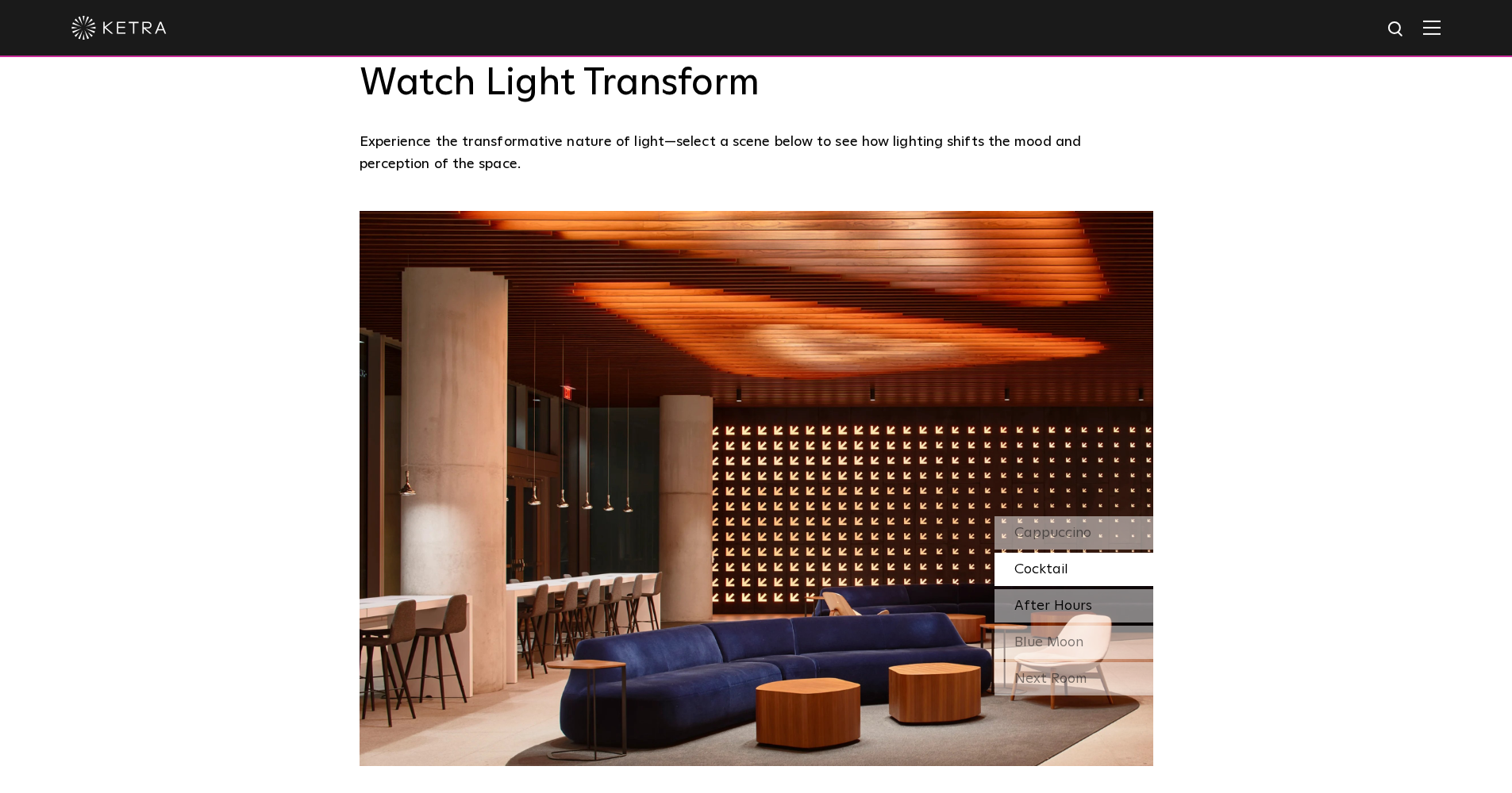
click at [1048, 607] on span "After Hours" at bounding box center [1053, 607] width 78 height 14
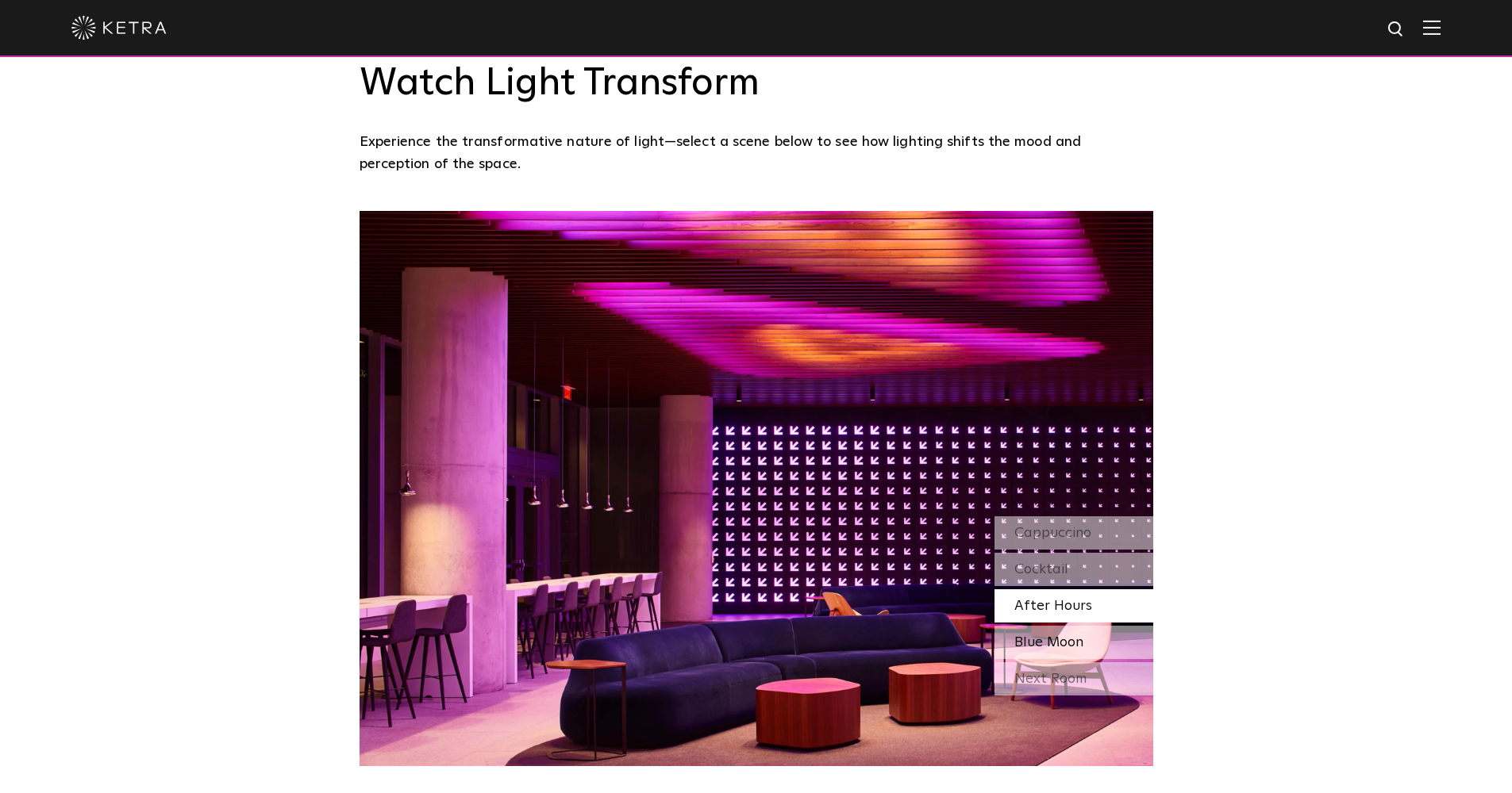
click at [1053, 645] on span "Blue Moon" at bounding box center [1048, 643] width 69 height 14
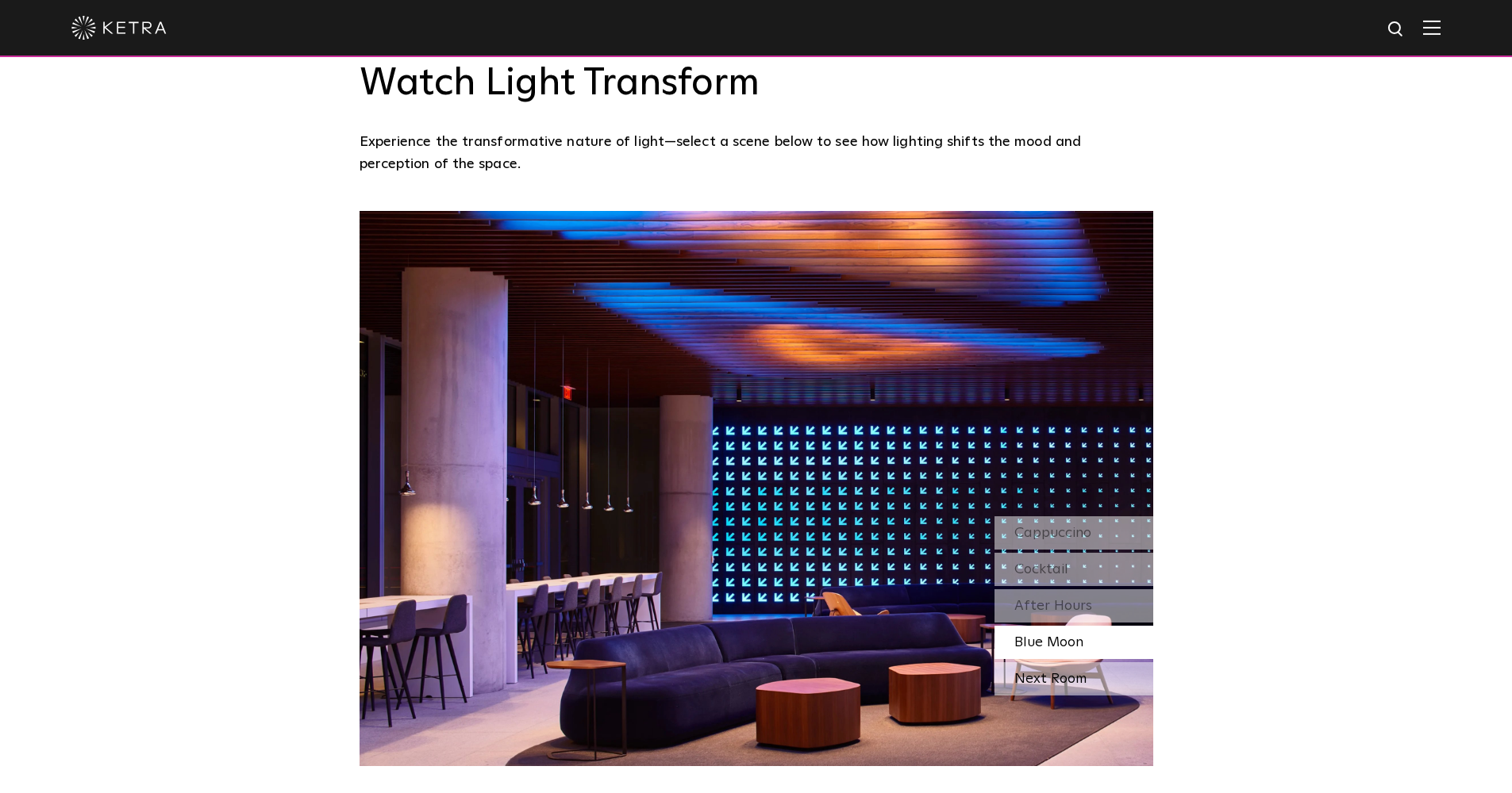
click at [1062, 668] on div "Next Room" at bounding box center [1073, 679] width 158 height 33
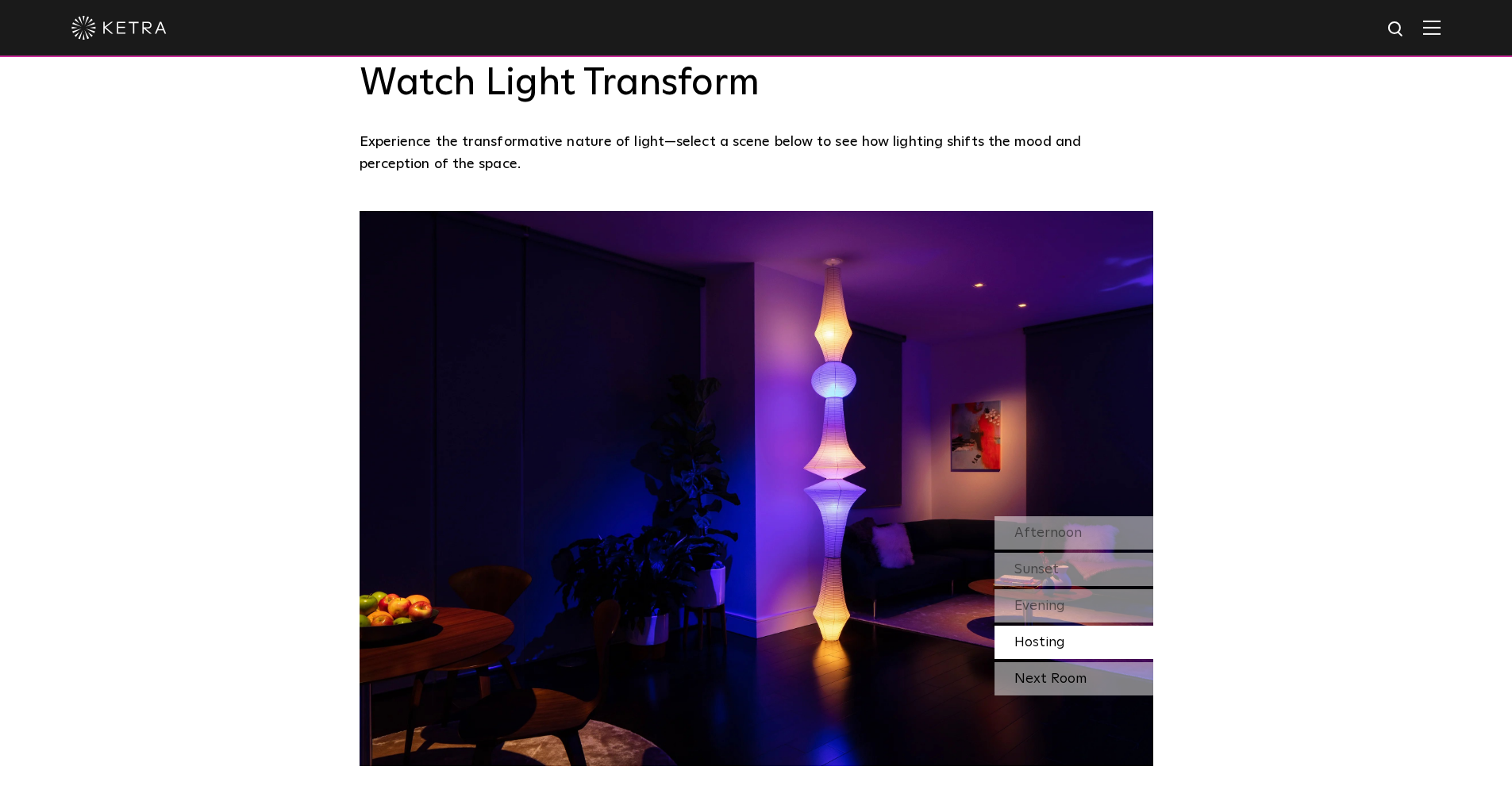
click at [1050, 671] on div "Next Room" at bounding box center [1073, 679] width 158 height 33
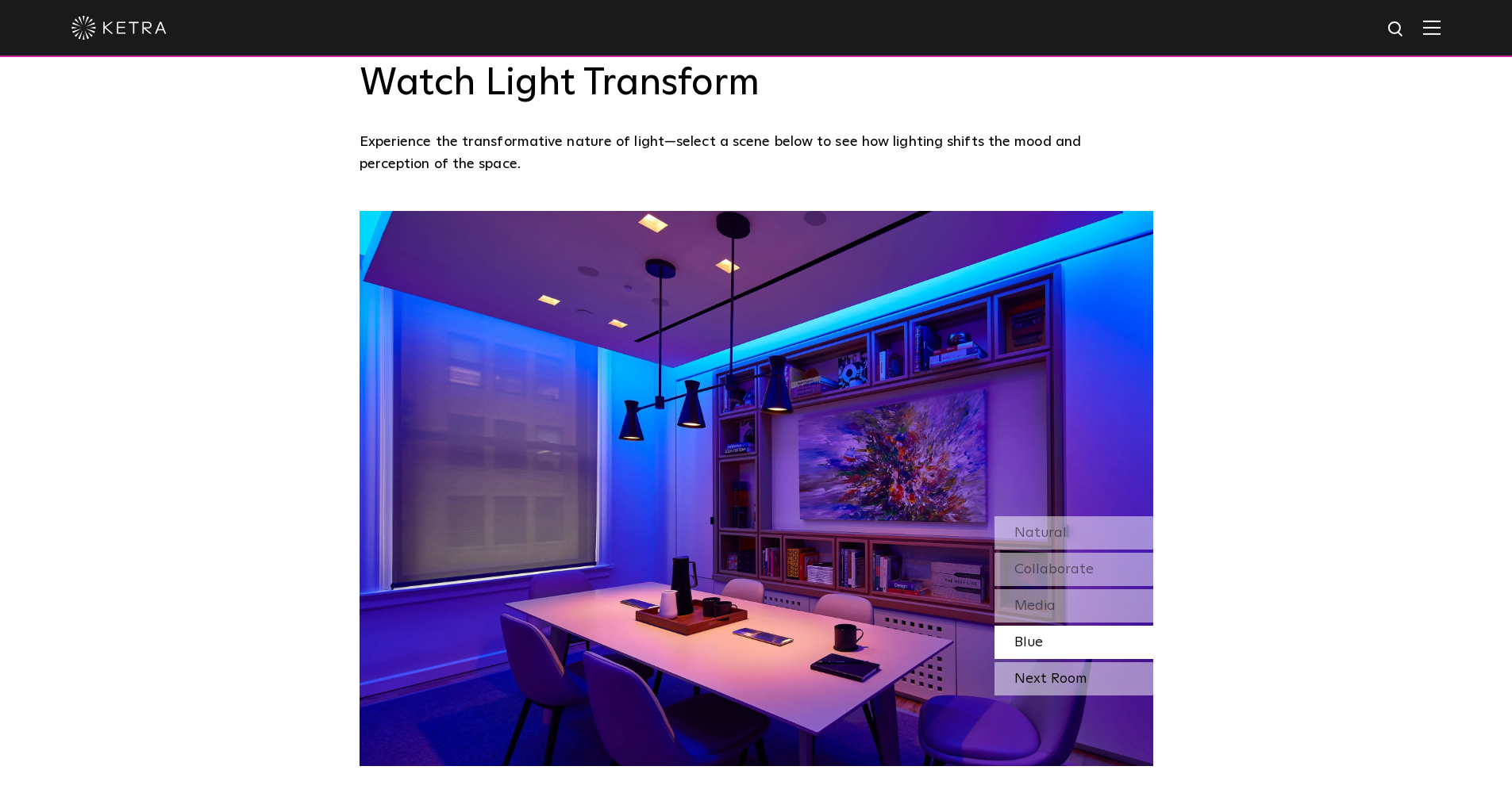
click at [1052, 673] on div "Next Room" at bounding box center [1073, 679] width 158 height 33
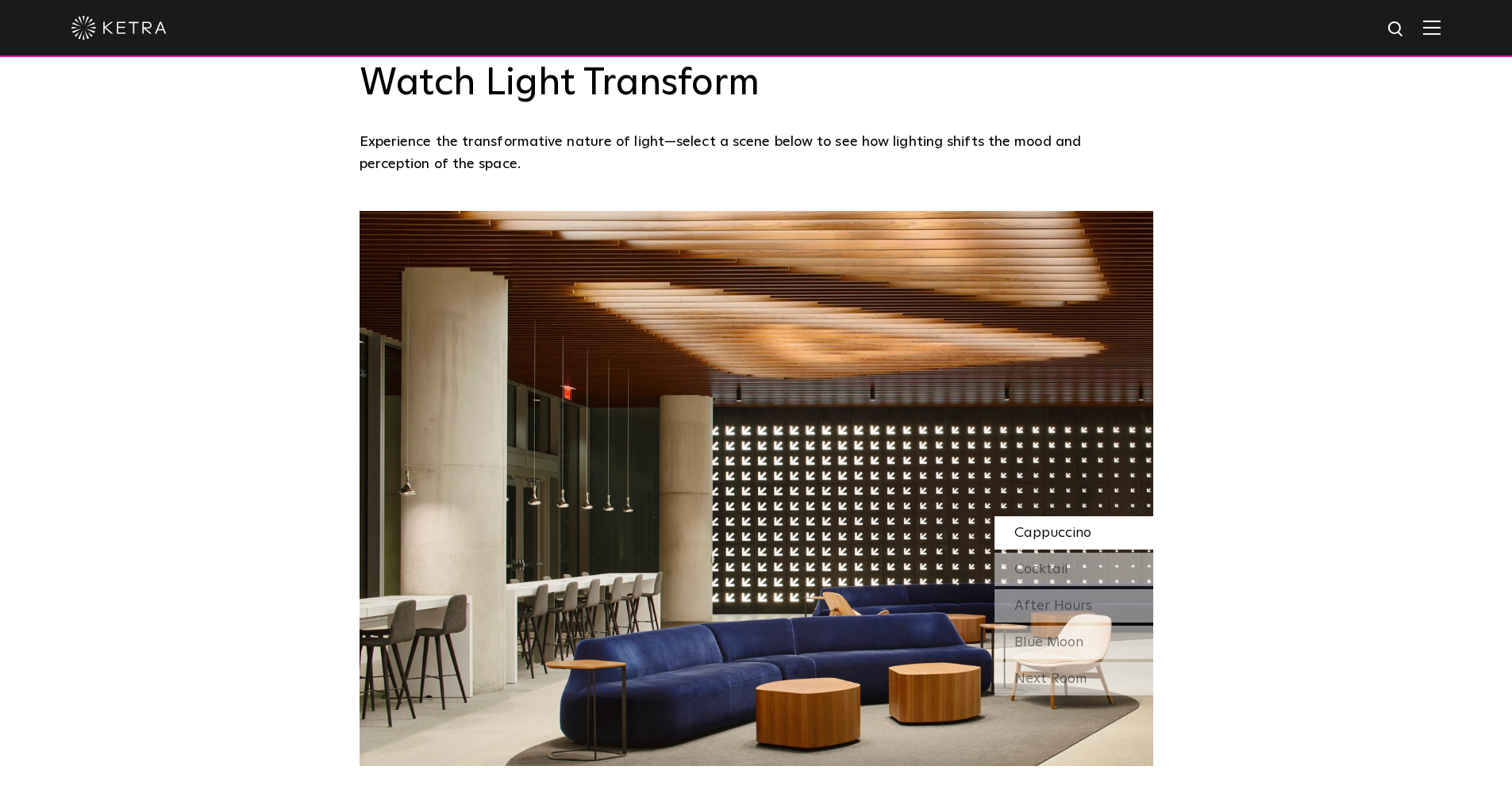
click at [1061, 522] on div "Cappuccino" at bounding box center [1073, 533] width 158 height 33
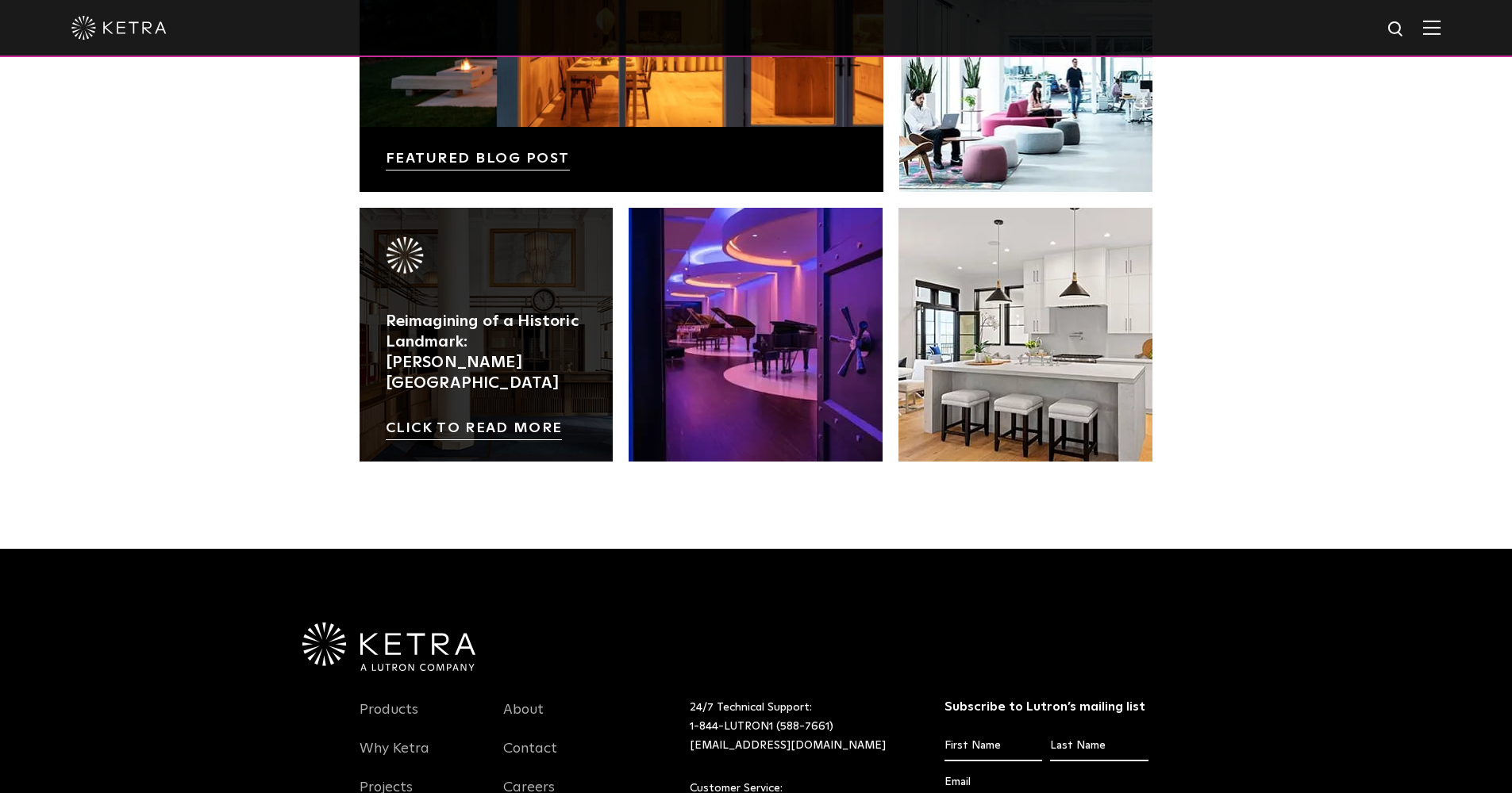
scroll to position [3330, 0]
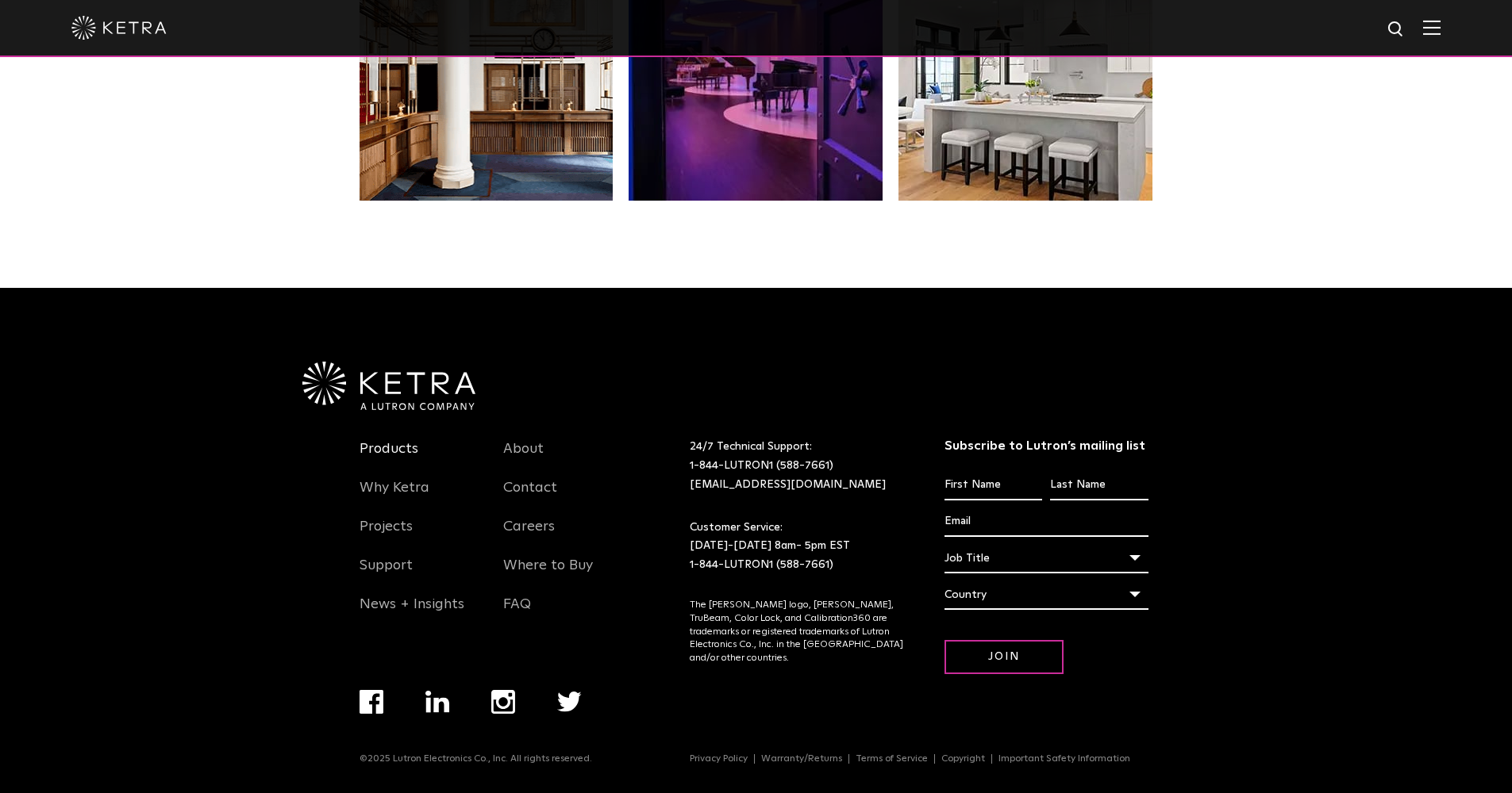
click at [404, 442] on link "Products" at bounding box center [388, 458] width 59 height 36
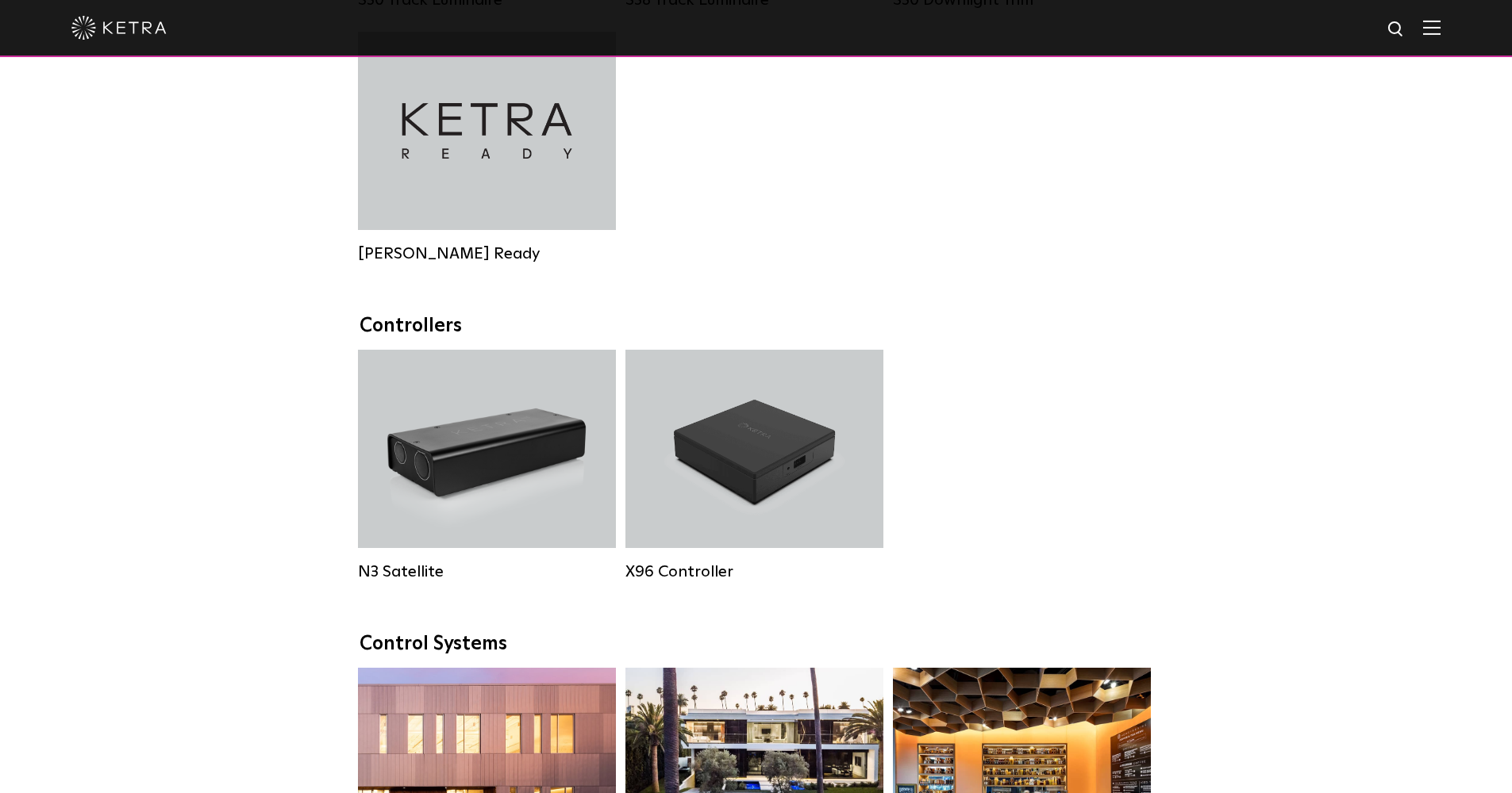
scroll to position [1571, 0]
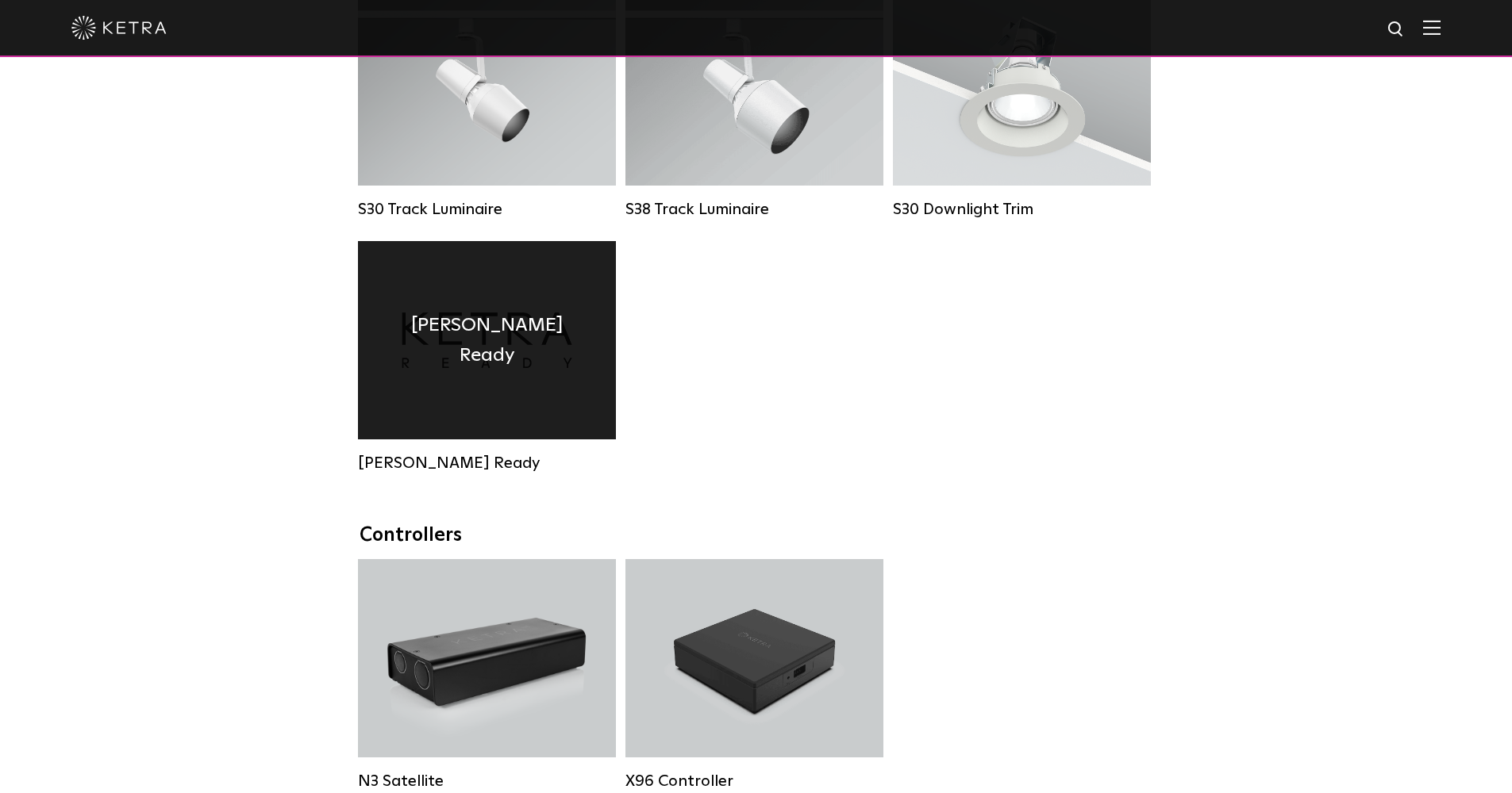
click at [537, 350] on h4 "[PERSON_NAME] Ready" at bounding box center [487, 340] width 210 height 61
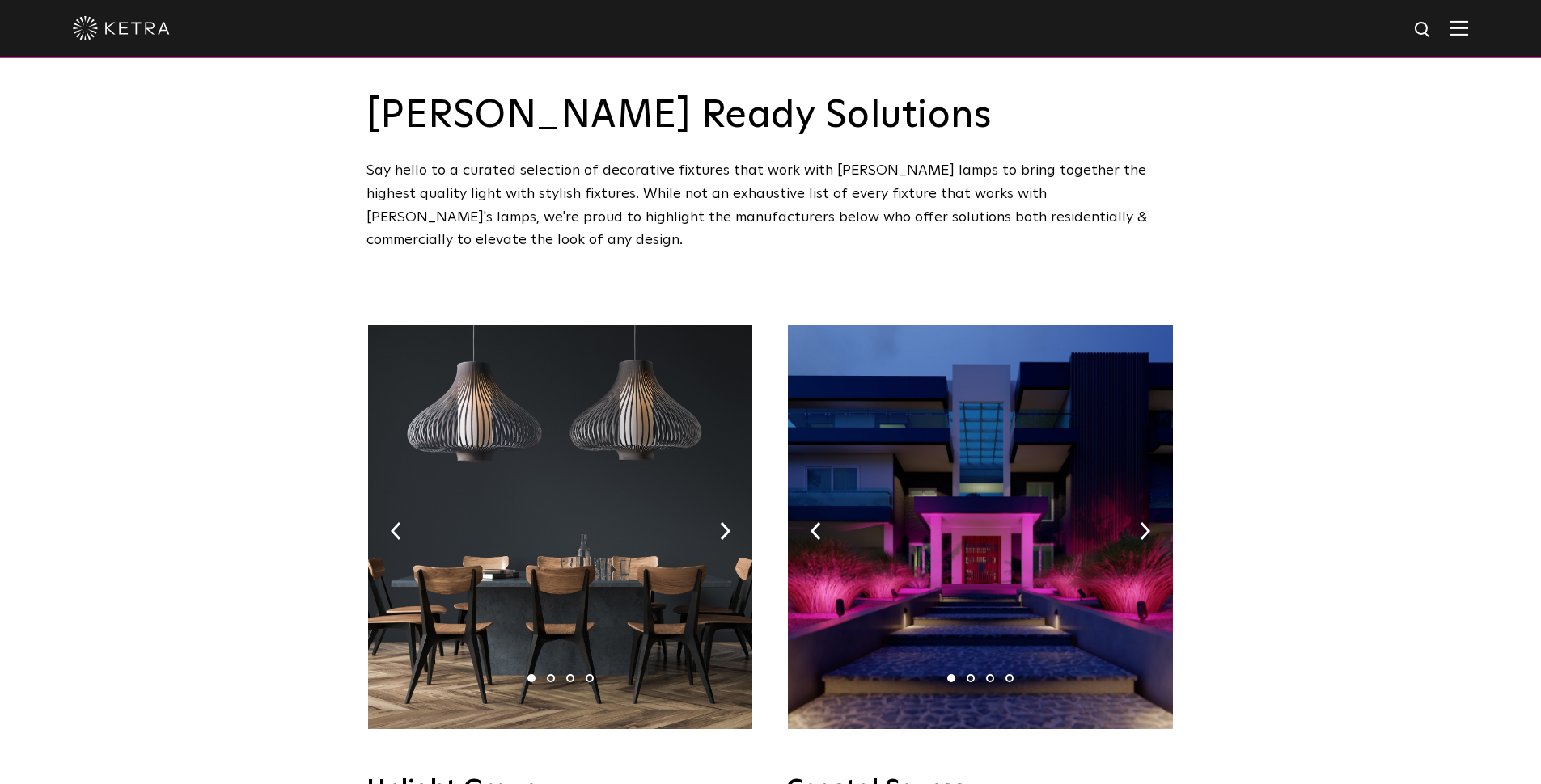
scroll to position [138, 0]
